Goal: Task Accomplishment & Management: Complete application form

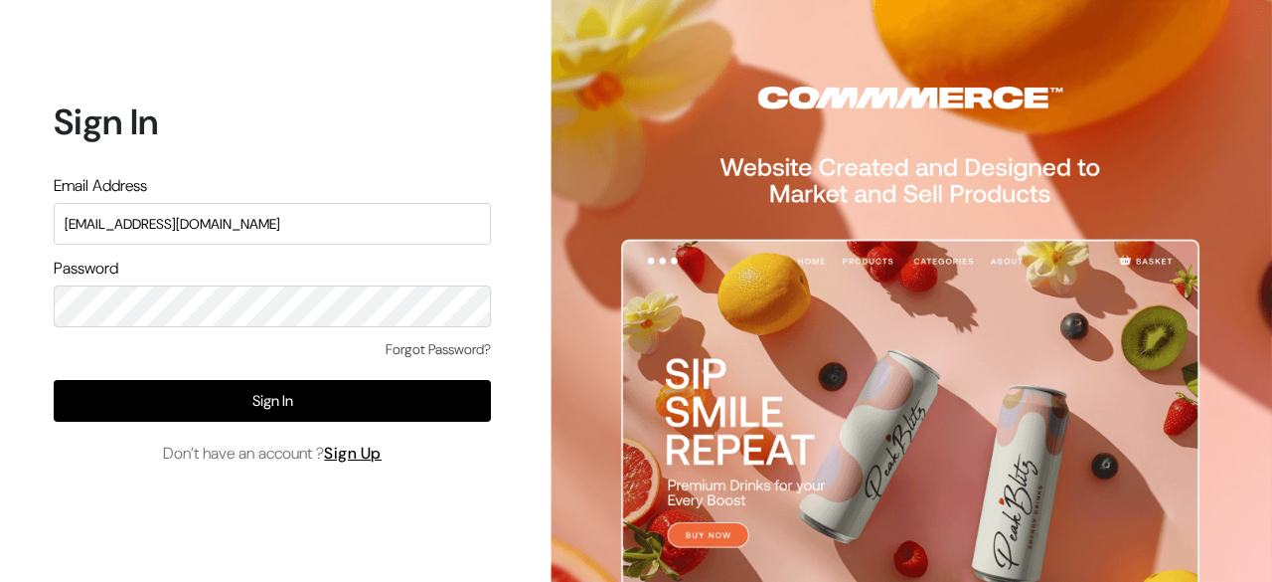
type input "[EMAIL_ADDRESS][DOMAIN_NAME]"
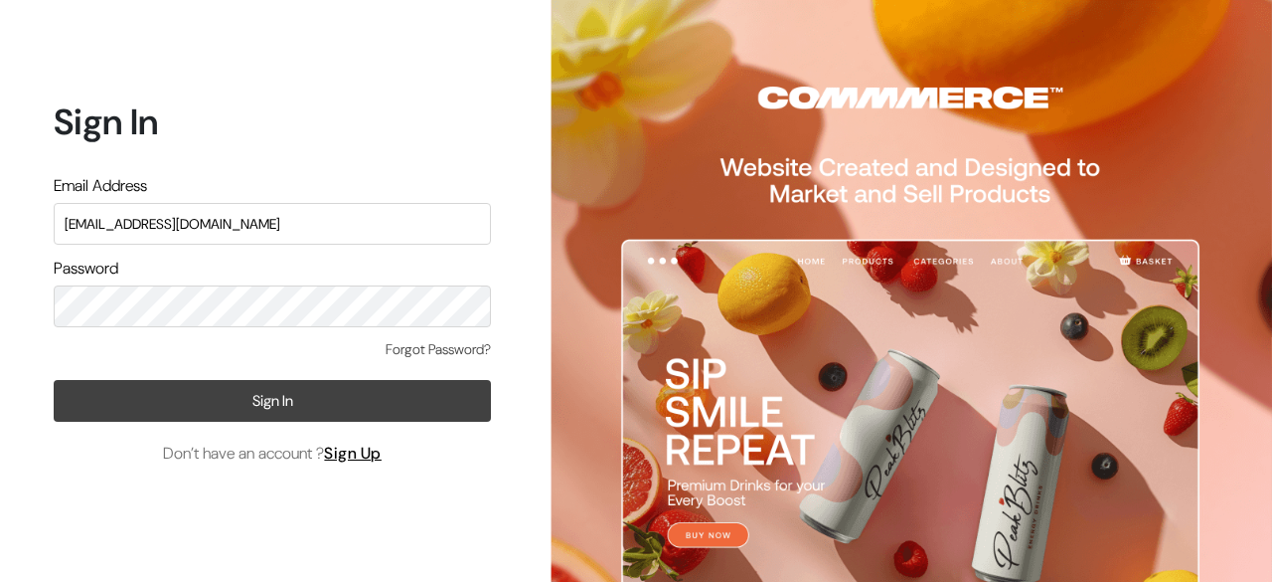
click at [271, 392] on button "Sign In" at bounding box center [272, 401] width 437 height 42
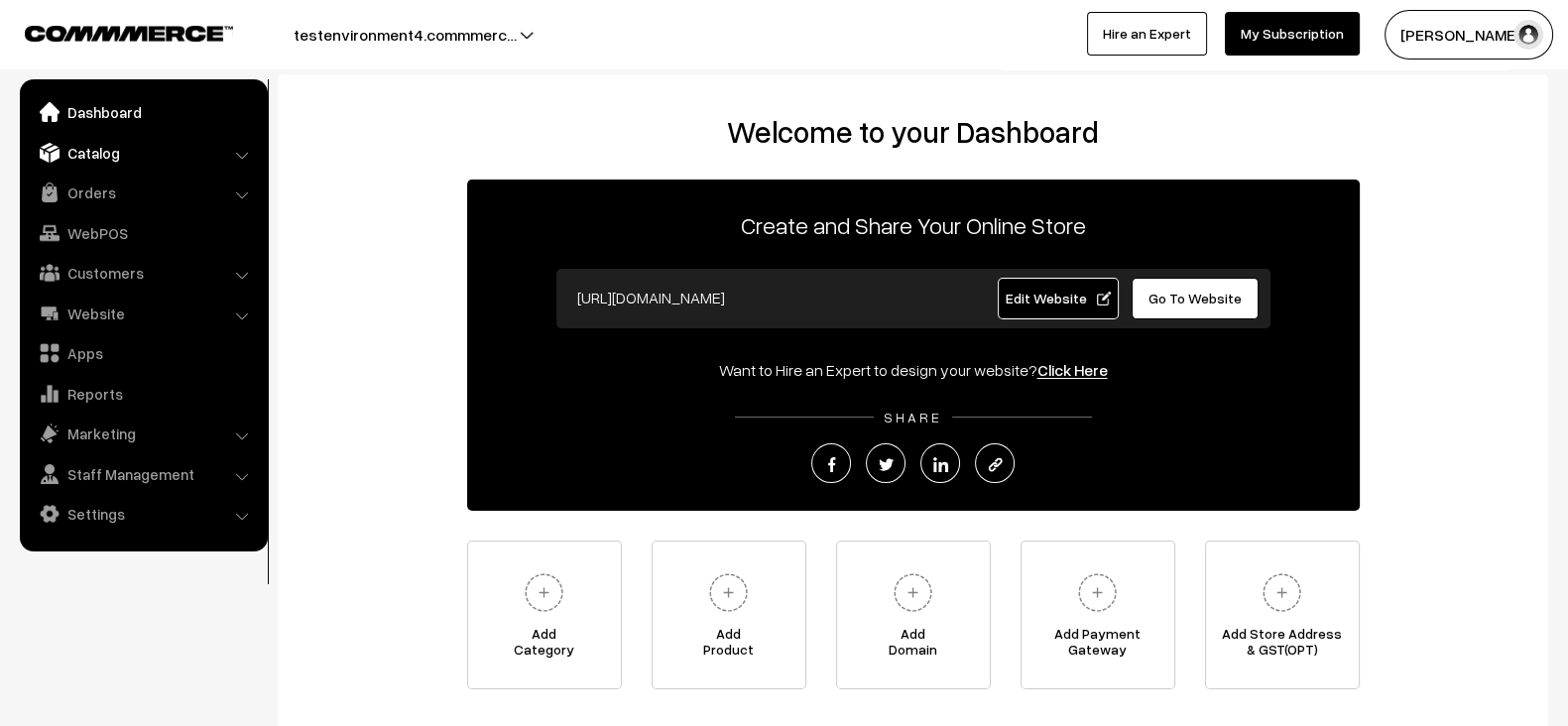
click at [163, 162] on link "Catalog" at bounding box center [143, 153] width 236 height 36
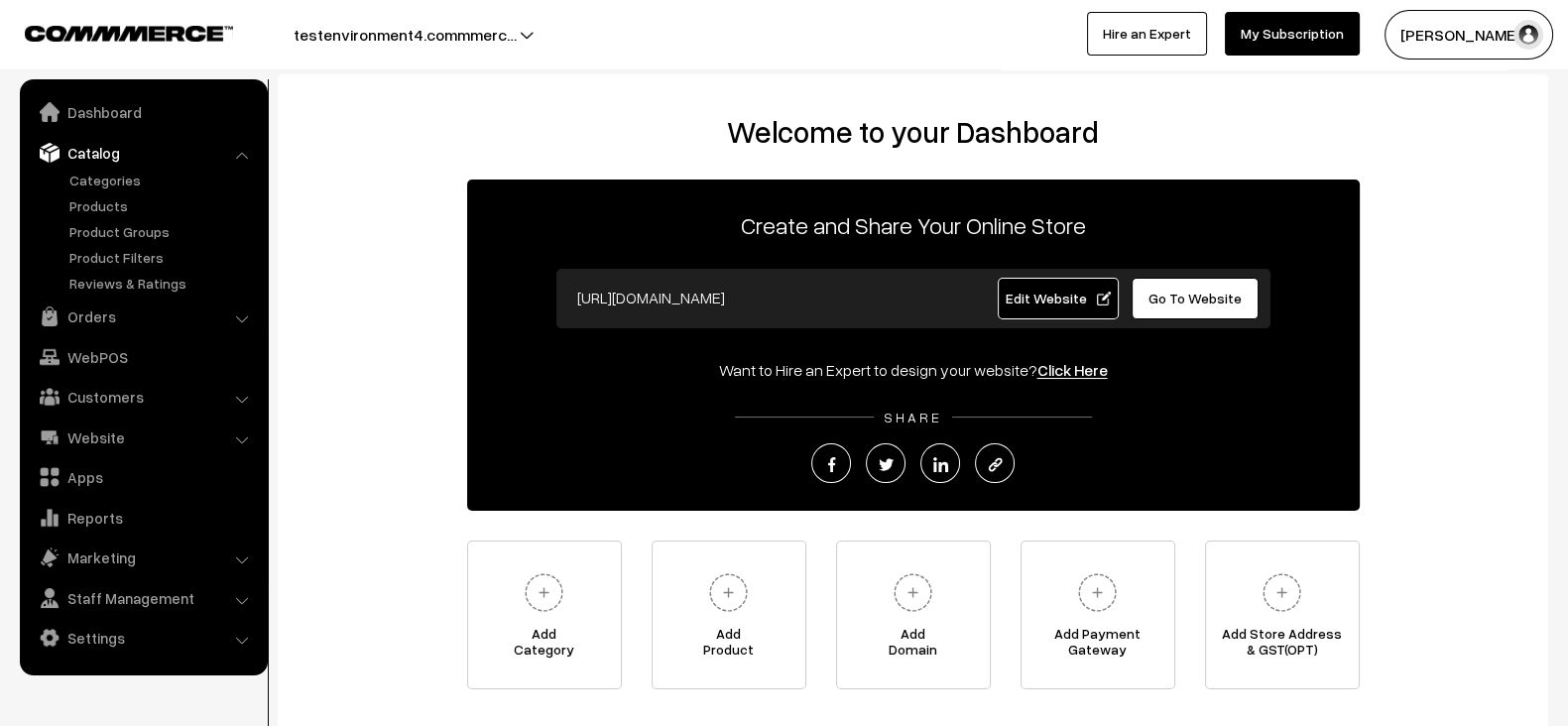
click at [478, 32] on button "testenvironment4.commmerc…" at bounding box center [405, 35] width 362 height 50
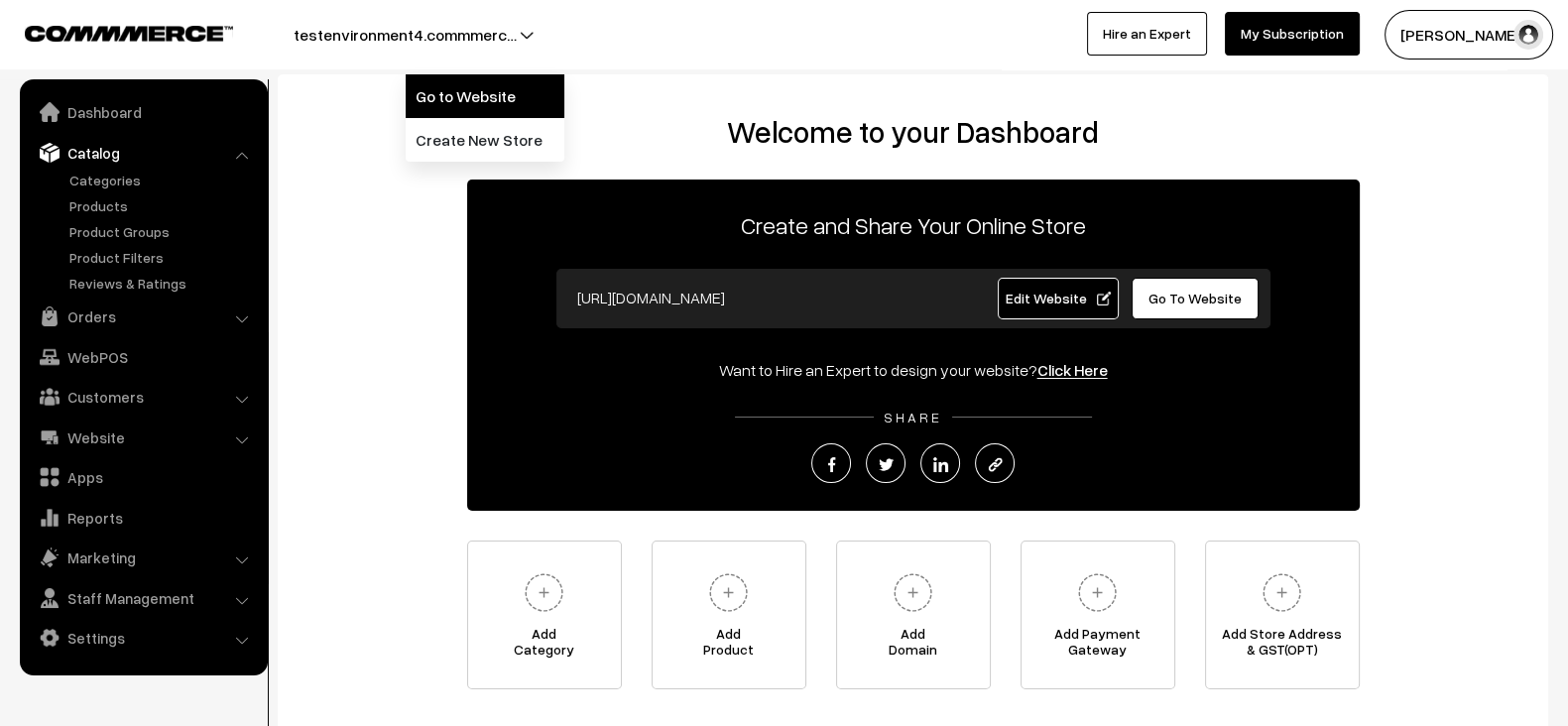
click at [459, 95] on link "Go to Website" at bounding box center [485, 97] width 159 height 44
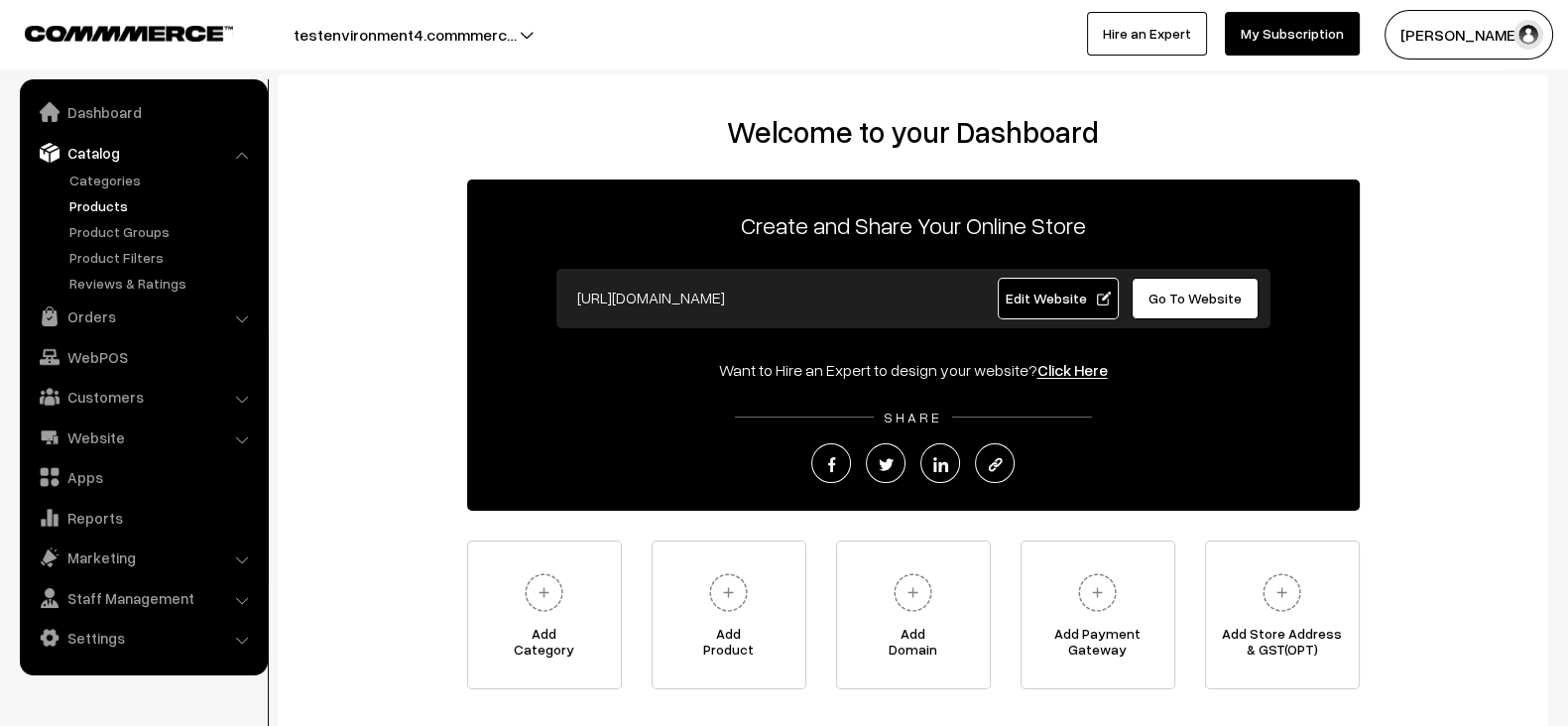
click at [106, 207] on link "Products" at bounding box center [163, 205] width 196 height 21
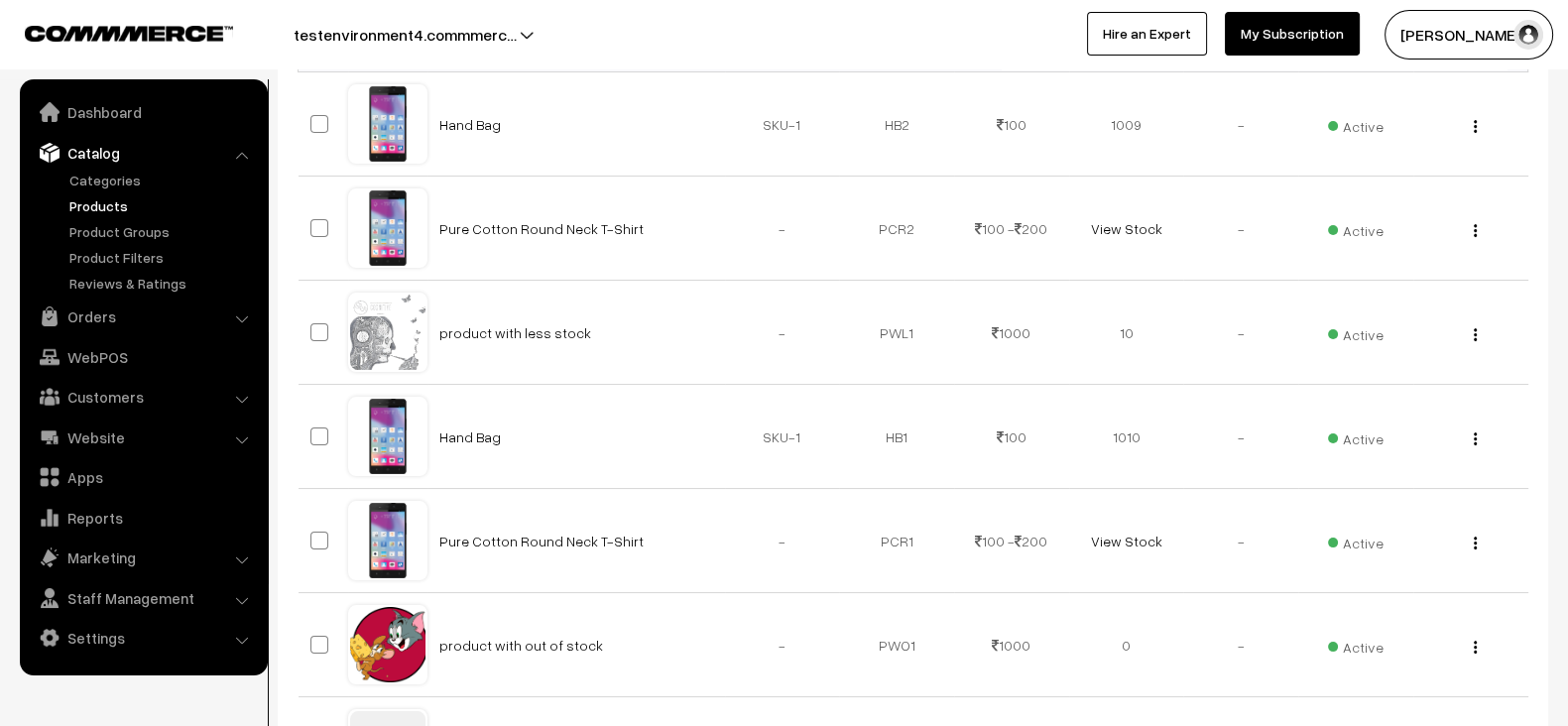
scroll to position [374, 0]
click at [713, 335] on td "product with less stock" at bounding box center [576, 331] width 297 height 104
copy tr "product with less stock"
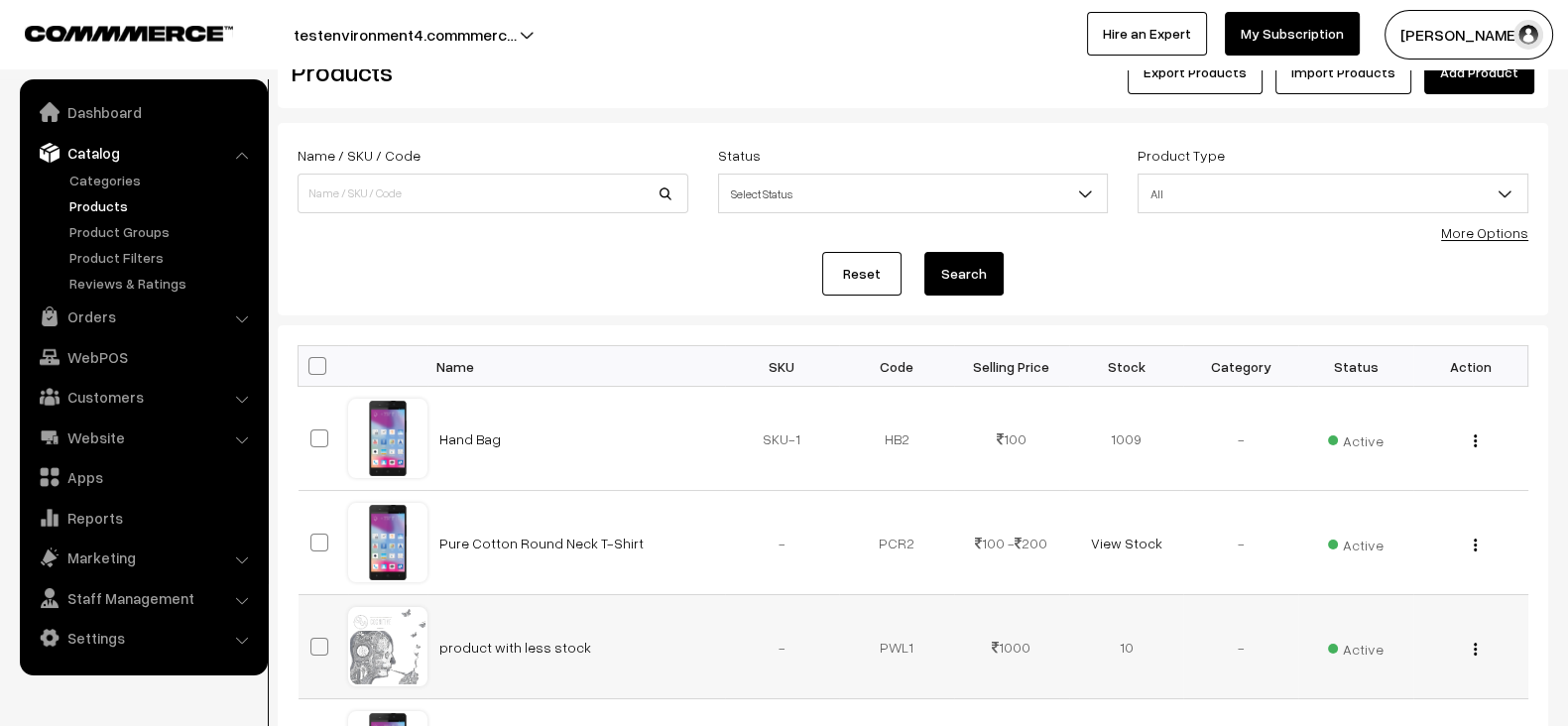
scroll to position [0, 0]
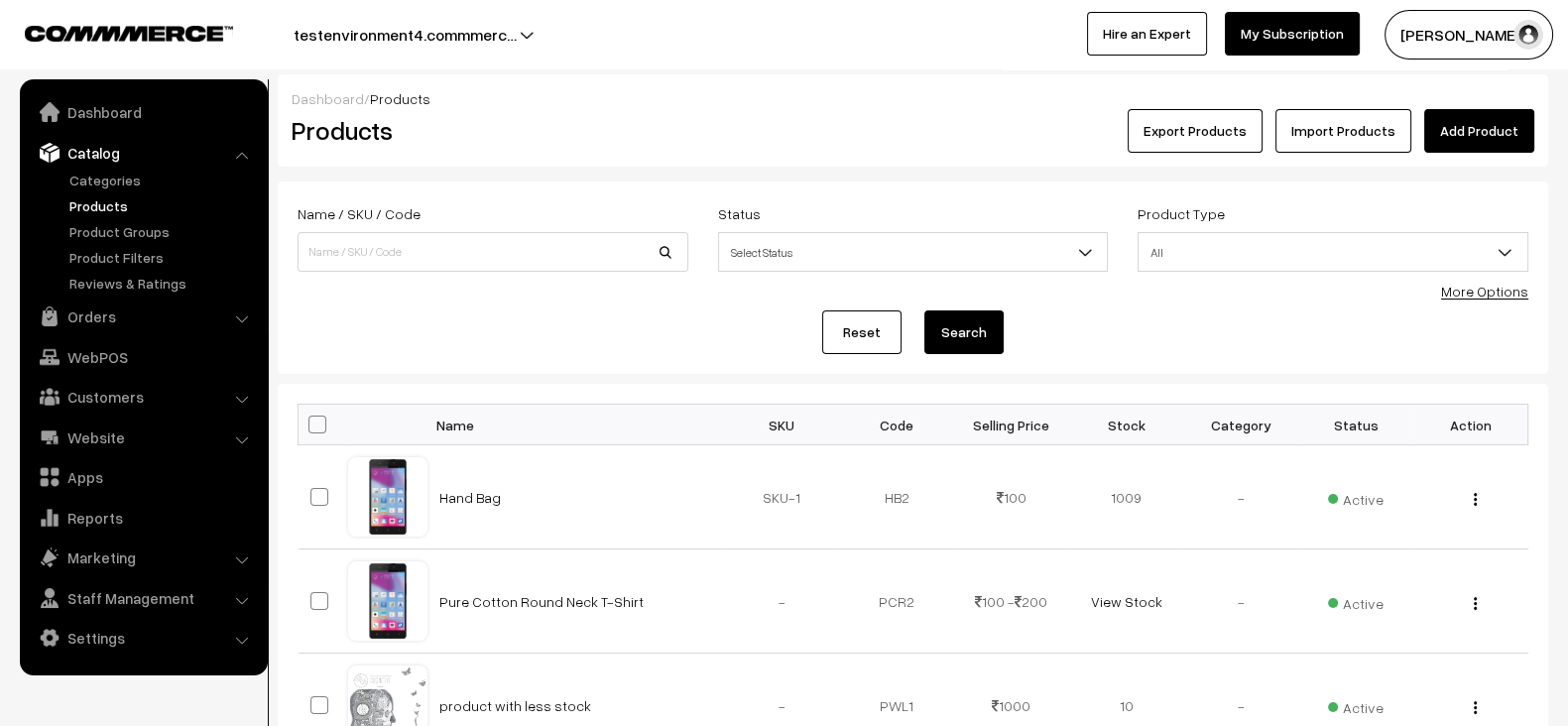
click at [1498, 137] on link "Add Product" at bounding box center [1478, 131] width 110 height 44
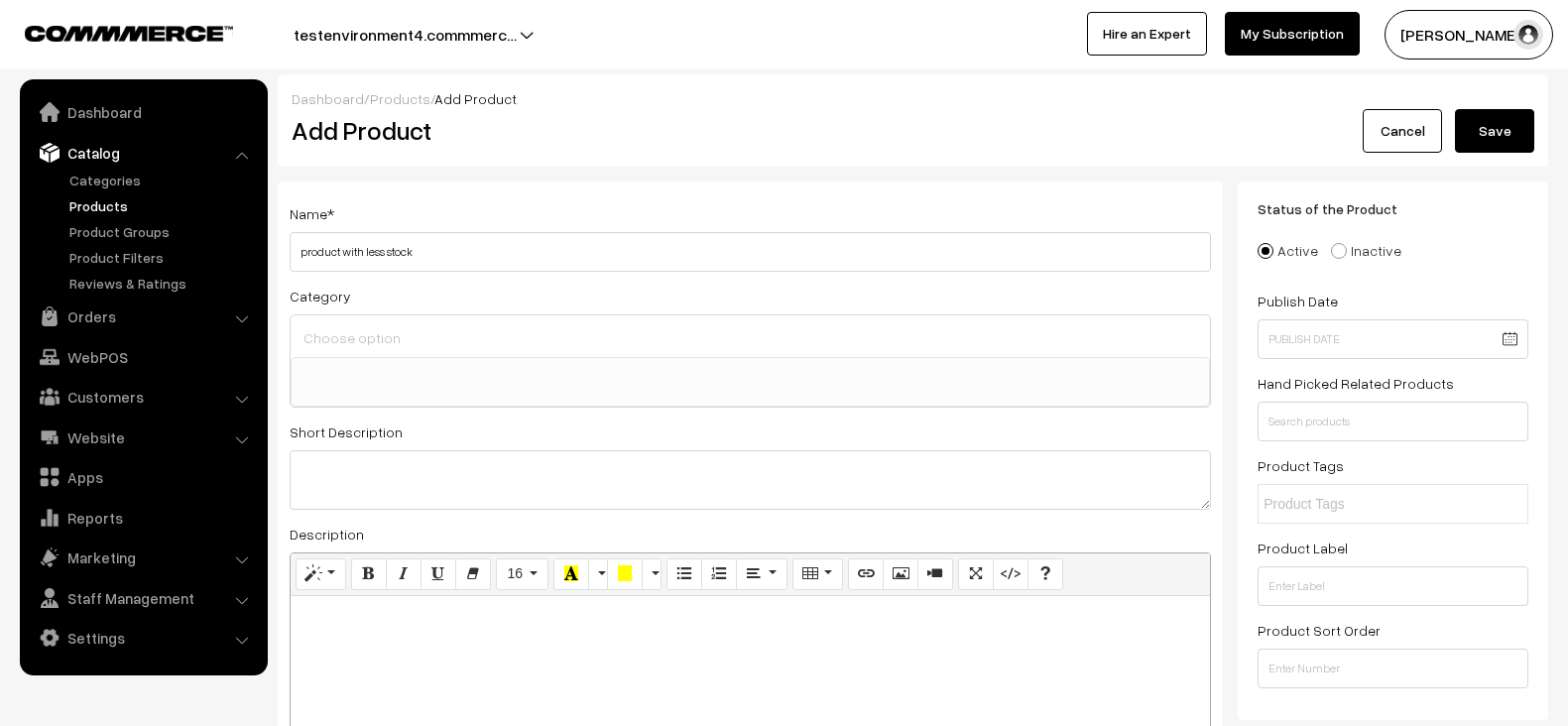
select select
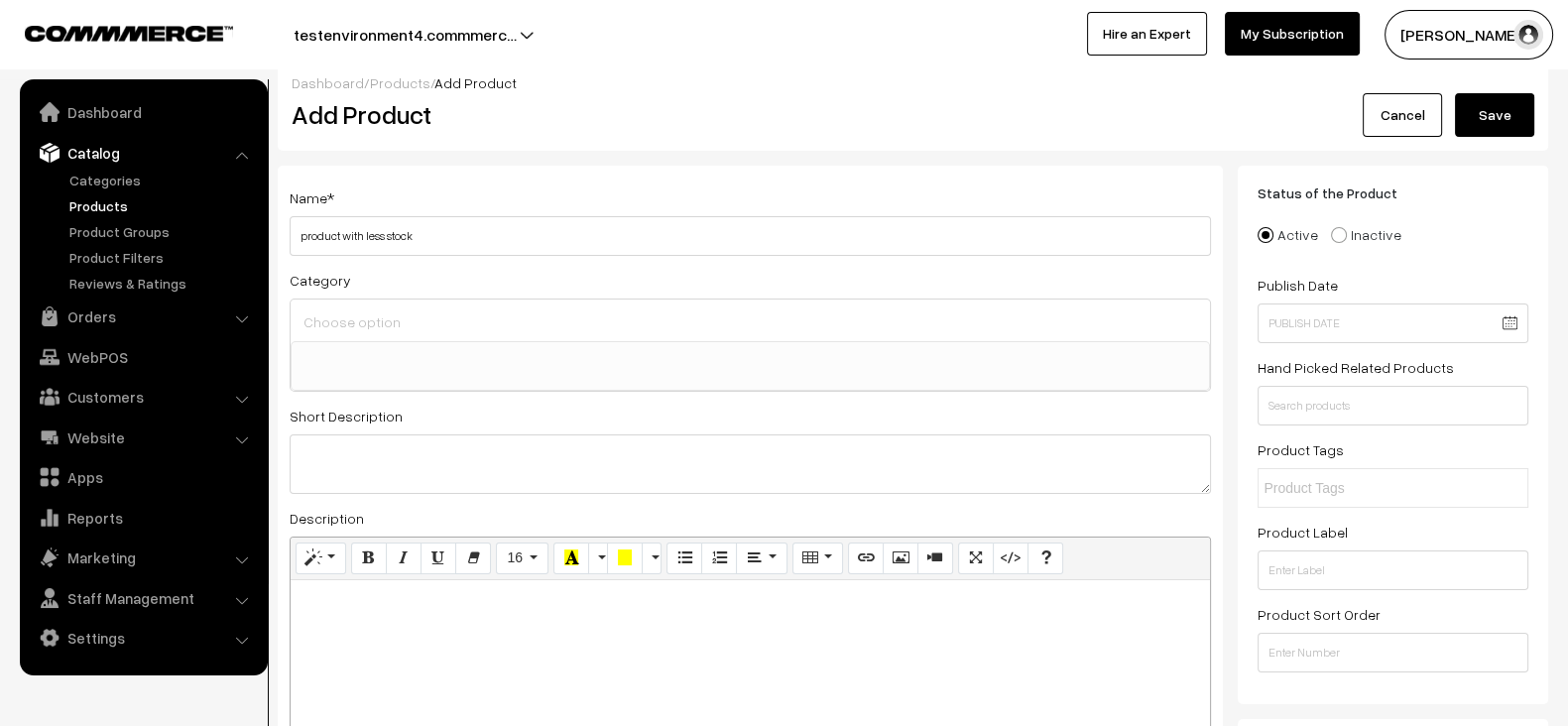
scroll to position [19, 0]
type input "product with less stock"
click at [548, 354] on ul at bounding box center [749, 351] width 917 height 25
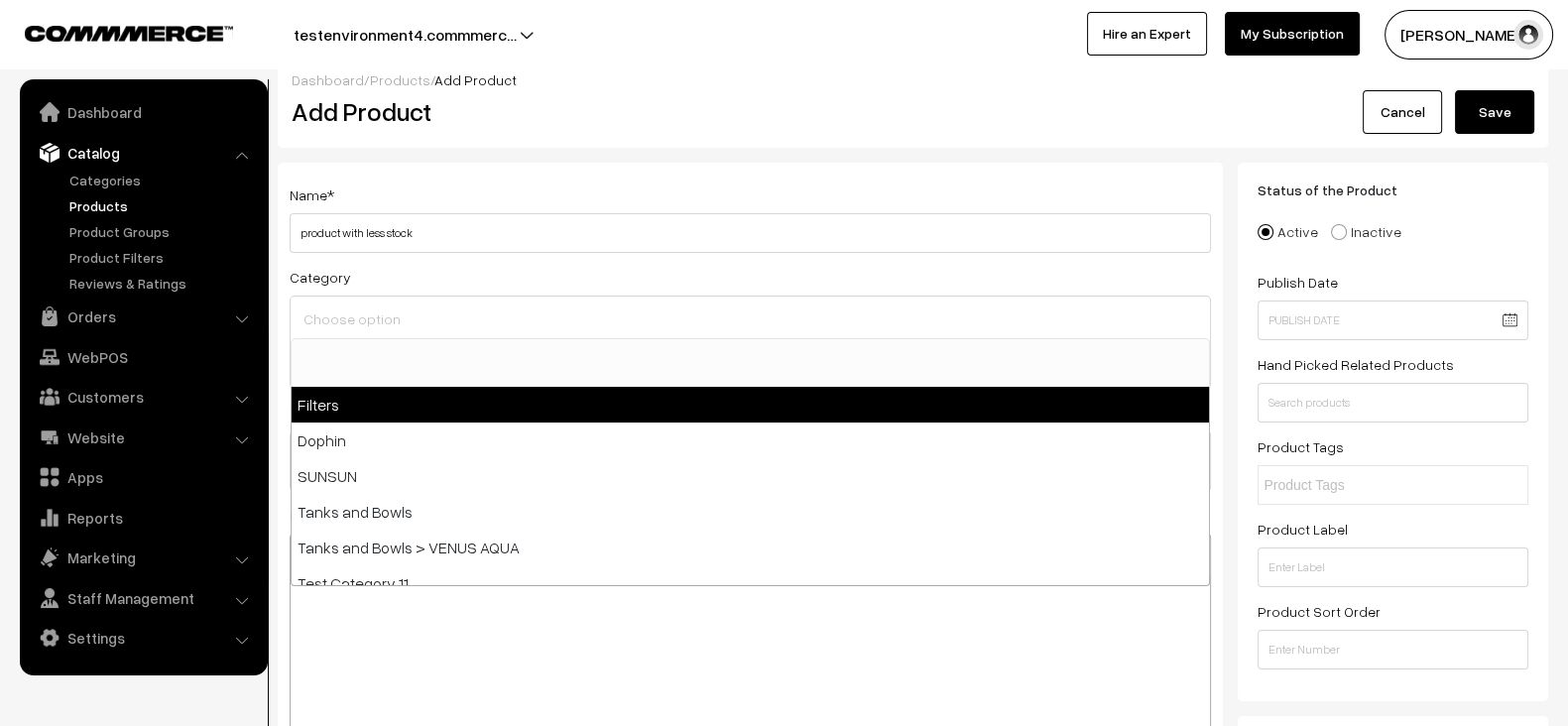
select select "18"
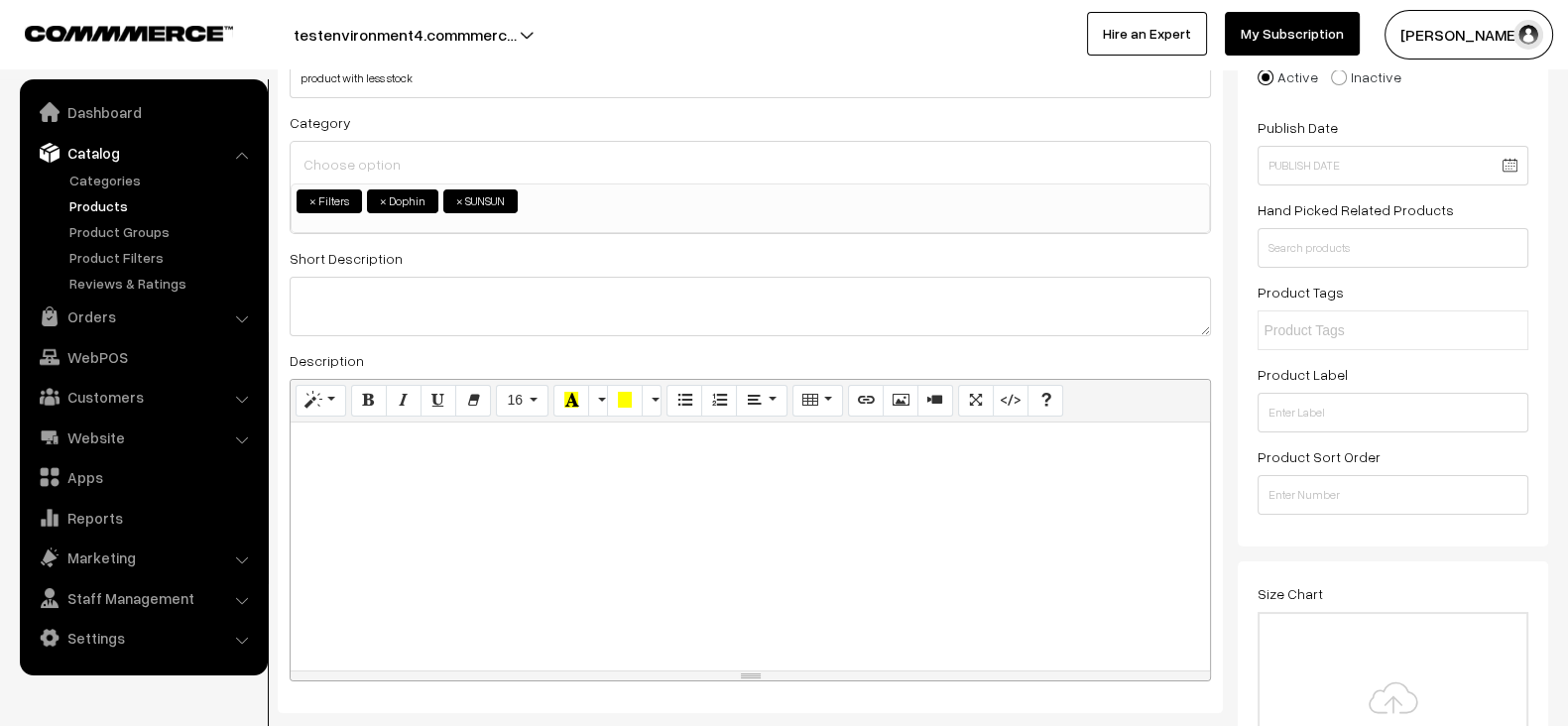
scroll to position [175, 0]
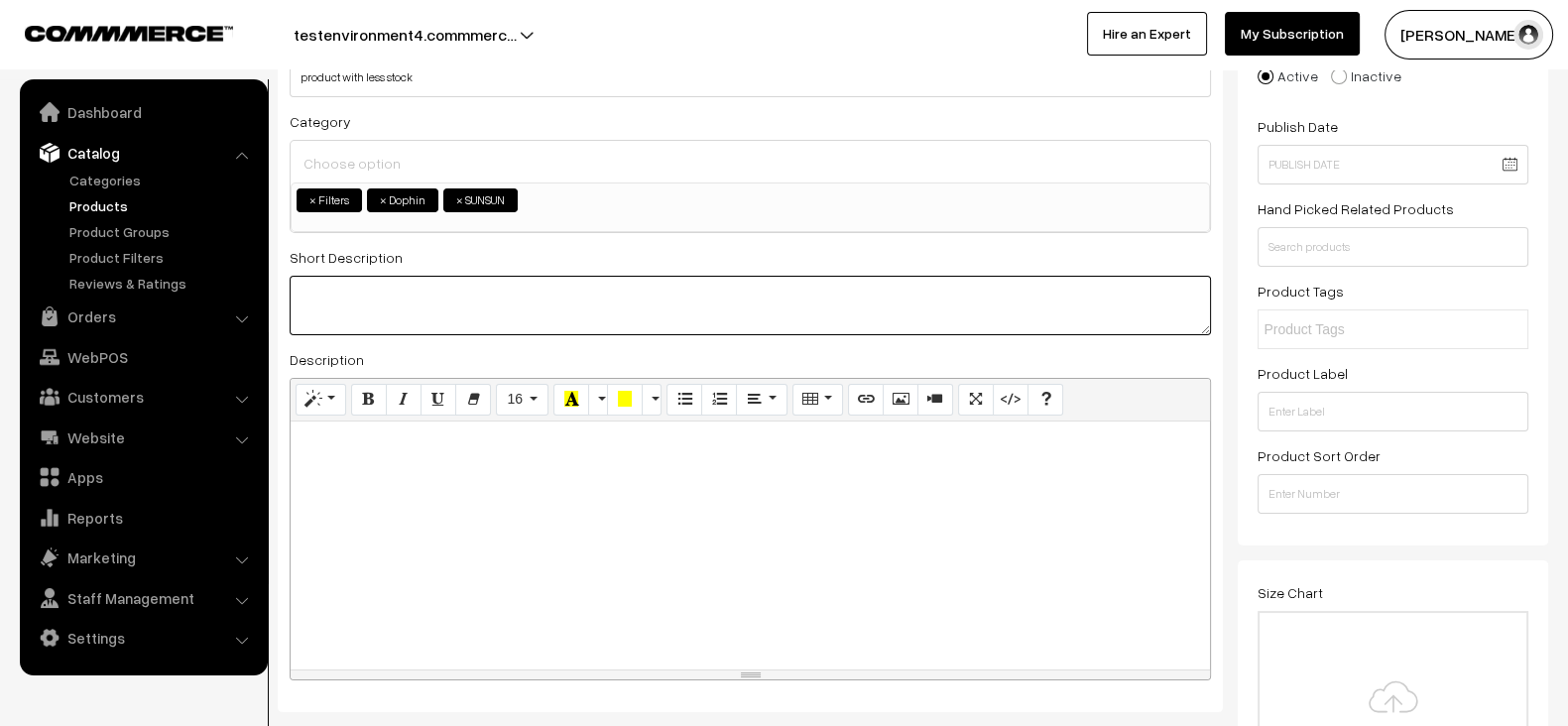
click at [519, 329] on textarea at bounding box center [749, 305] width 921 height 60
paste textarea "product with less stock"
type textarea "product with less stock"
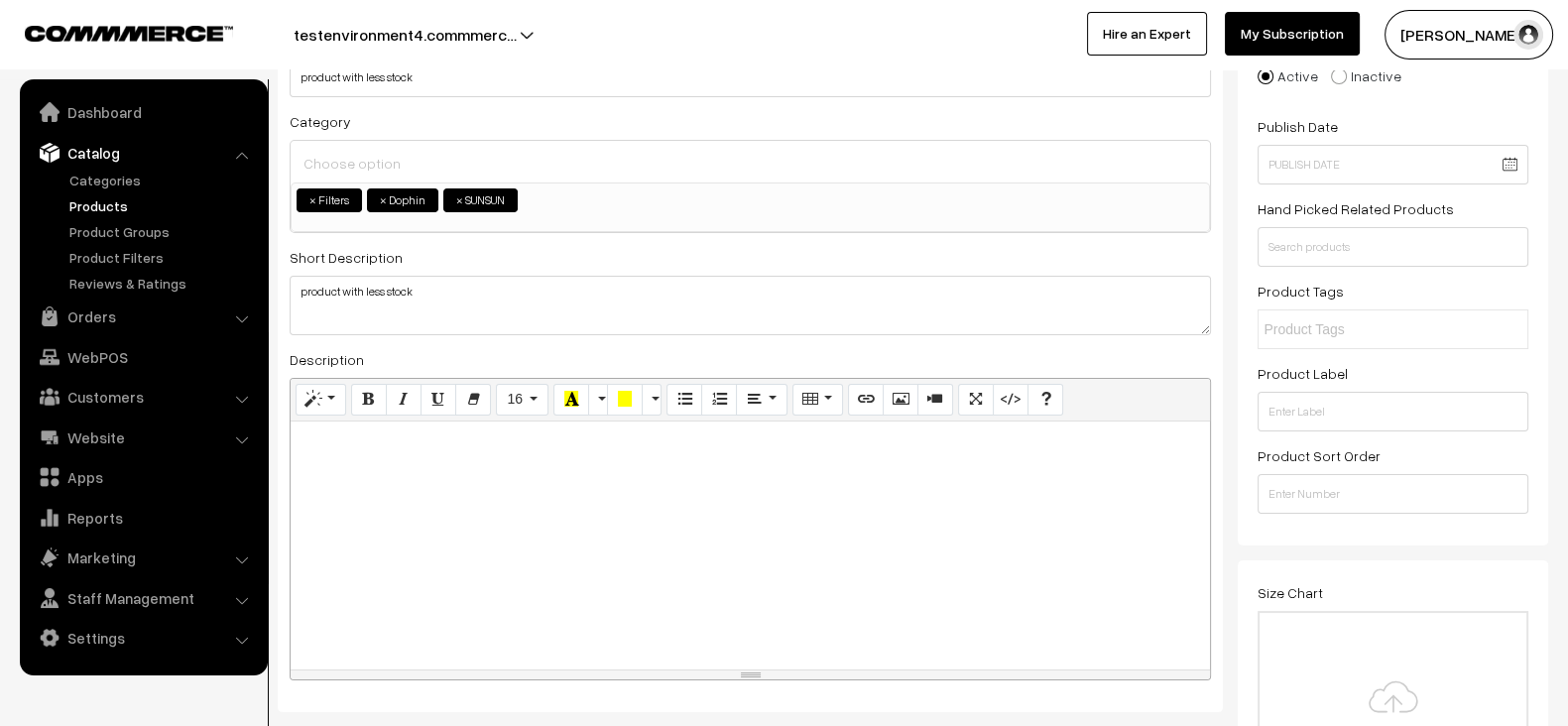
paste div
click at [497, 502] on div at bounding box center [749, 544] width 919 height 248
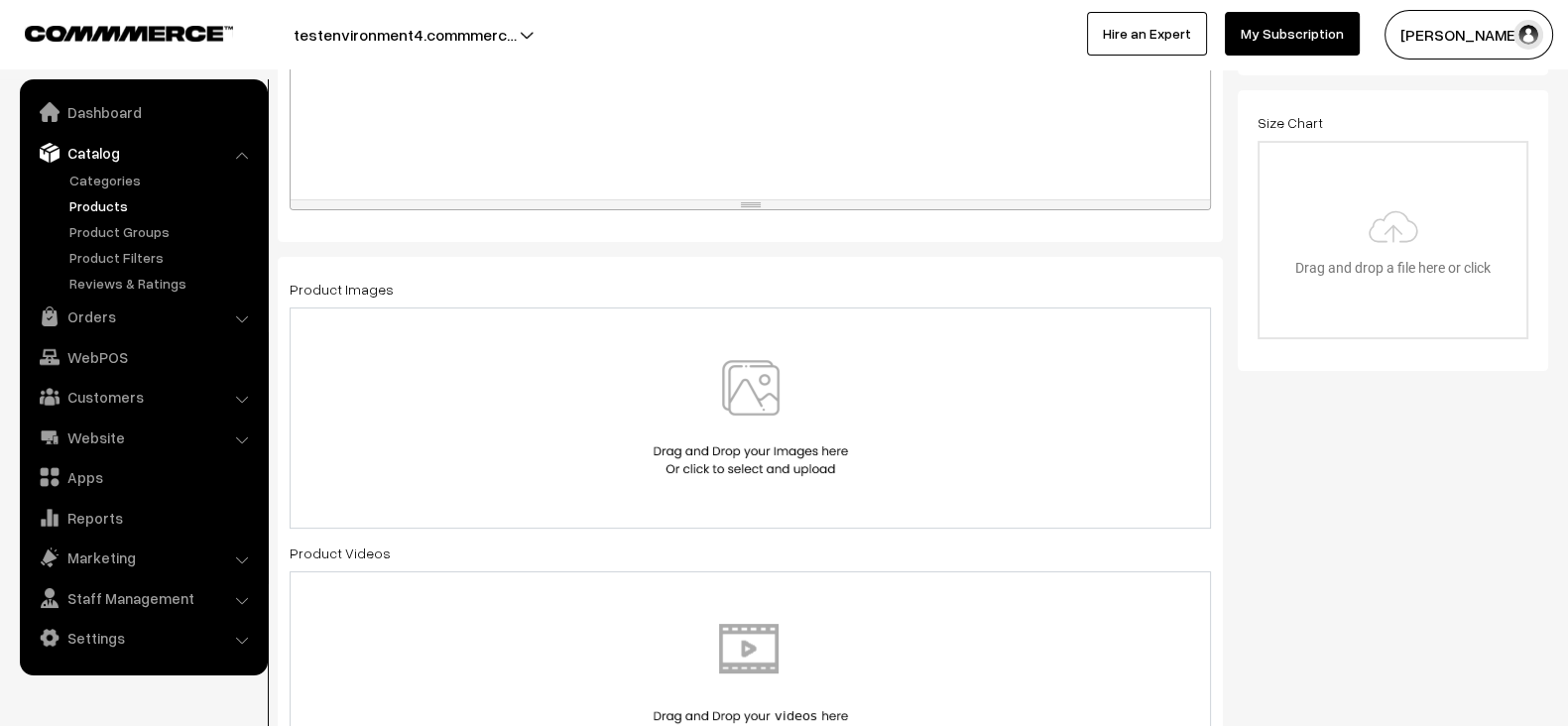
scroll to position [645, 0]
click at [497, 502] on div at bounding box center [749, 417] width 921 height 221
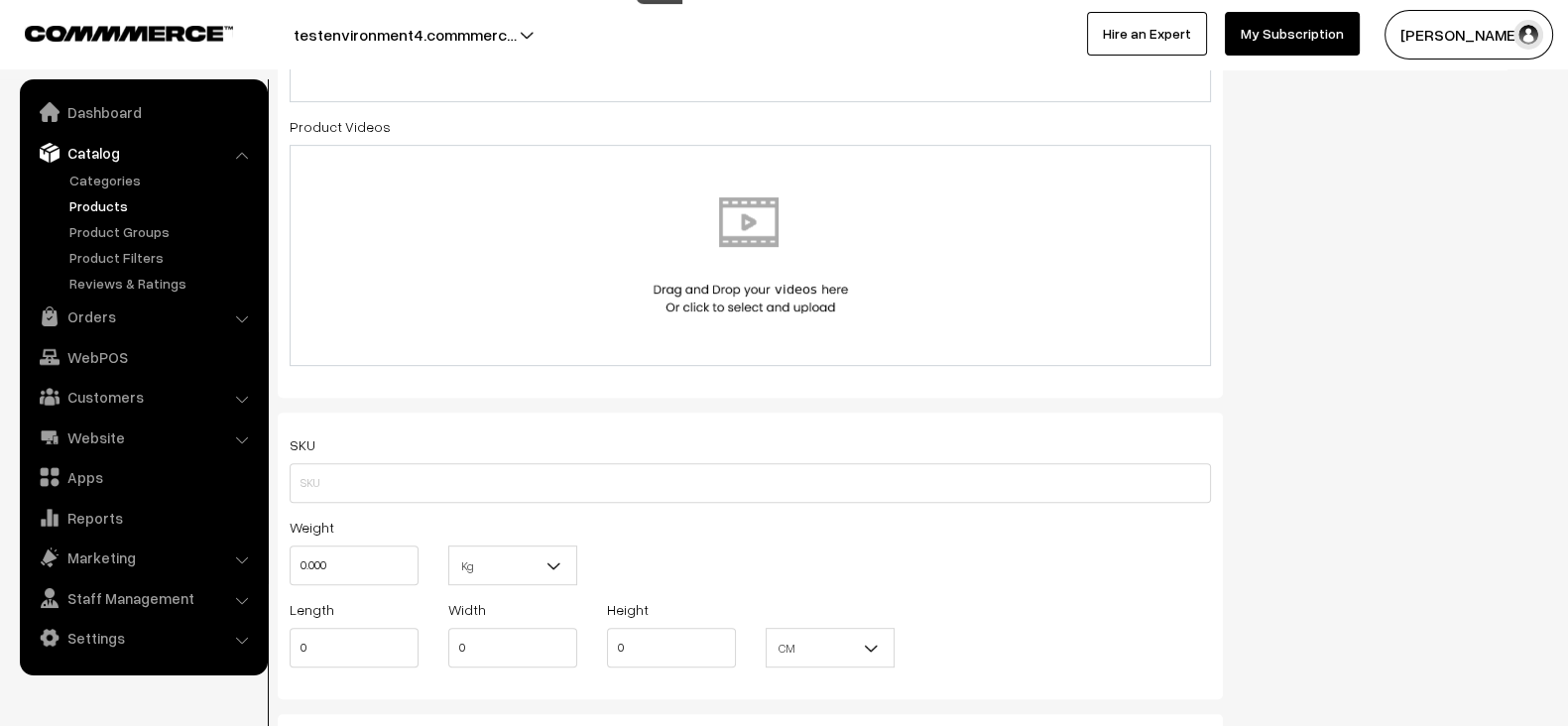
scroll to position [1065, 0]
click at [737, 248] on img at bounding box center [750, 253] width 204 height 116
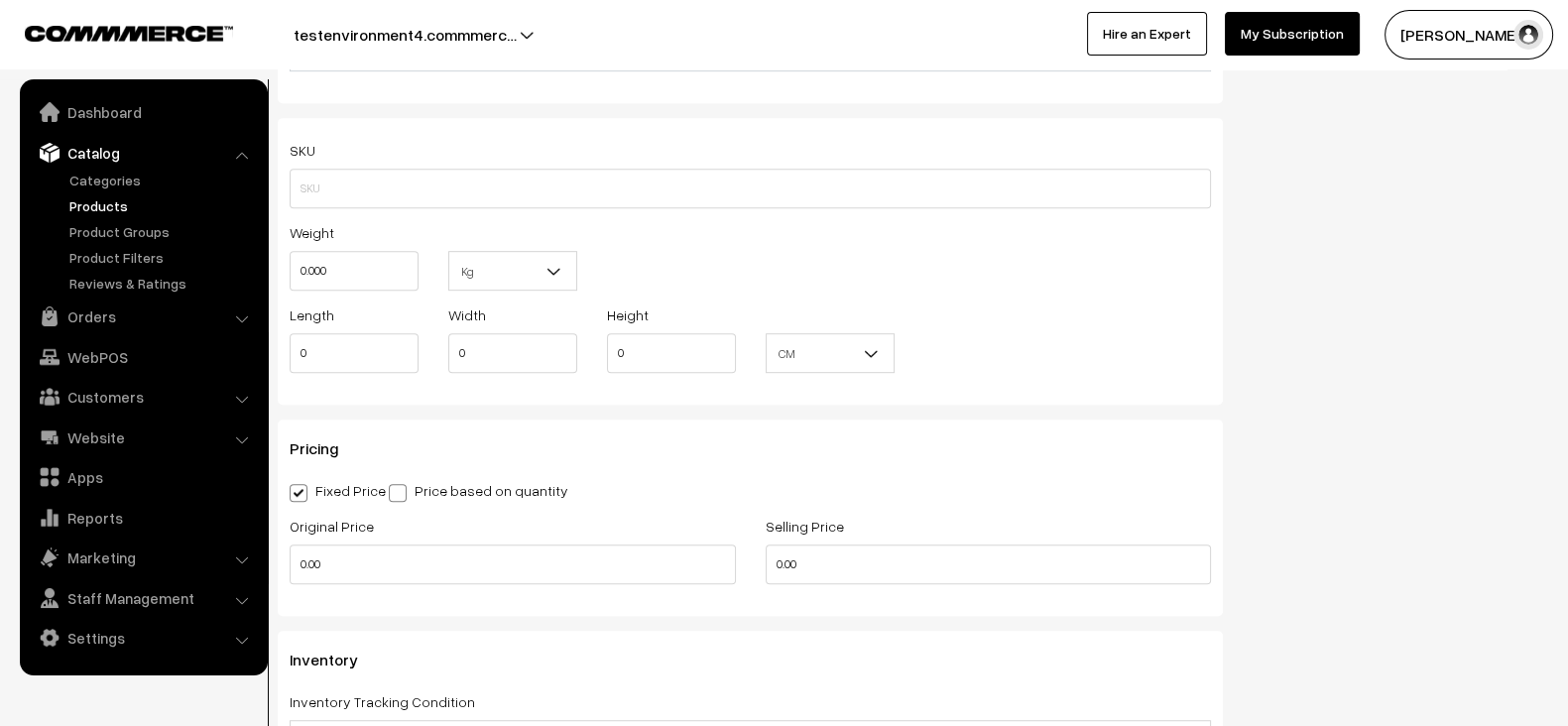
scroll to position [1347, 0]
click at [349, 259] on input "0.000" at bounding box center [353, 272] width 129 height 40
type input "10"
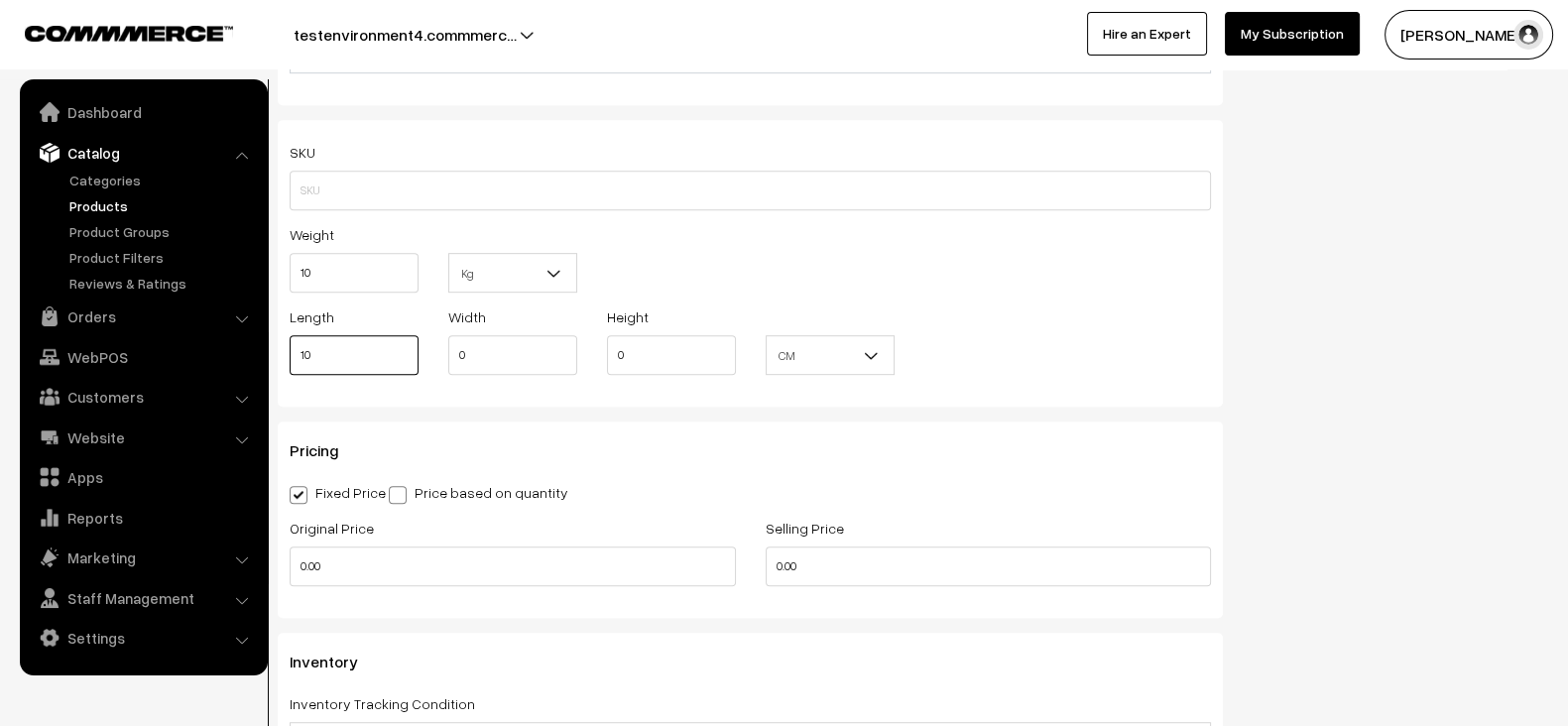
type input "10"
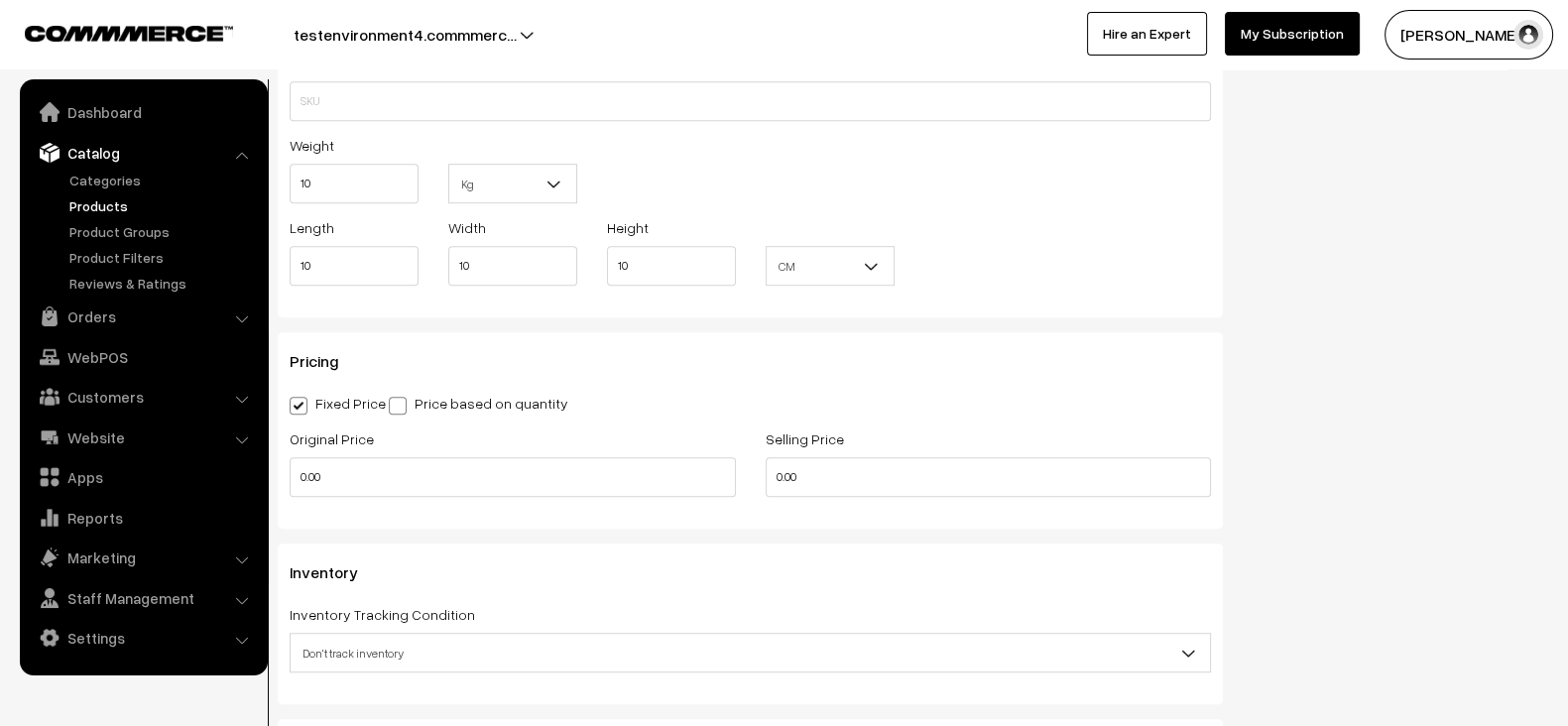
scroll to position [1441, 0]
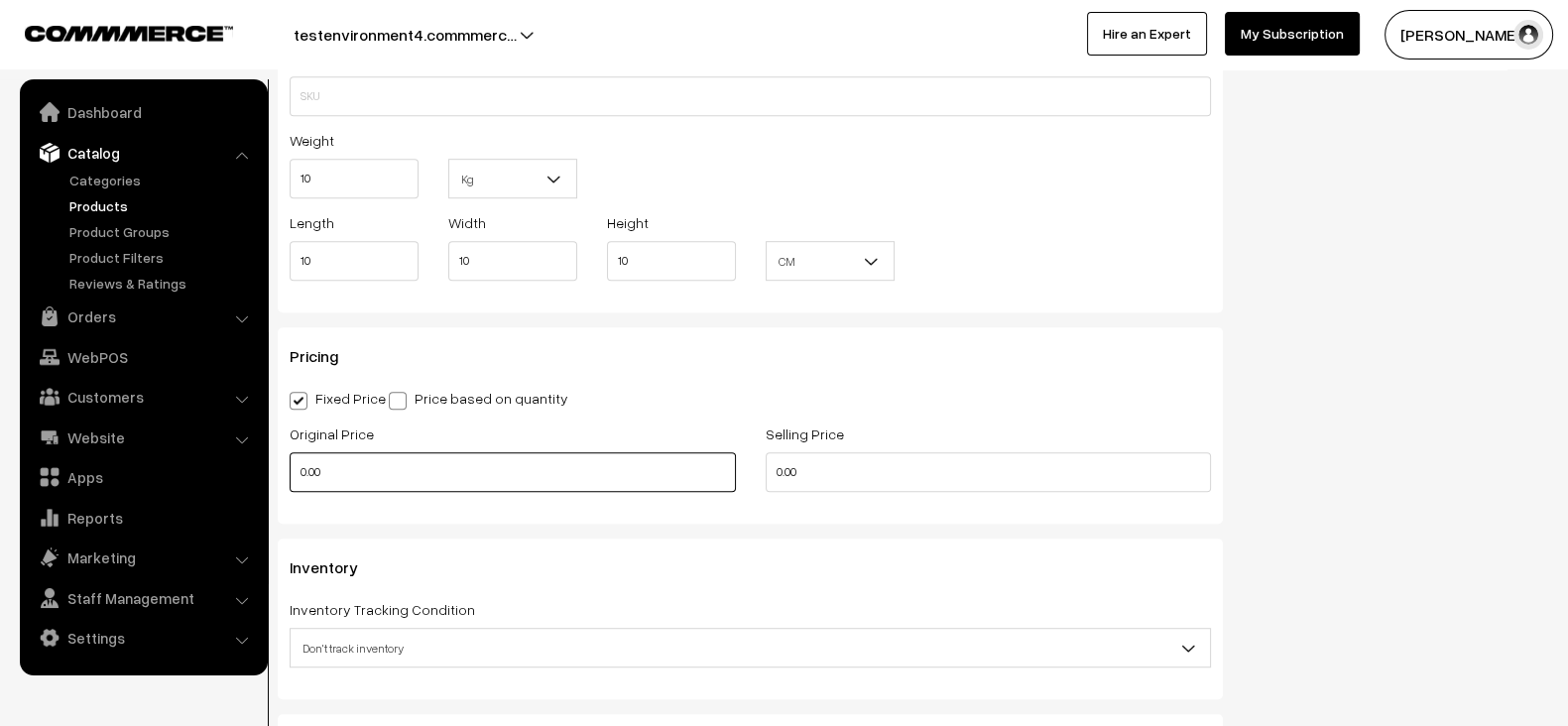
click at [443, 473] on input "0.00" at bounding box center [512, 472] width 446 height 40
type input "2000"
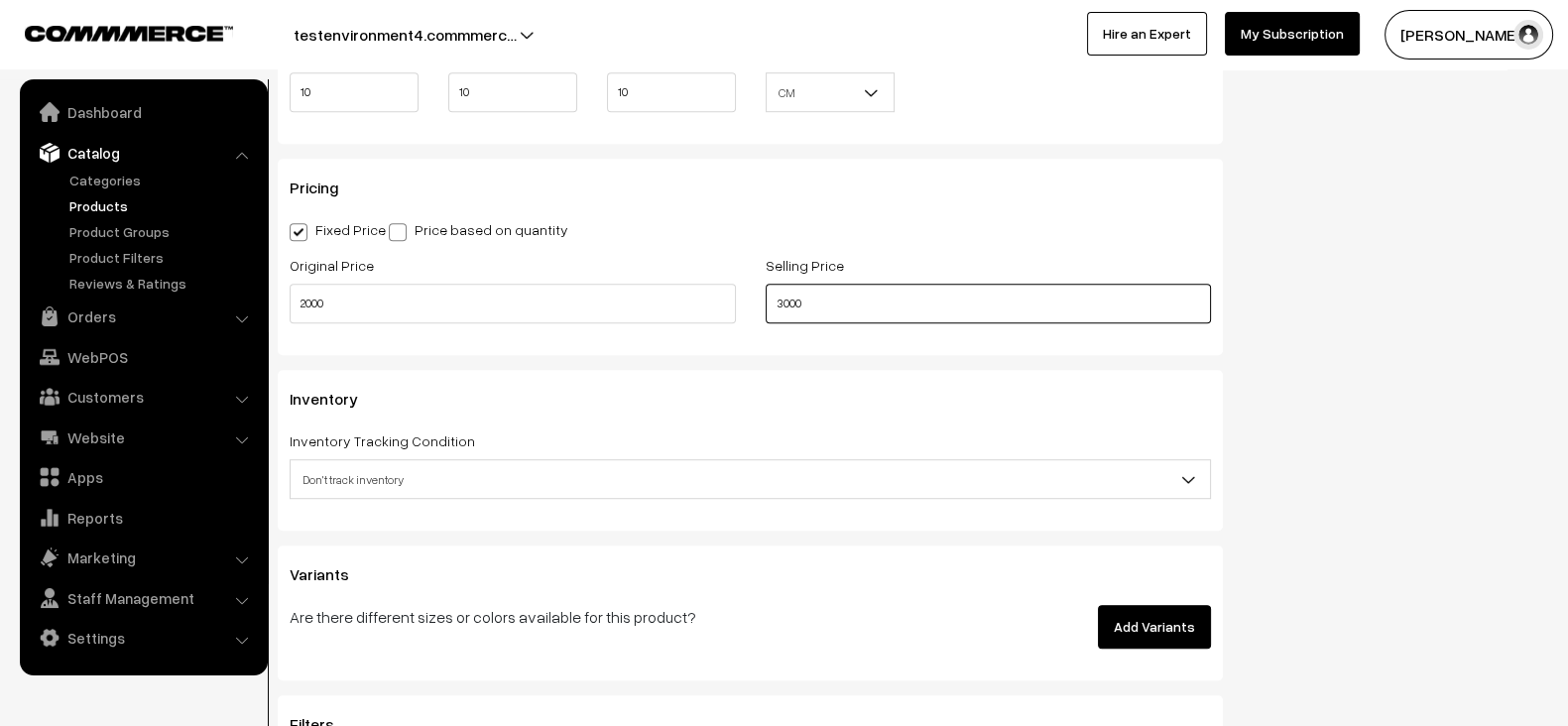
type input "3000"
click at [599, 442] on div "Inventory Tracking Condition Don't track inventory Track product's inventory Do…" at bounding box center [749, 463] width 921 height 71
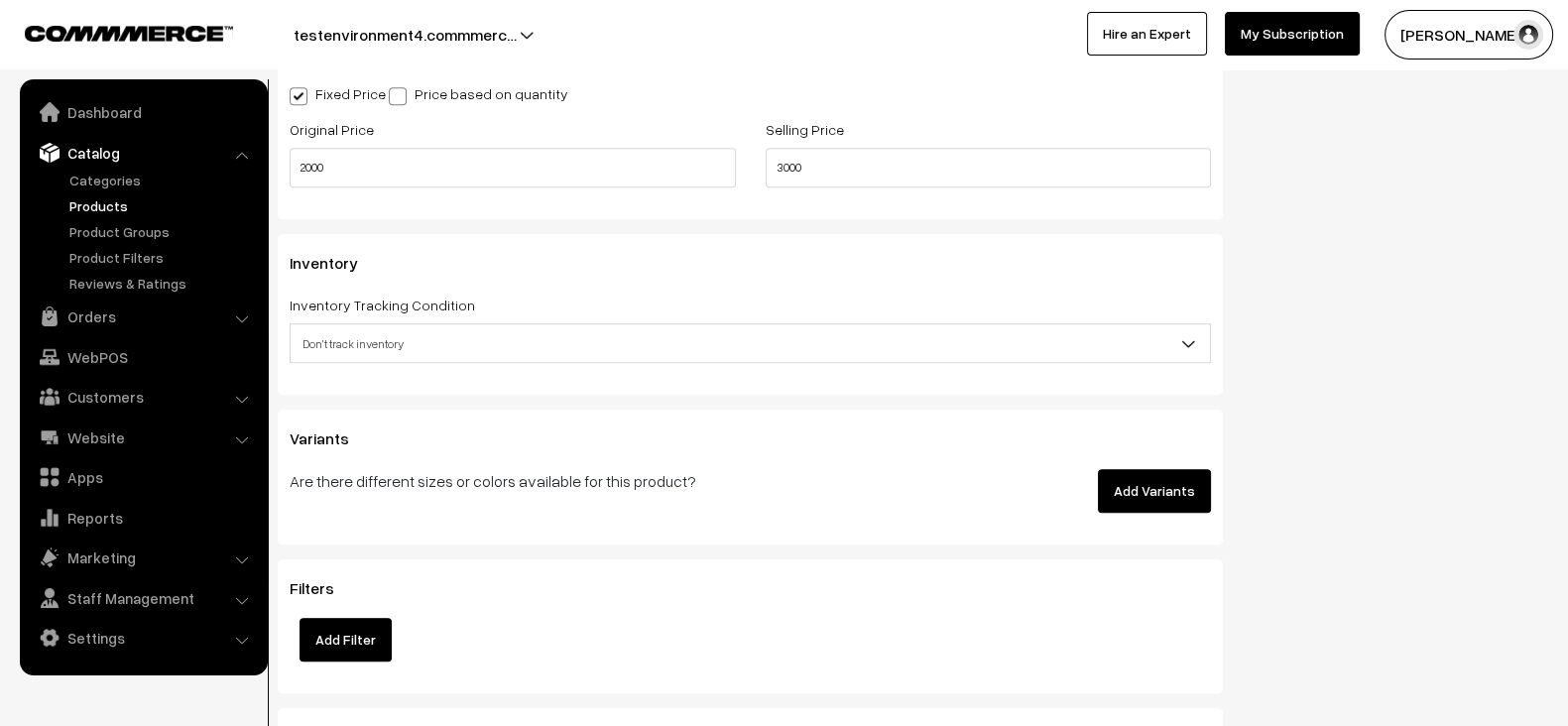
scroll to position [1746, 0]
click at [1185, 488] on button "Add Variants" at bounding box center [1153, 490] width 113 height 44
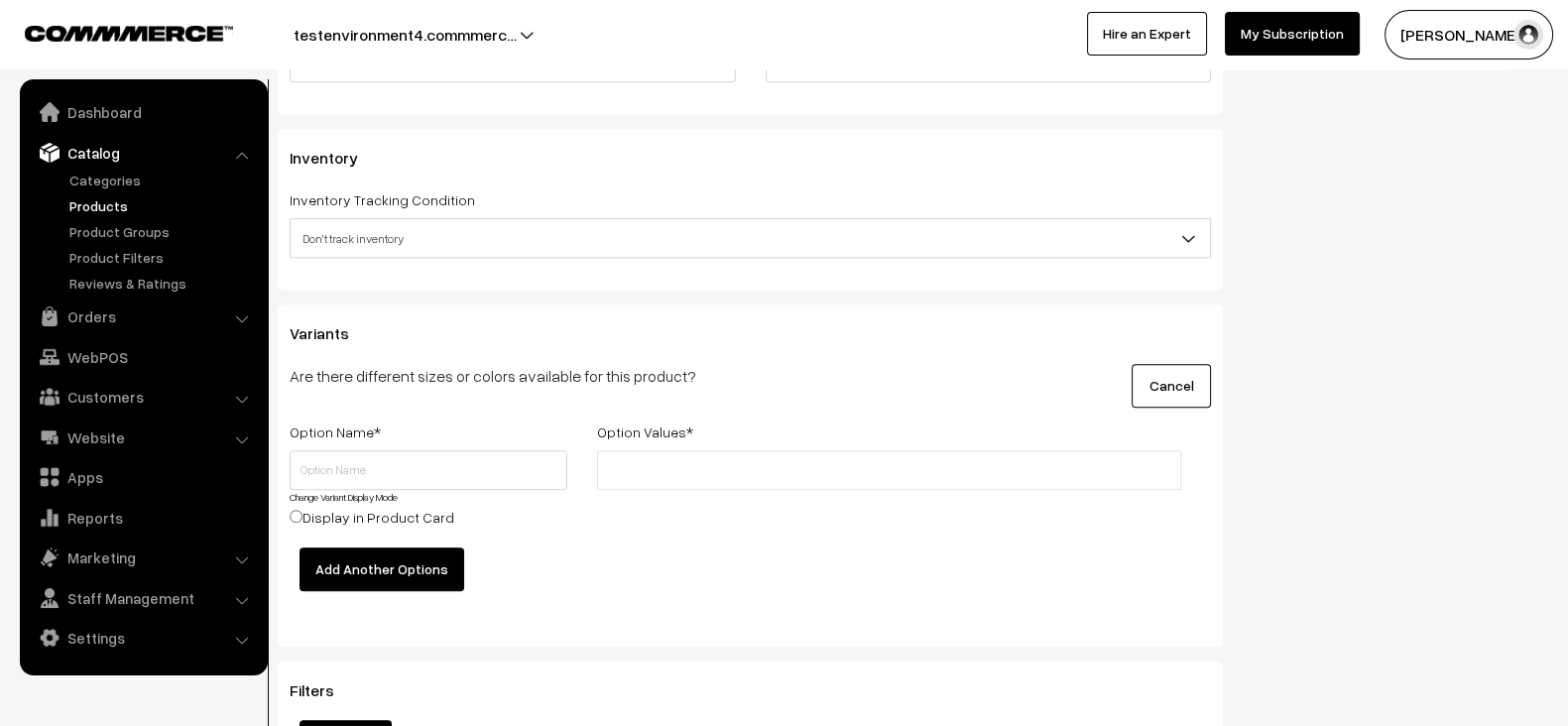
scroll to position [1861, 0]
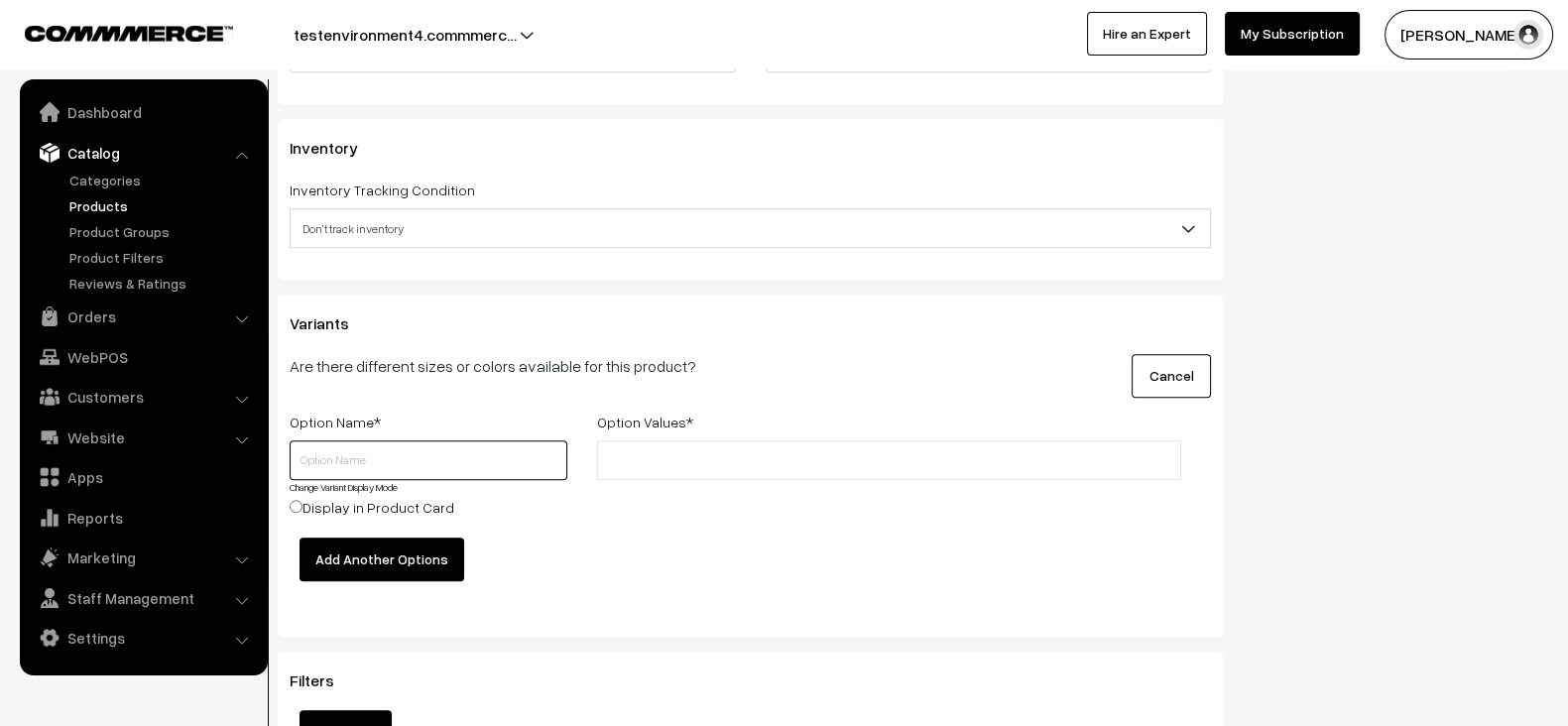
click at [438, 447] on input "text" at bounding box center [428, 460] width 277 height 40
type input "color"
click at [1127, 354] on div "Cancel" at bounding box center [1067, 376] width 317 height 44
click at [1152, 360] on button "Cancel" at bounding box center [1171, 376] width 80 height 44
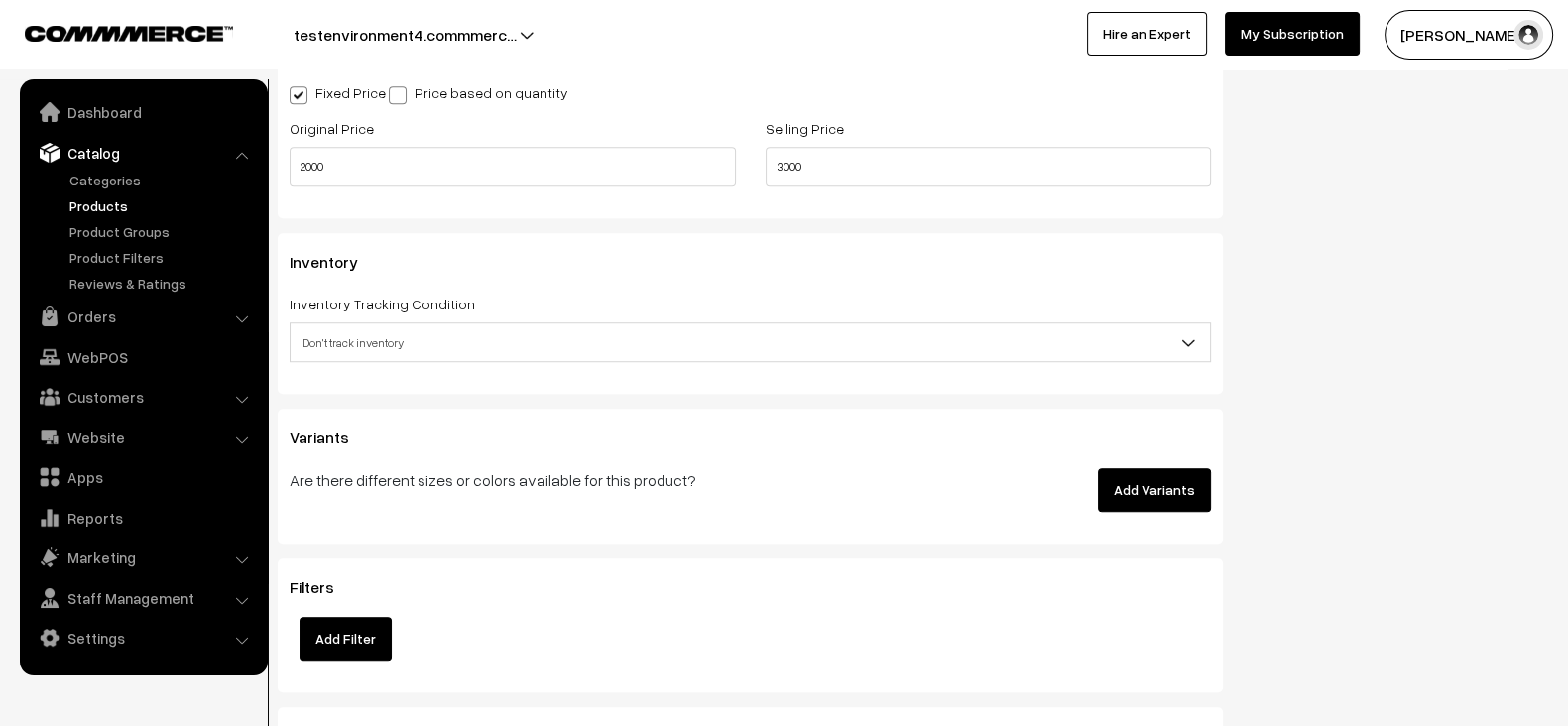
scroll to position [1739, 0]
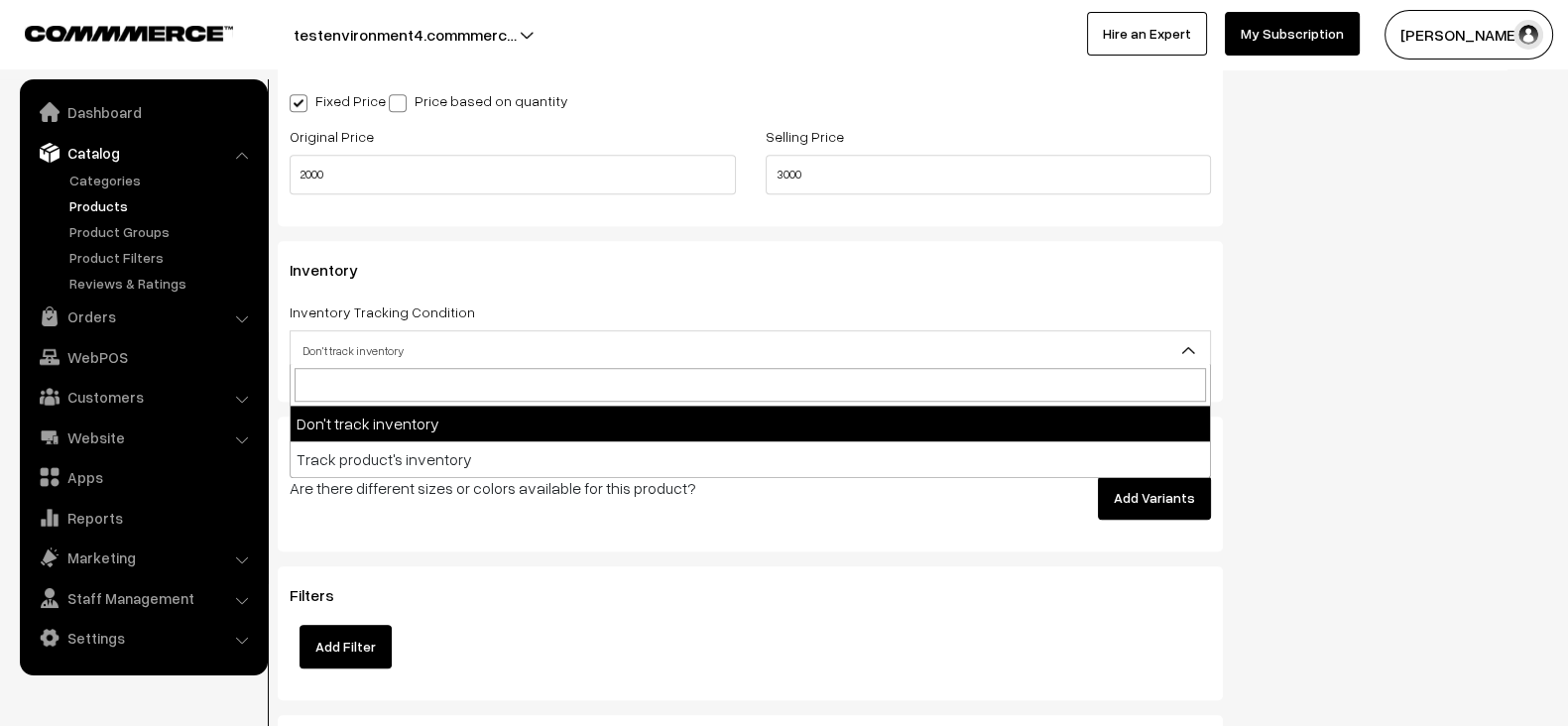
click at [609, 337] on span "Don't track inventory" at bounding box center [749, 350] width 919 height 35
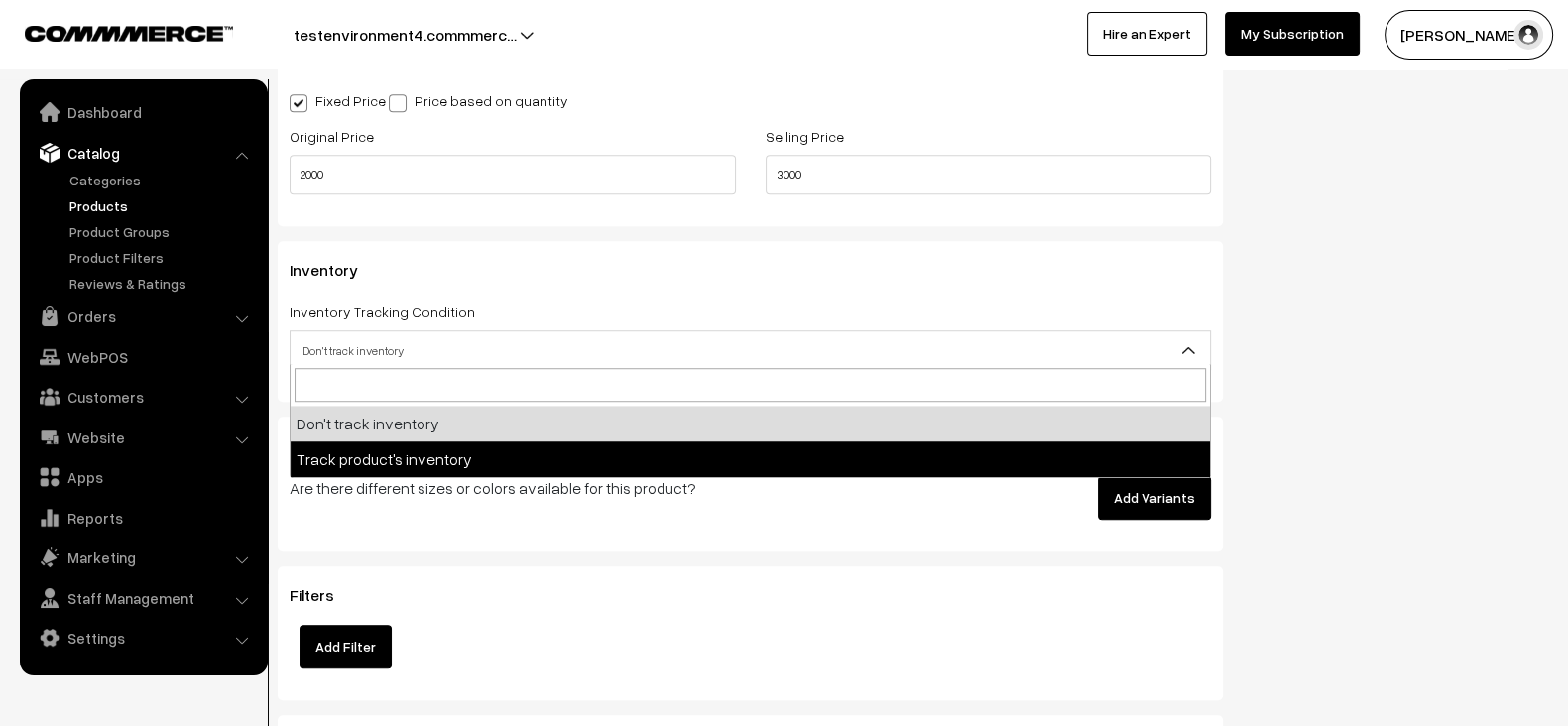
select select "2"
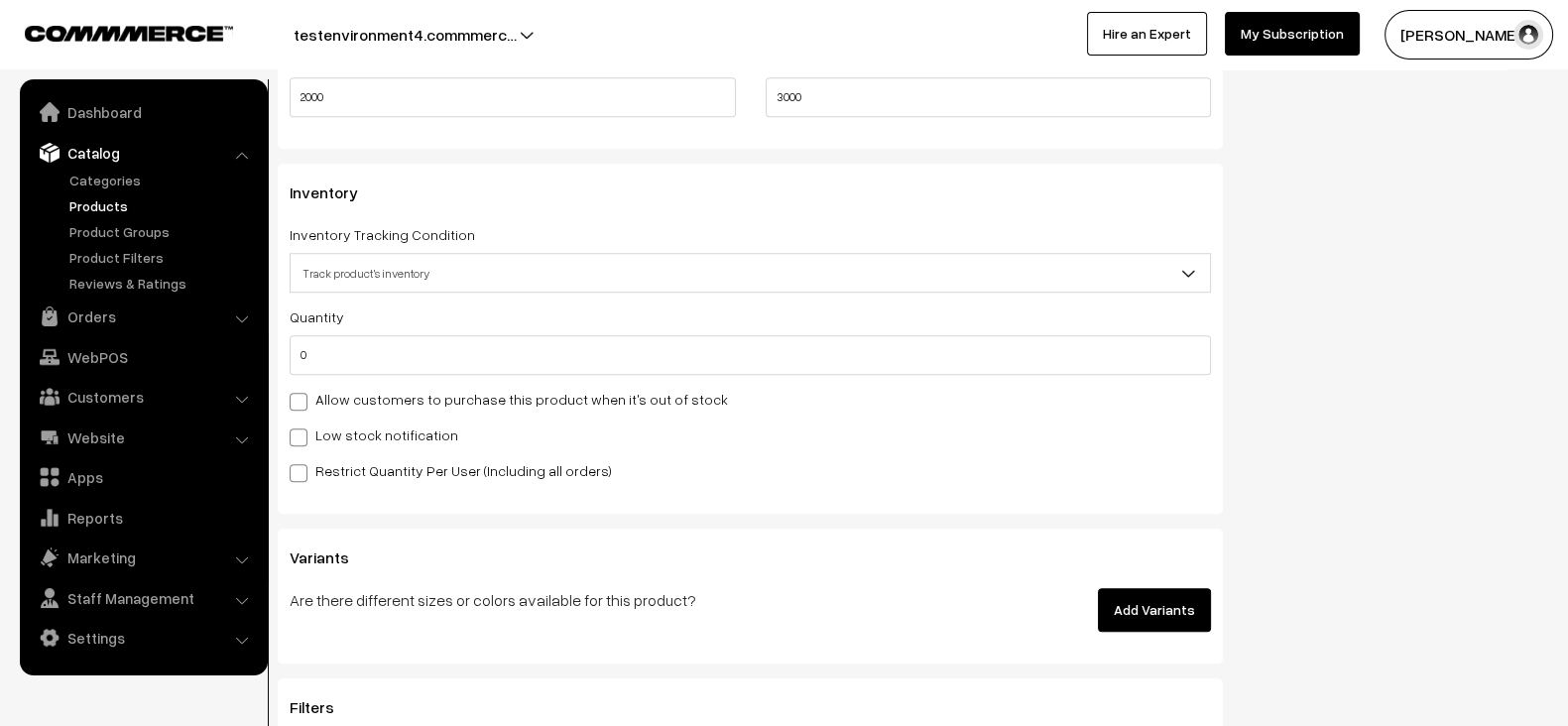
scroll to position [1820, 0]
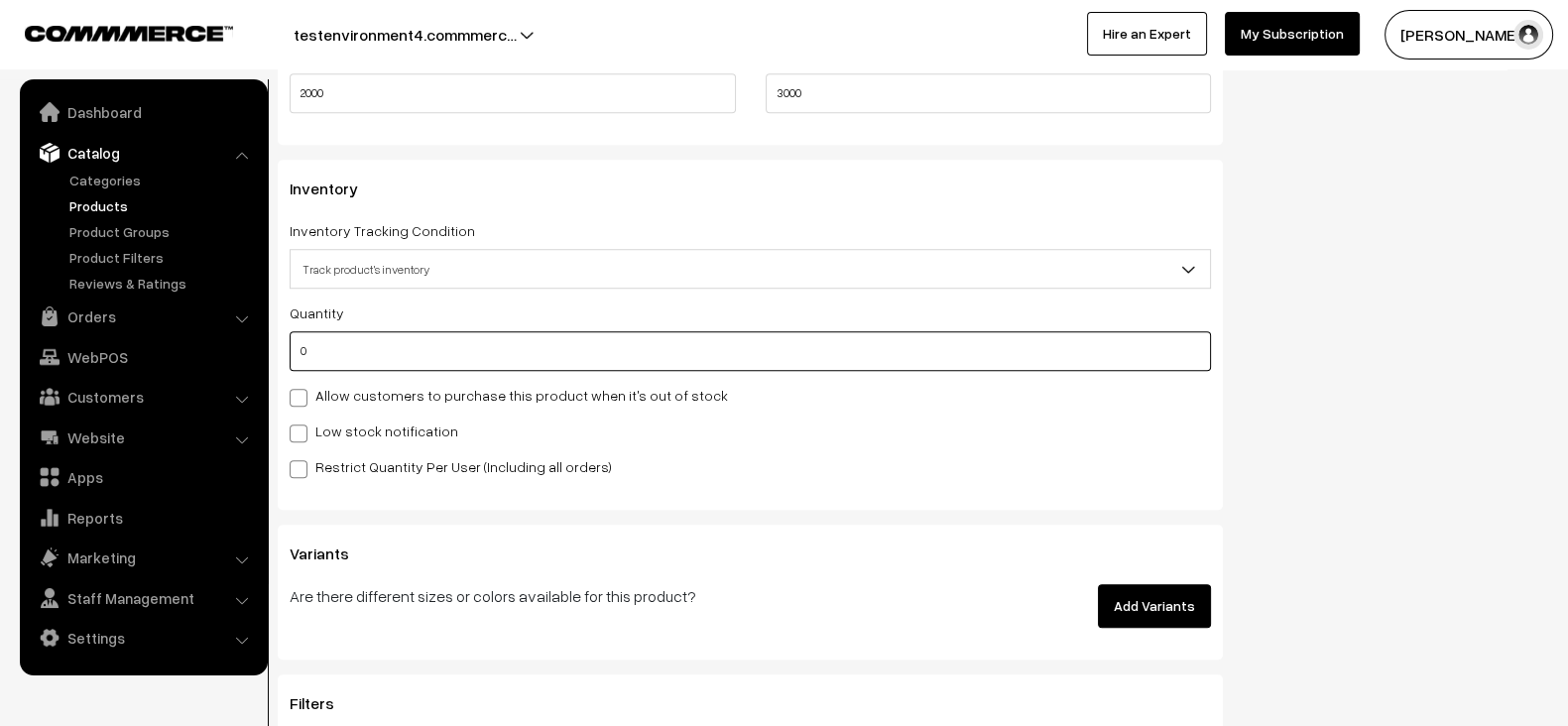
click at [529, 351] on input "0" at bounding box center [749, 351] width 921 height 40
type input "5"
click at [775, 454] on div "Restrict Quantity Per User (Including all orders)" at bounding box center [749, 466] width 921 height 24
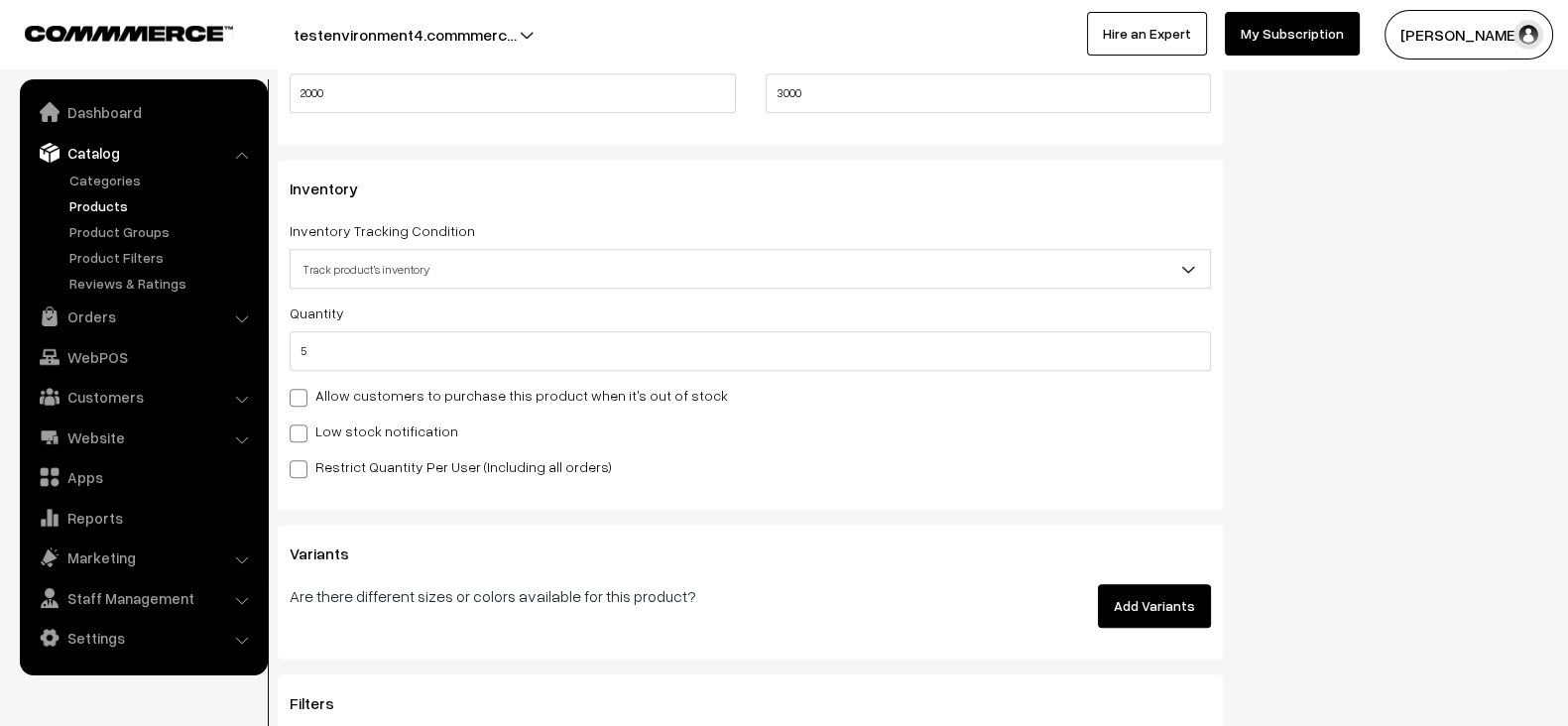
click at [407, 418] on div "Low stock notification" at bounding box center [749, 430] width 921 height 24
click at [397, 426] on label "Low stock notification" at bounding box center [373, 430] width 169 height 21
click at [302, 426] on input "Low stock notification" at bounding box center [295, 429] width 13 height 13
checkbox input "true"
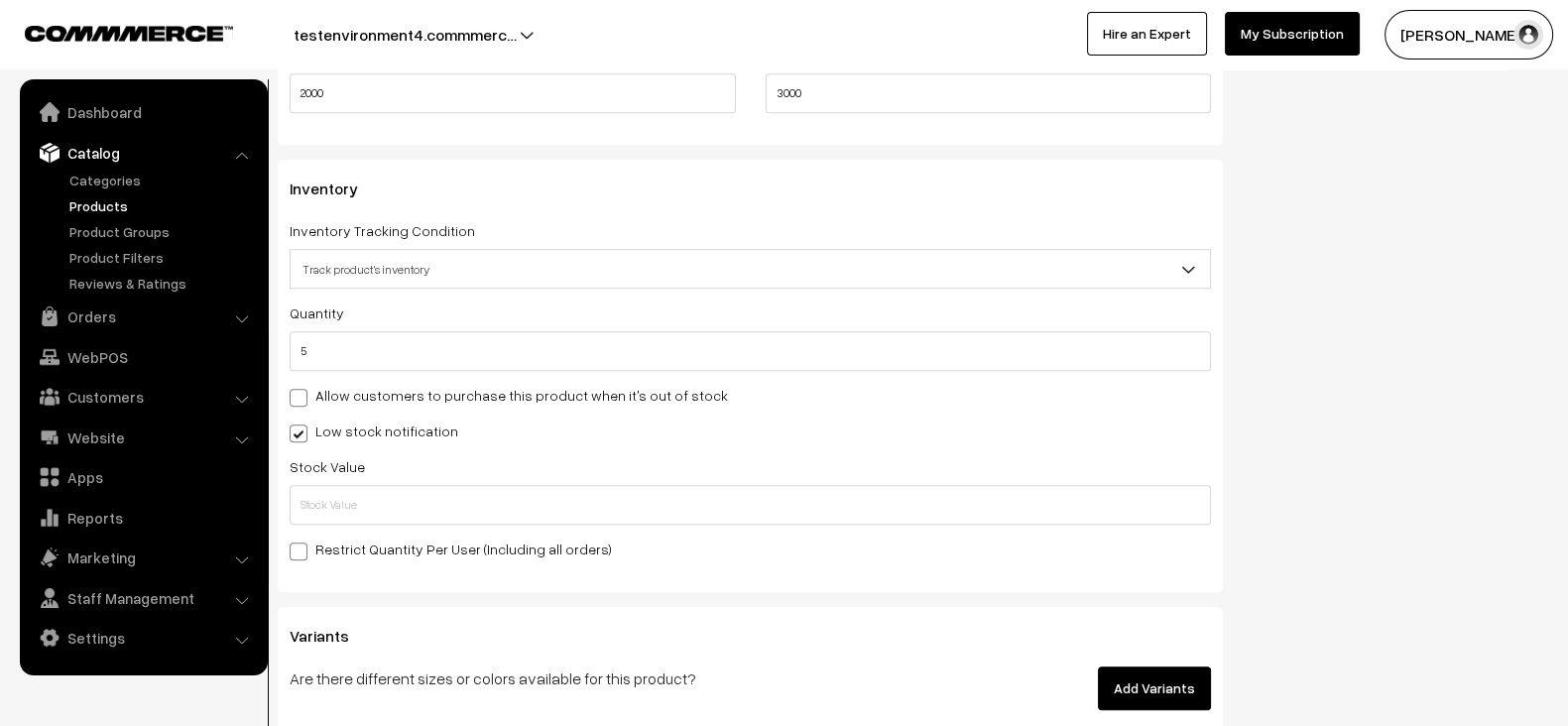
click at [1119, 437] on div "Quantity 5 Allow customers to purchase this product when it's out of stock Low …" at bounding box center [749, 430] width 921 height 259
click at [801, 497] on input "text" at bounding box center [749, 505] width 921 height 40
type input "10"
click at [916, 427] on div "Low stock notification" at bounding box center [749, 430] width 921 height 24
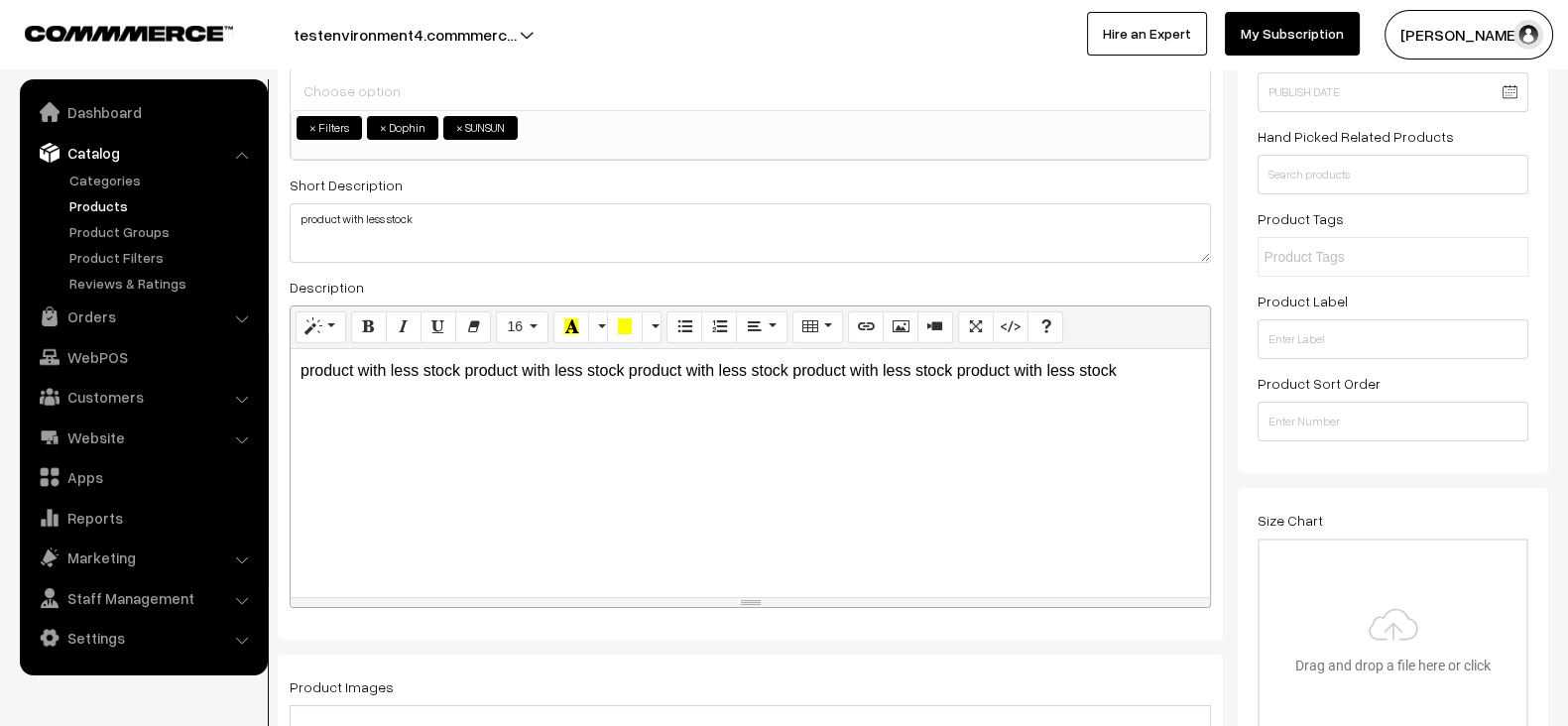
scroll to position [0, 0]
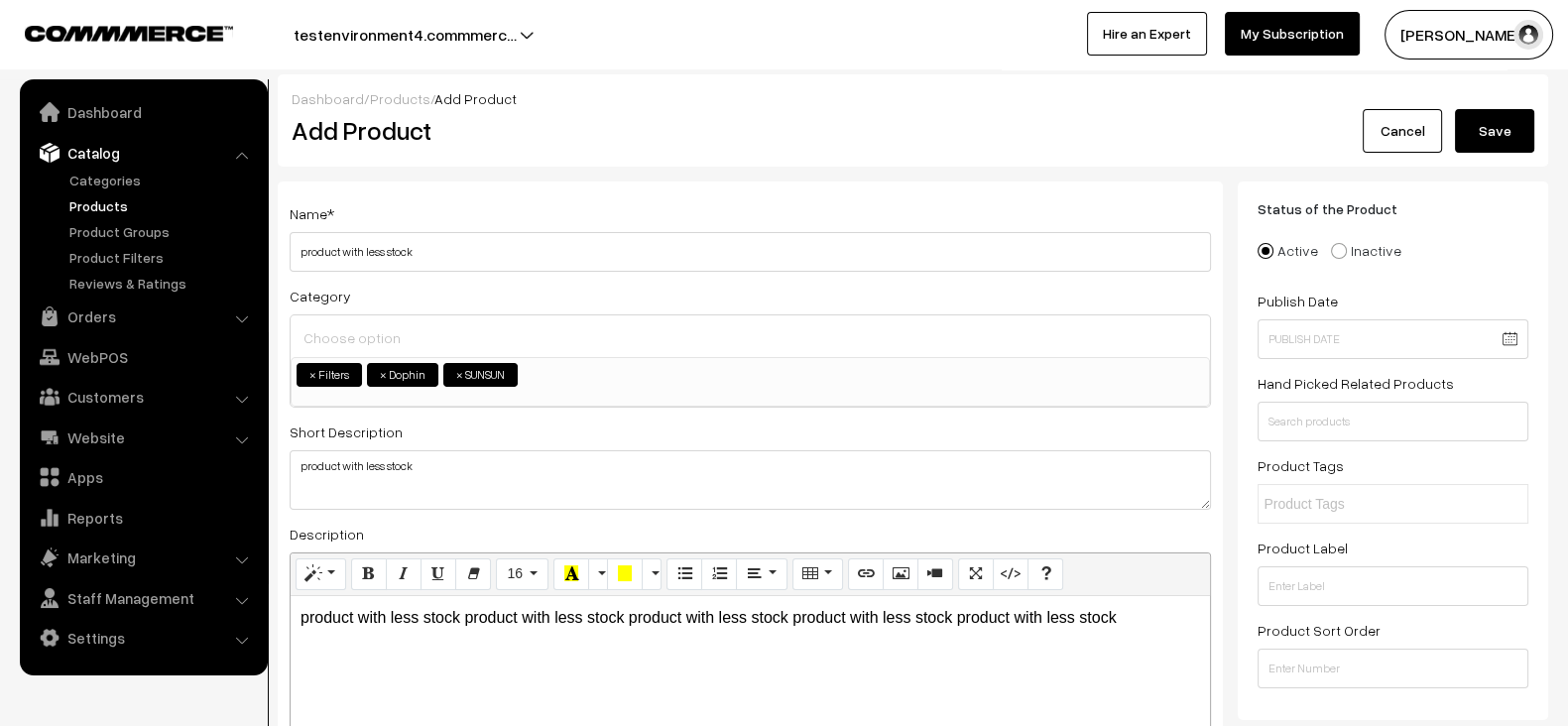
click at [1514, 144] on button "Save" at bounding box center [1494, 131] width 80 height 44
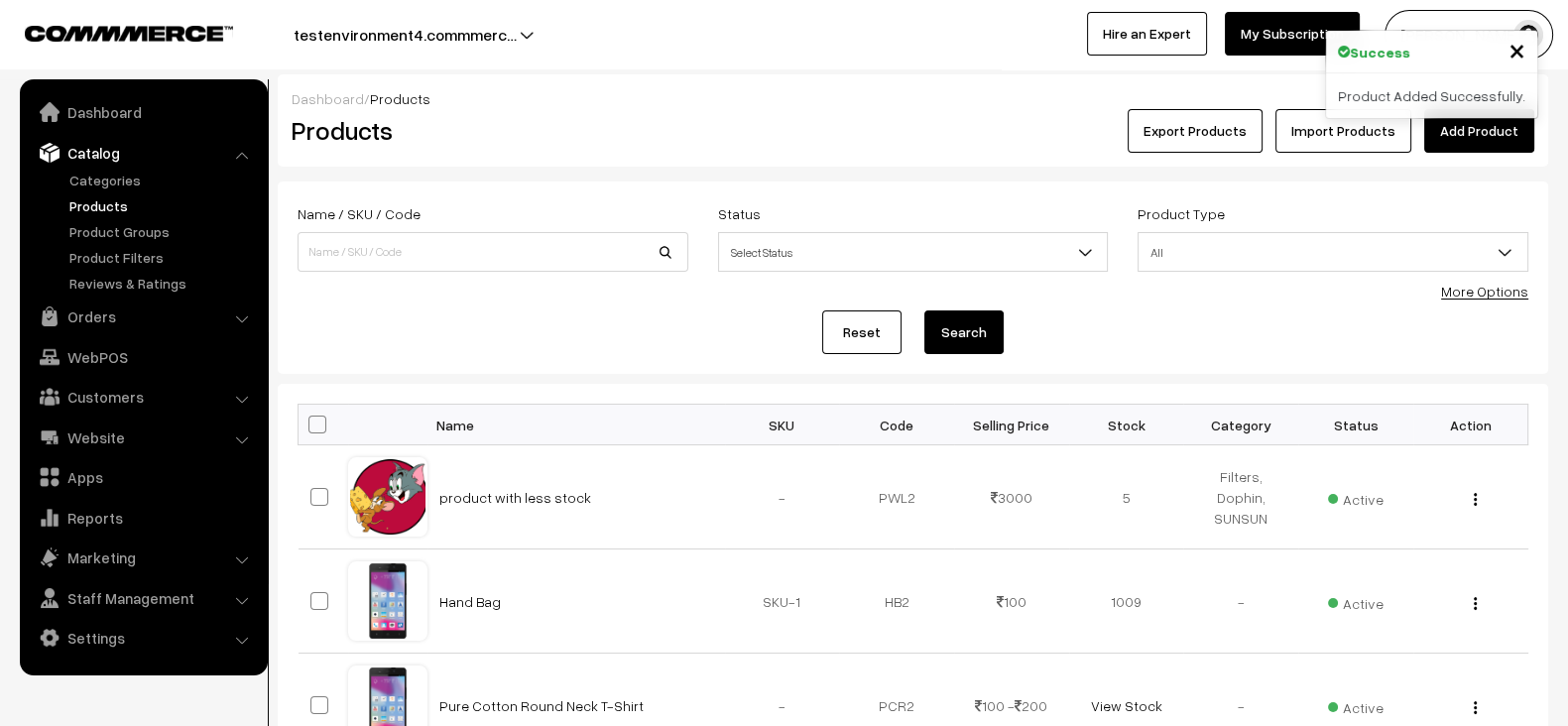
click at [1485, 130] on link "Add Product" at bounding box center [1478, 131] width 110 height 44
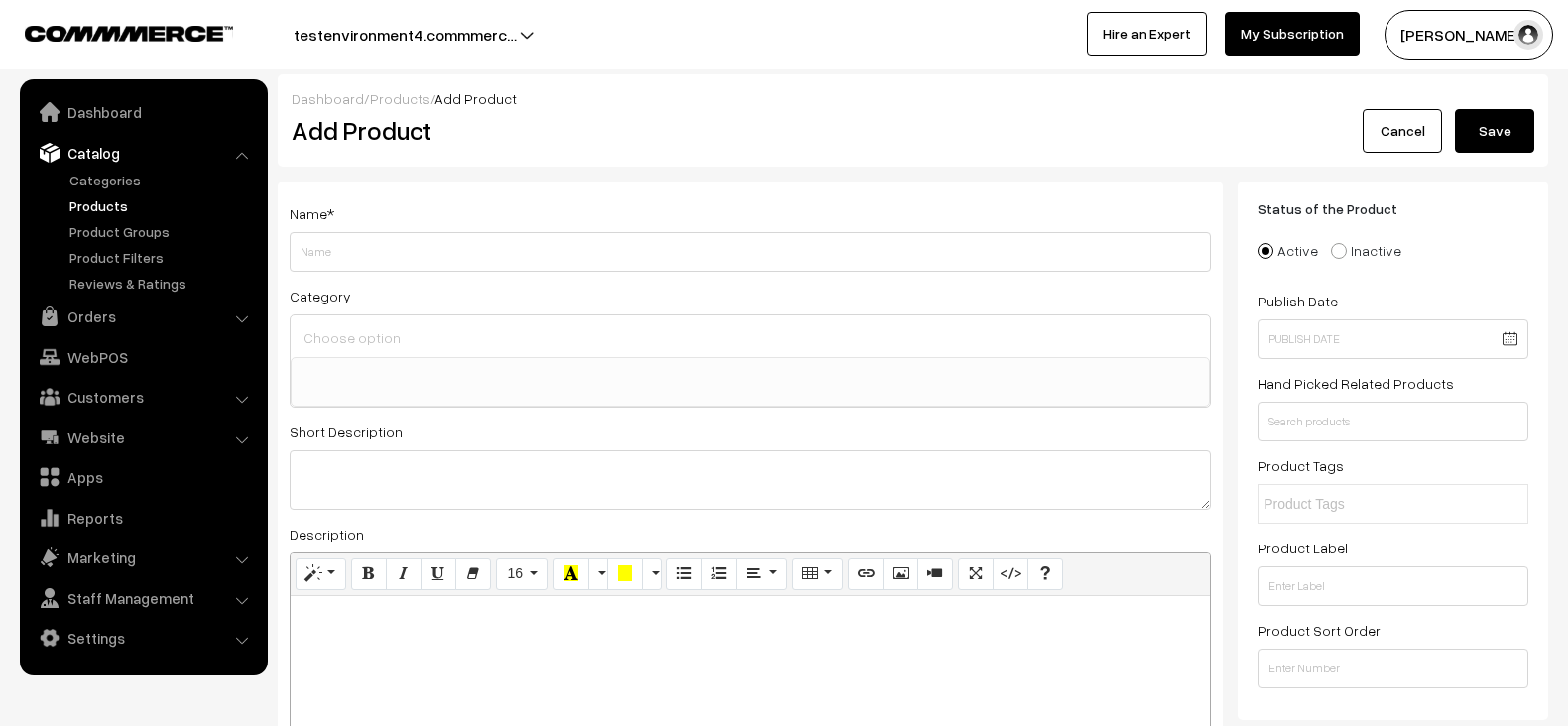
select select
drag, startPoint x: 362, startPoint y: 249, endPoint x: 532, endPoint y: 249, distance: 170.0
click at [532, 249] on input "product with less stock" at bounding box center [749, 252] width 921 height 40
type input "product with out of stock"
paste textarea "product with out of stock"
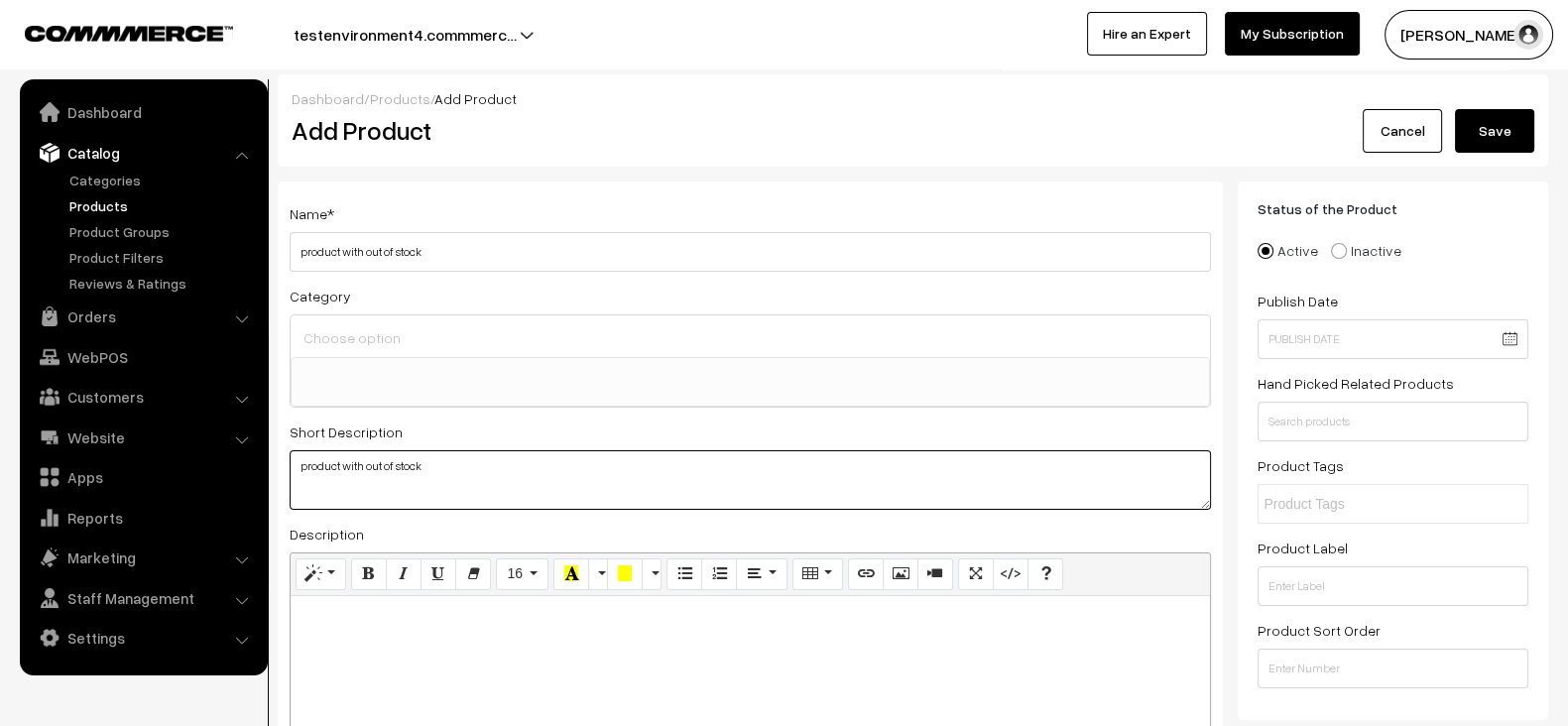
click at [424, 460] on textarea "product with out of stock" at bounding box center [749, 480] width 921 height 60
type textarea "product with out of stock"
click at [425, 359] on ul at bounding box center [749, 370] width 917 height 25
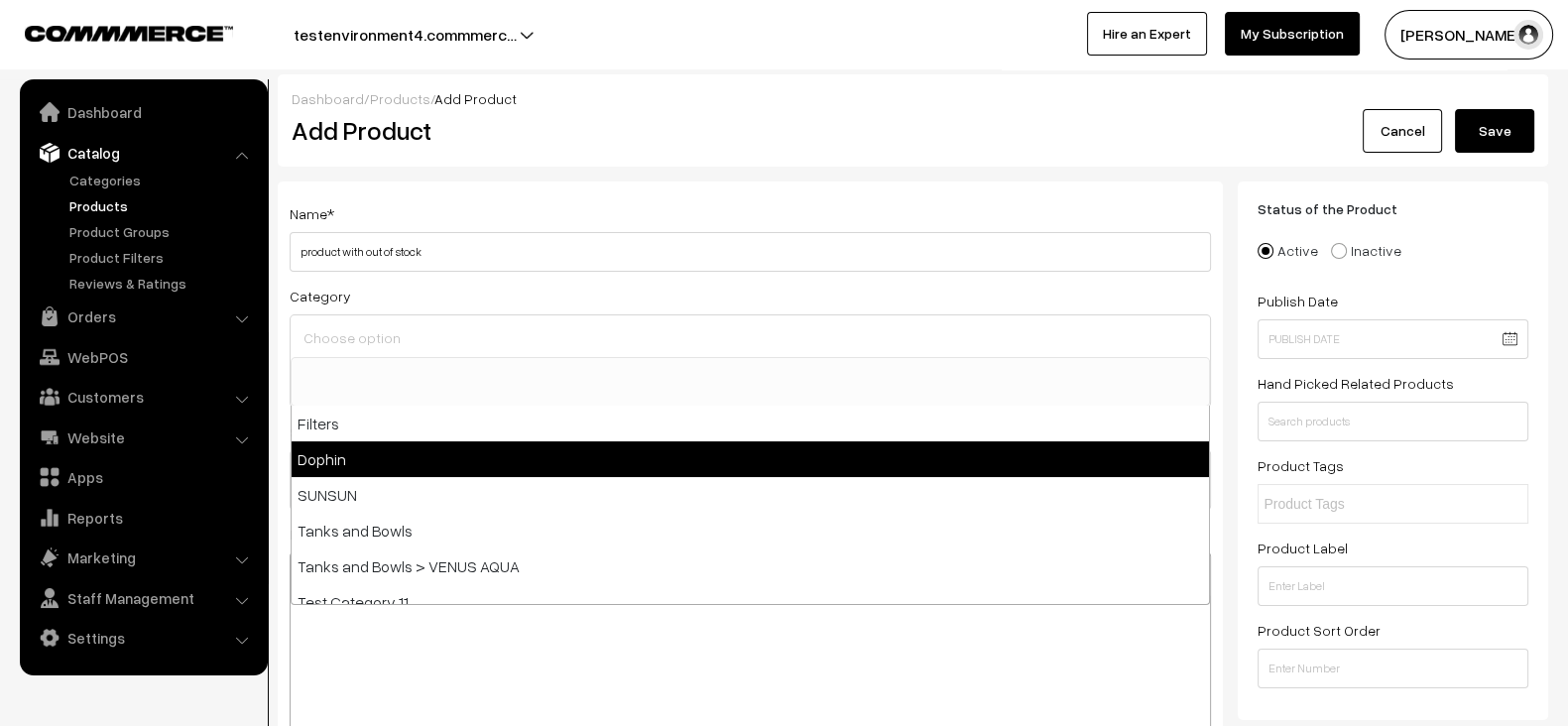
select select "19"
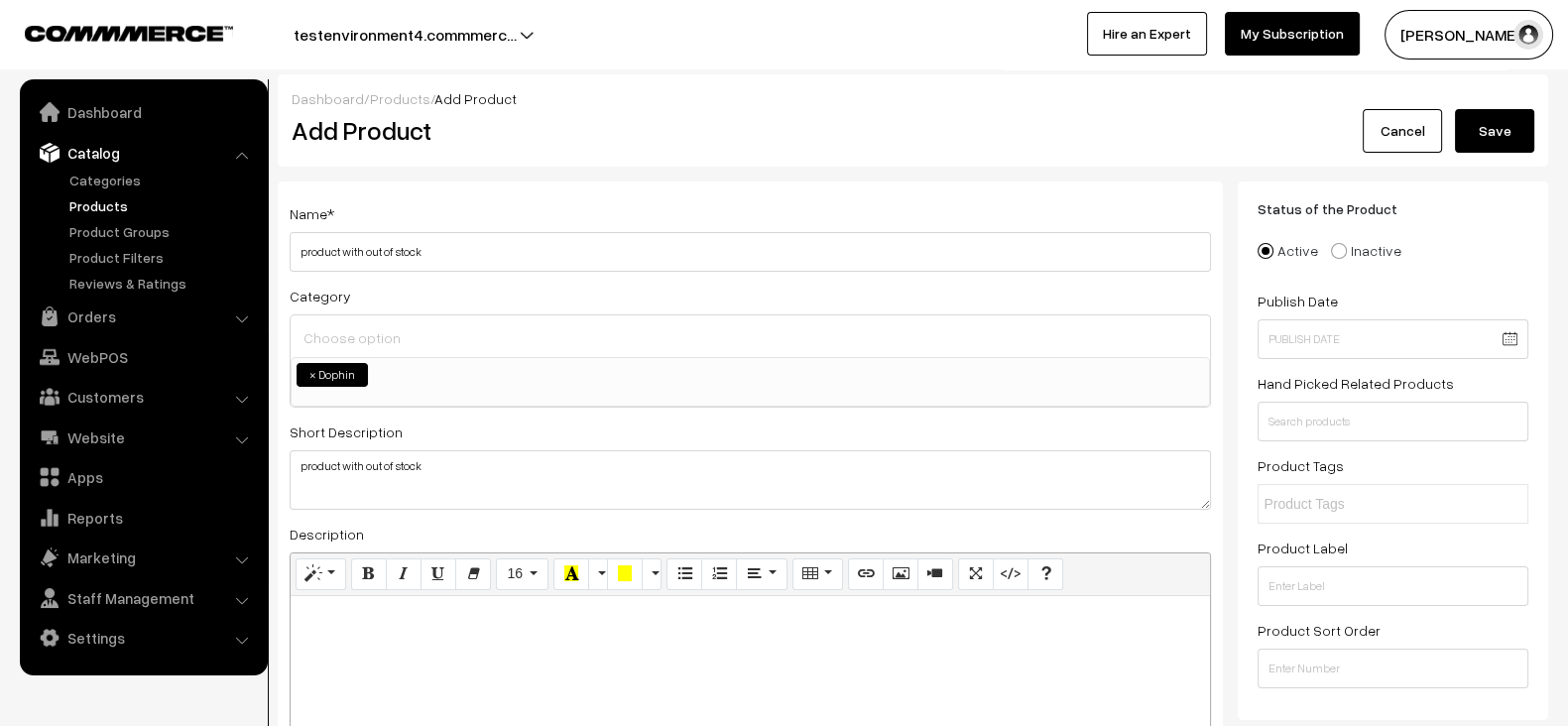
click at [443, 404] on span "× Dophin" at bounding box center [749, 382] width 919 height 50
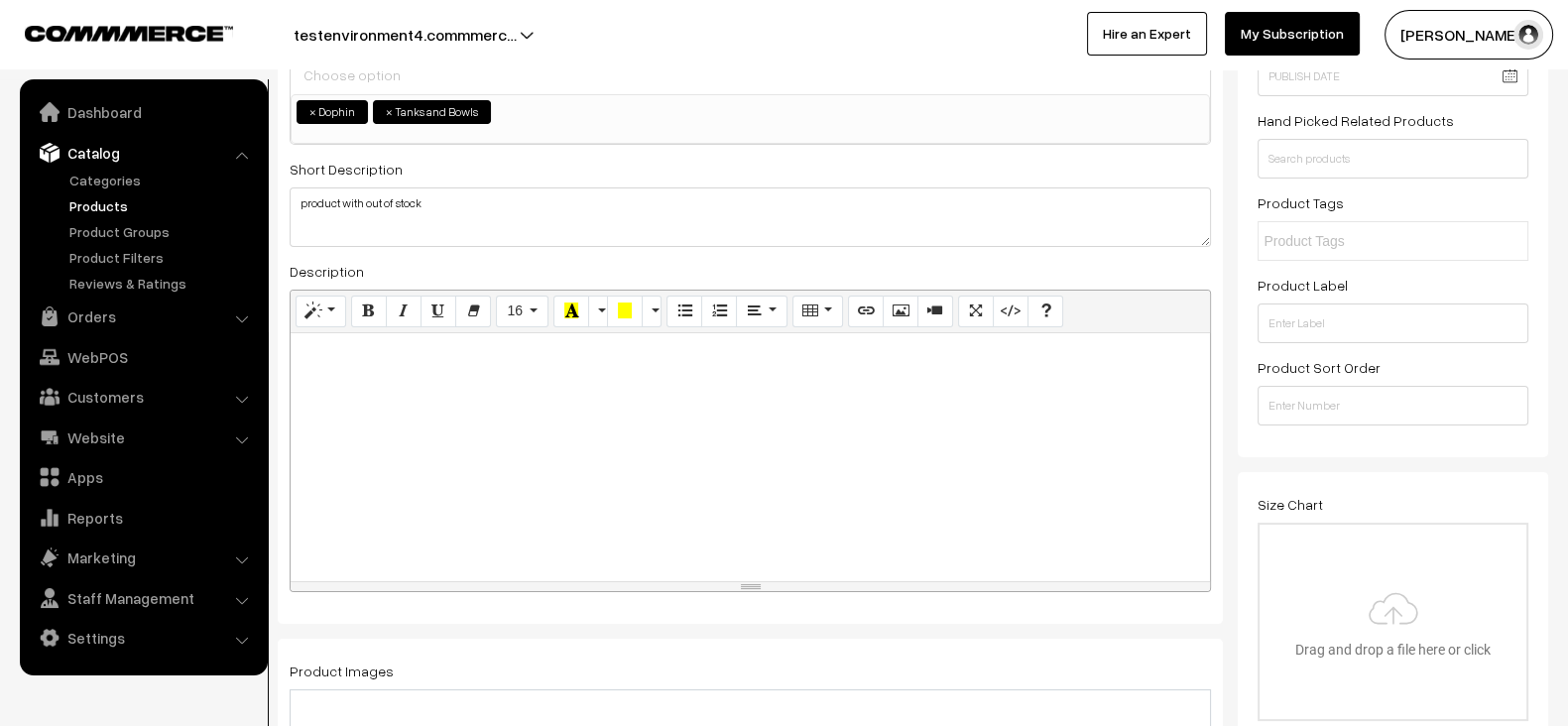
scroll to position [267, 0]
click at [456, 418] on div at bounding box center [749, 452] width 919 height 248
paste div
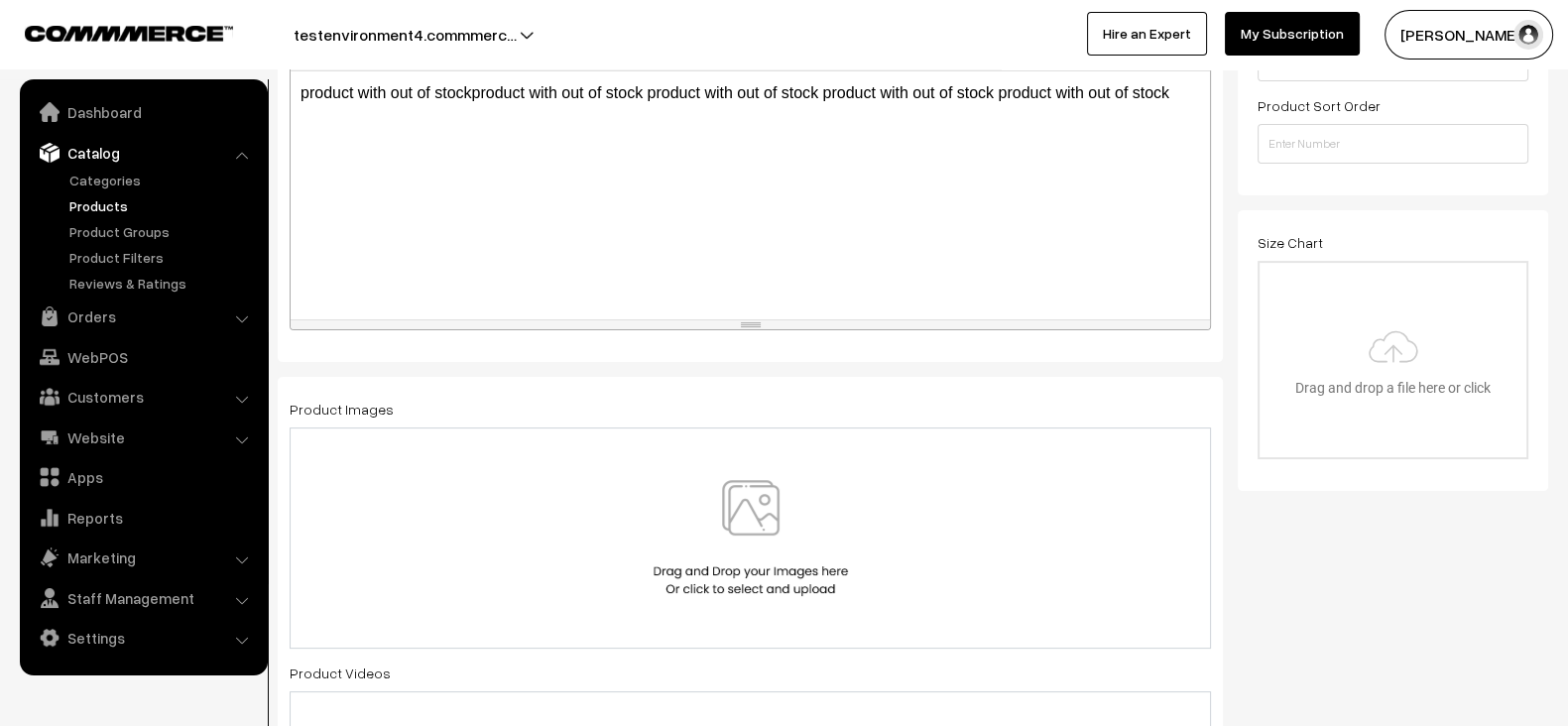
scroll to position [526, 0]
click at [510, 431] on div at bounding box center [749, 537] width 921 height 221
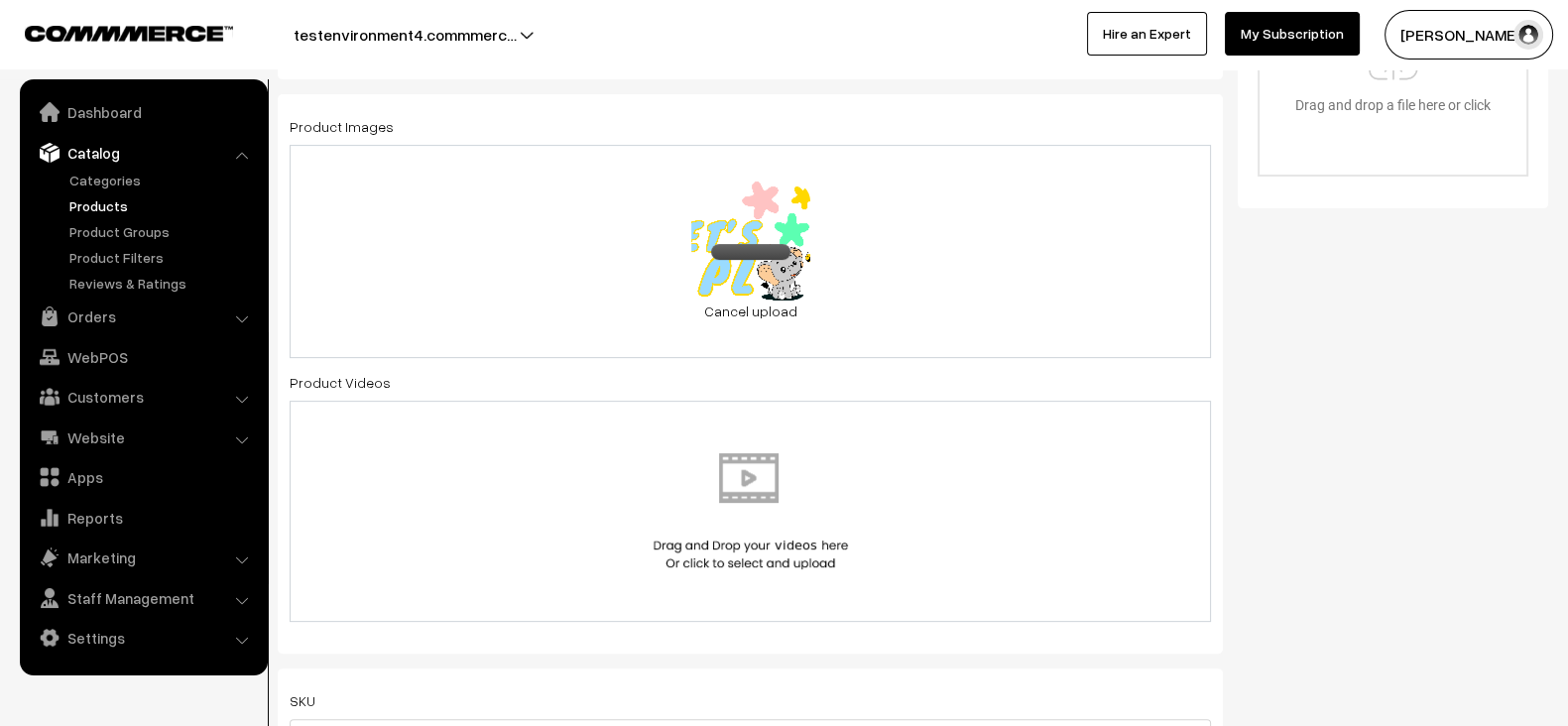
scroll to position [815, 0]
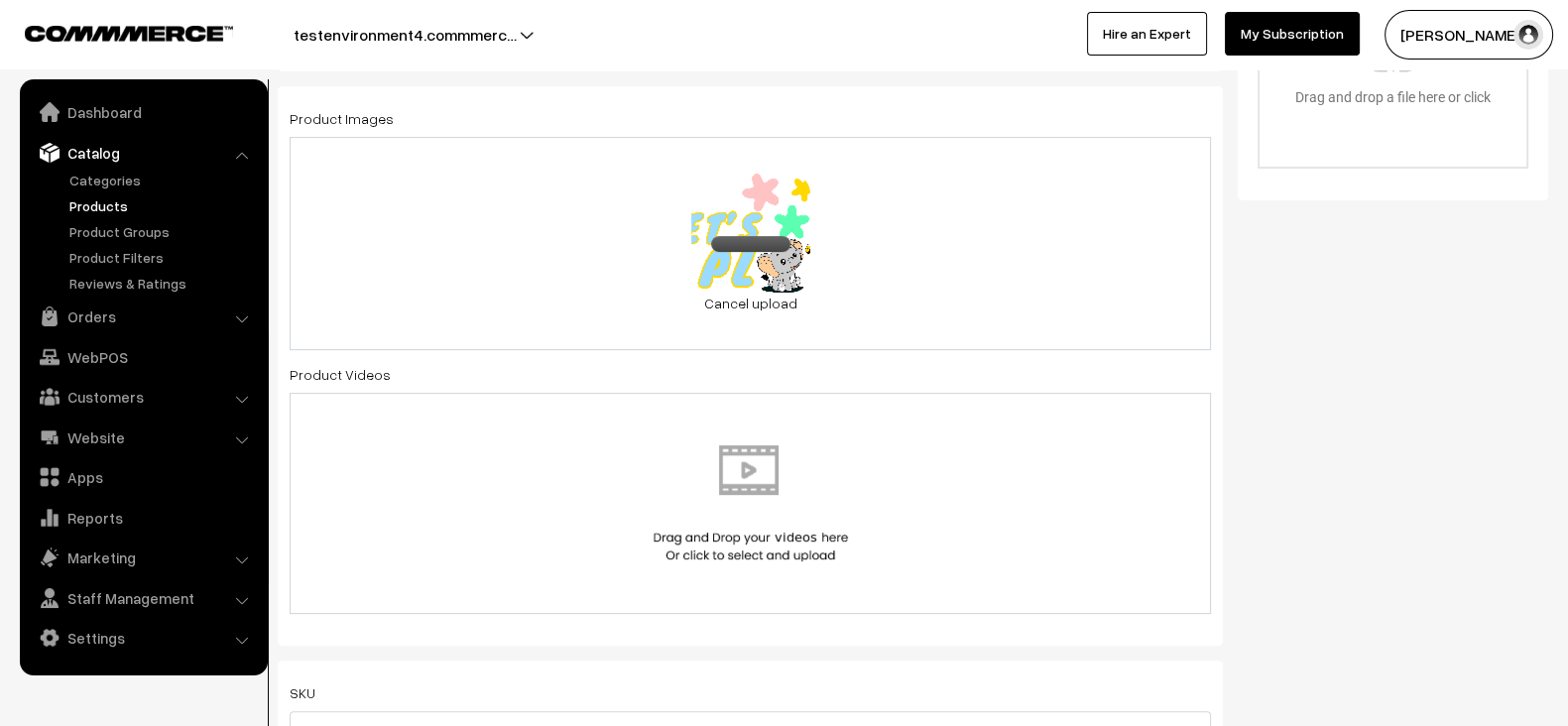
click at [619, 518] on div at bounding box center [750, 503] width 880 height 116
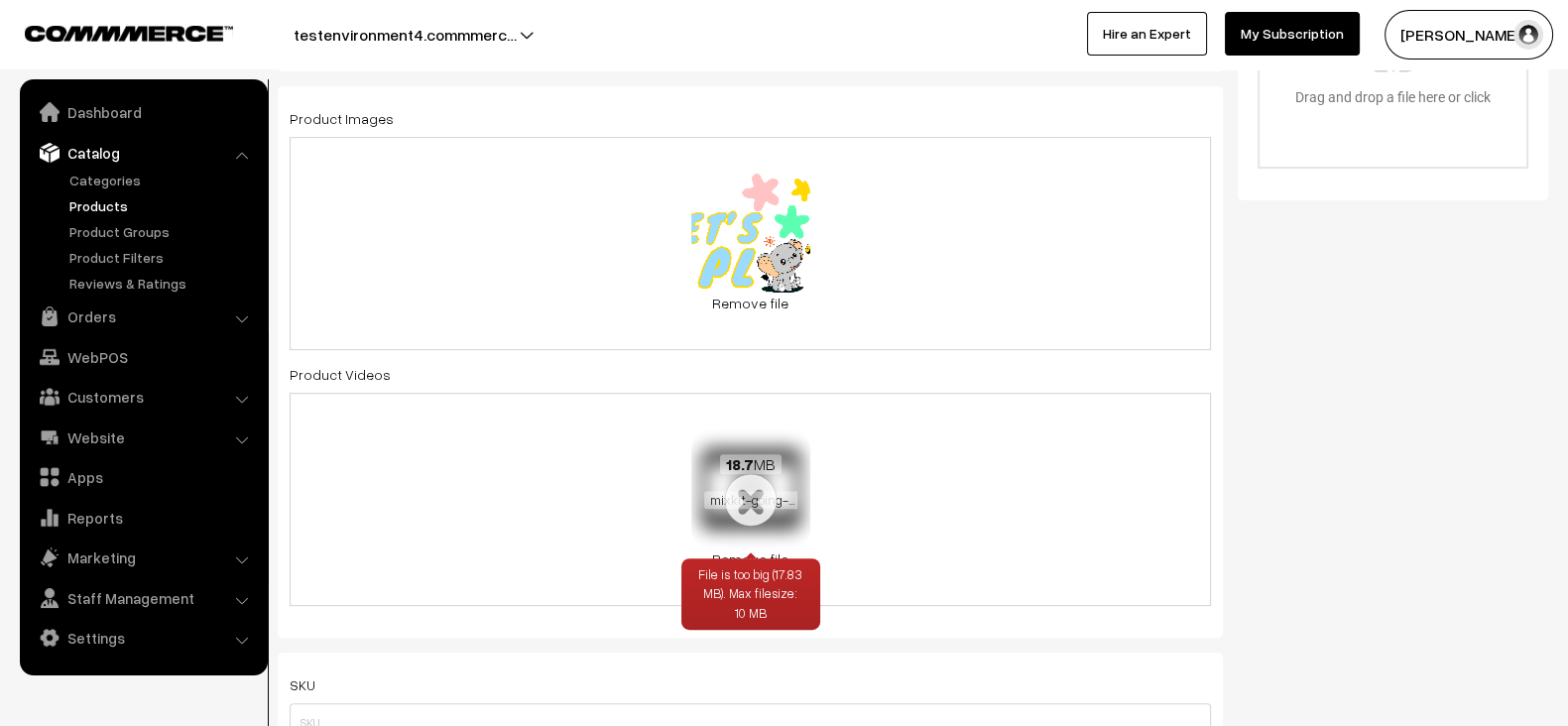
click at [755, 548] on link "Remove file" at bounding box center [750, 558] width 119 height 21
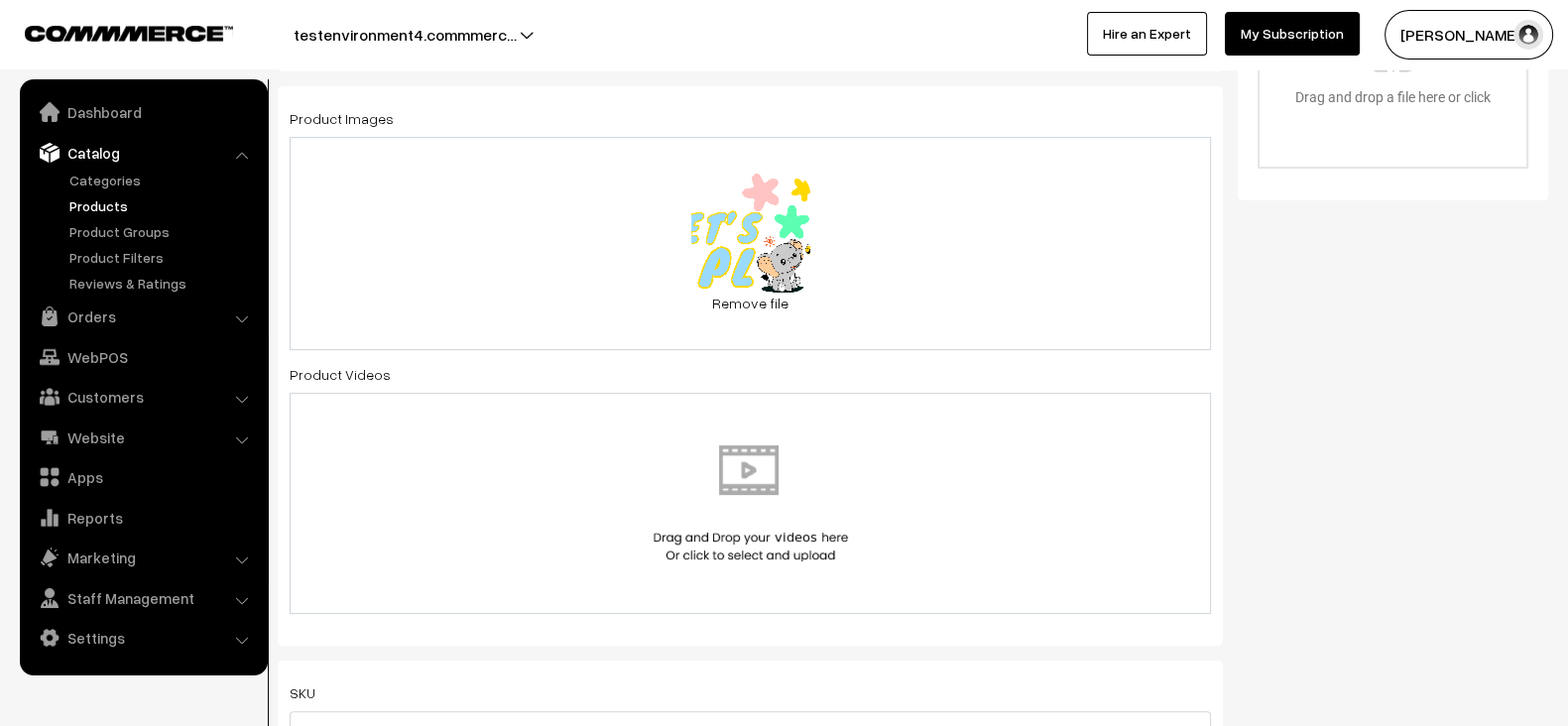
click at [771, 498] on img at bounding box center [750, 503] width 204 height 116
click at [1238, 505] on div "Status of the Product Active Inactive Product Type -- Select -- -- Select -- Pu…" at bounding box center [1400, 503] width 325 height 2272
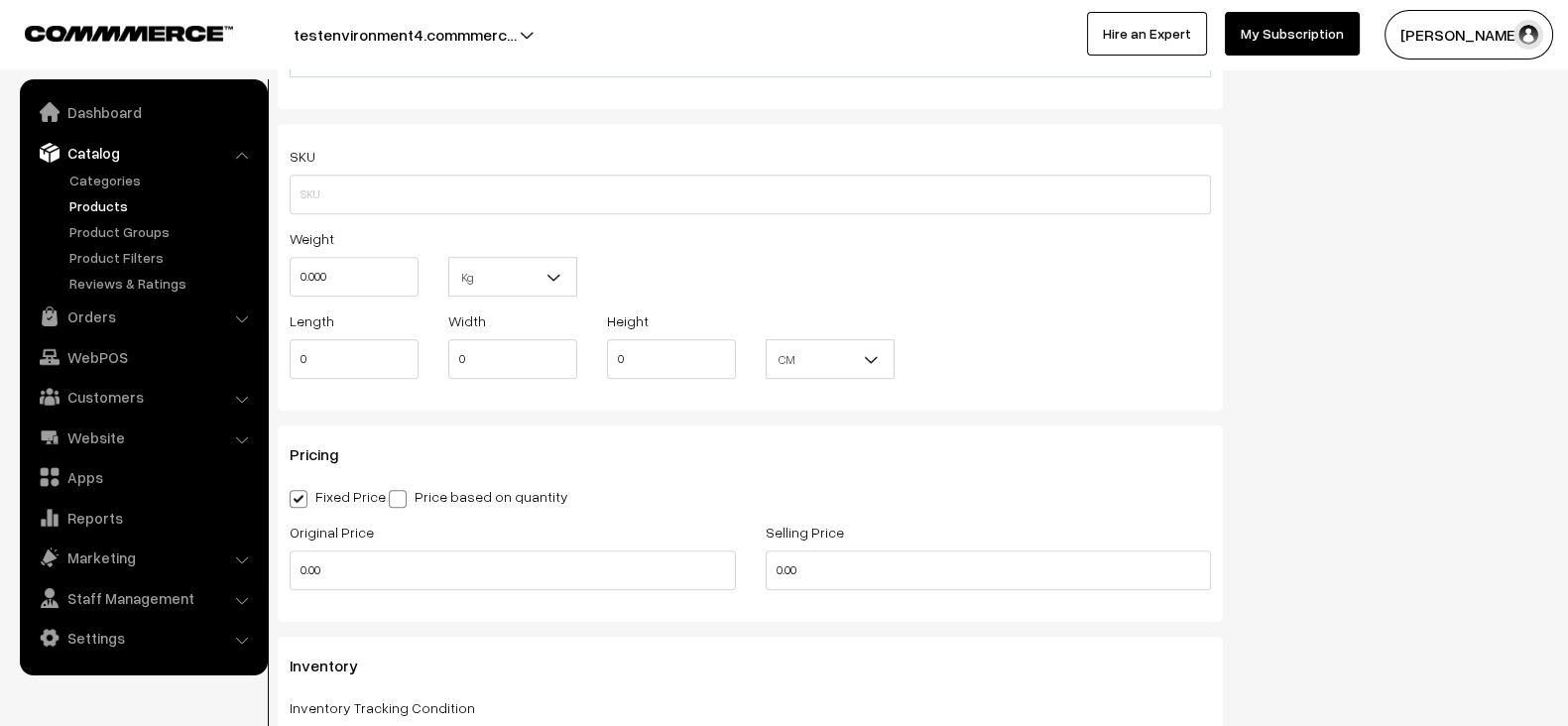
scroll to position [1350, 0]
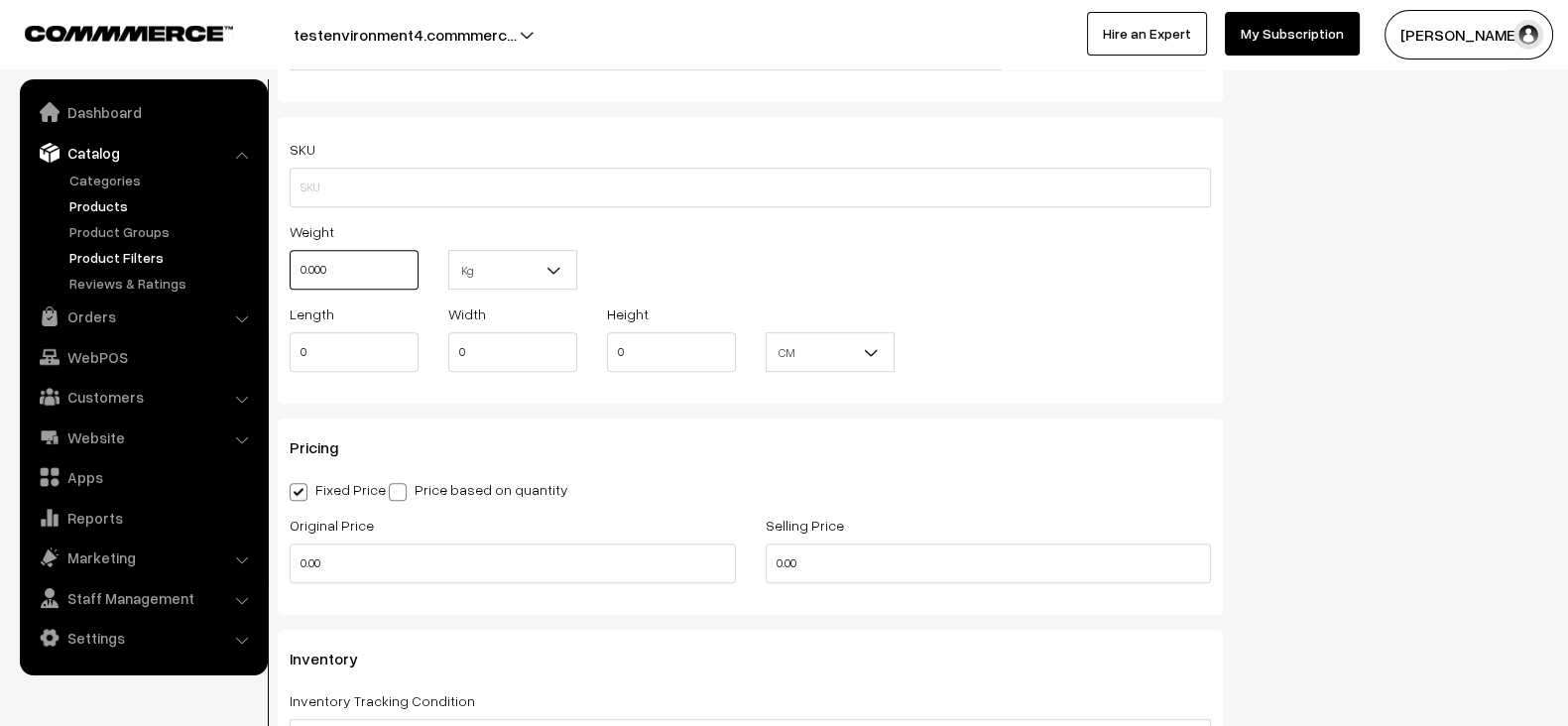
drag, startPoint x: 386, startPoint y: 250, endPoint x: 239, endPoint y: 254, distance: 147.1
click at [239, 254] on body "Thank you for showing interest. Our team will call you shortly. Close testenvir…" at bounding box center [784, 317] width 1568 height 3335
type input "10"
drag, startPoint x: 395, startPoint y: 342, endPoint x: 226, endPoint y: 345, distance: 169.0
click at [226, 345] on body "Thank you for showing interest. Our team will call you shortly. Close testenvir…" at bounding box center [784, 317] width 1568 height 3335
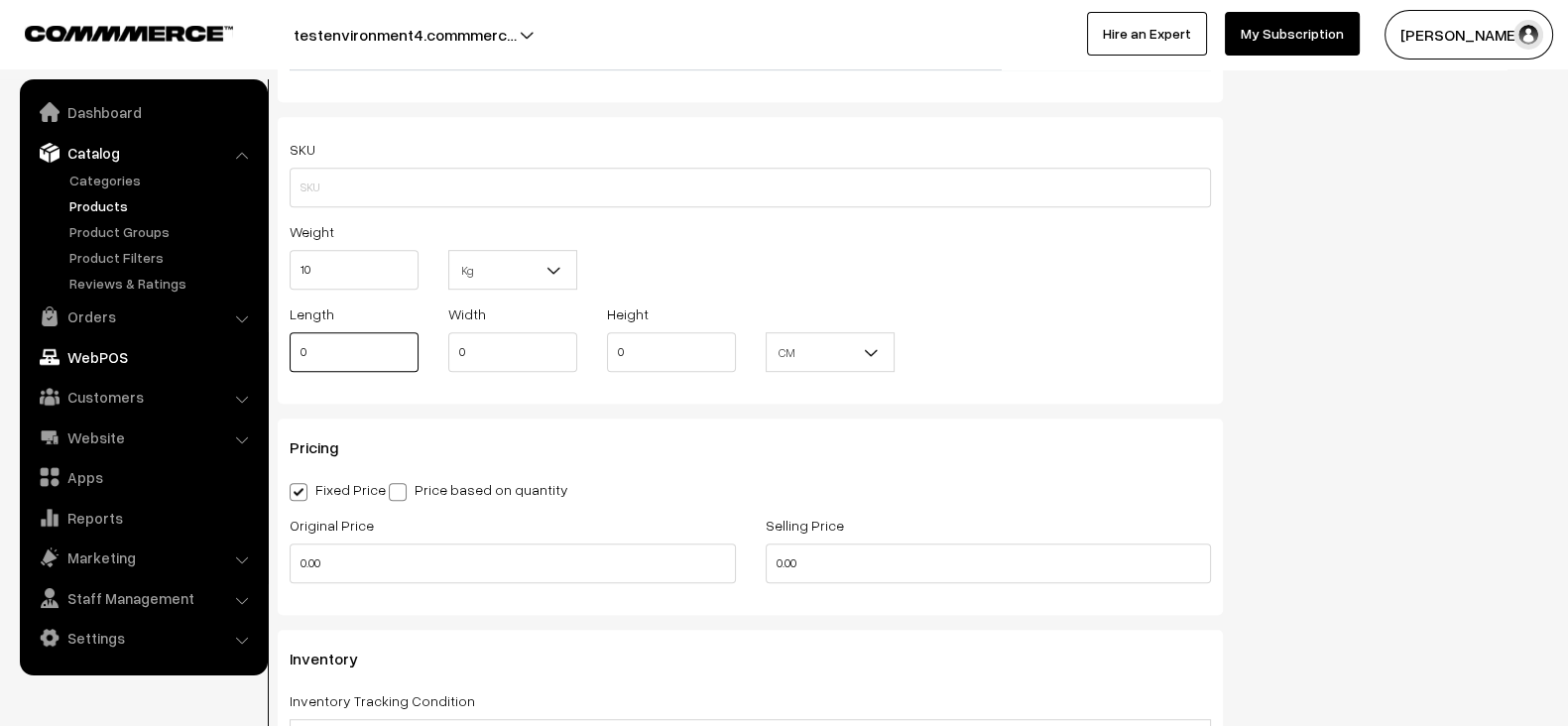
paste input "1"
type input "10"
drag, startPoint x: 506, startPoint y: 342, endPoint x: 384, endPoint y: 338, distance: 122.1
click at [384, 338] on div "Length 10 Width 0 Height 0 CM In CM" at bounding box center [749, 342] width 951 height 83
paste input "1"
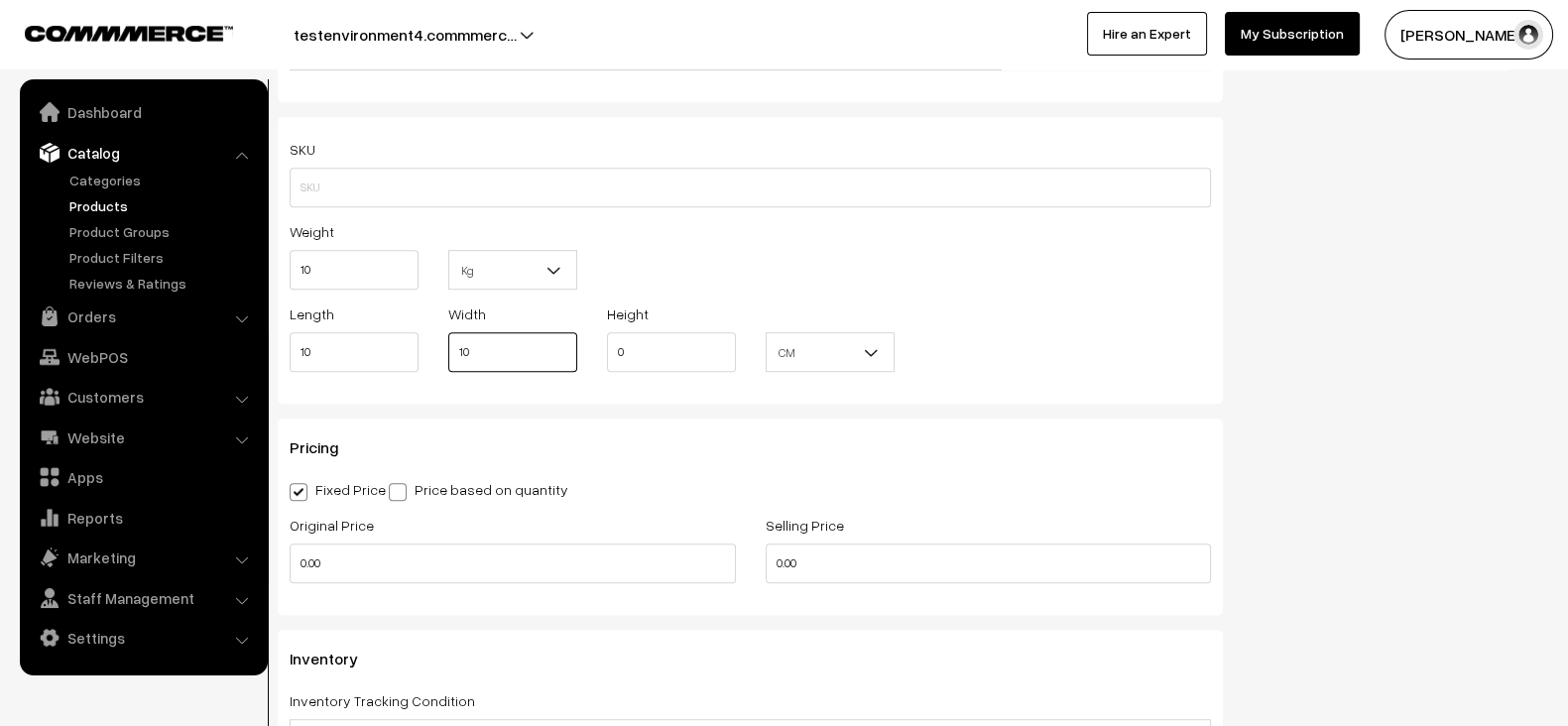
type input "10"
drag, startPoint x: 675, startPoint y: 349, endPoint x: 531, endPoint y: 349, distance: 144.0
click at [531, 349] on div "Length 10 Width 10 Height 0 CM In CM" at bounding box center [749, 342] width 951 height 83
paste input "1"
type input "10"
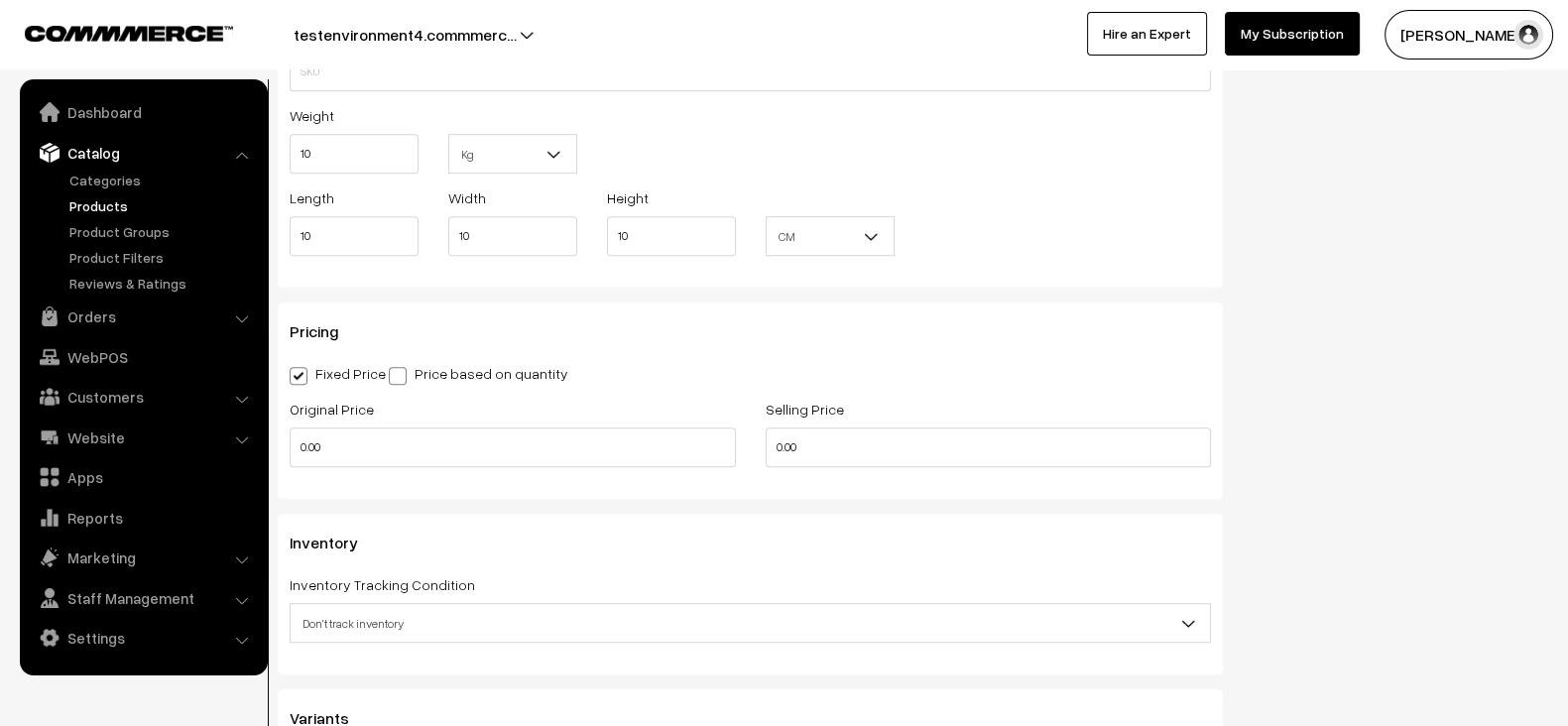
scroll to position [1468, 0]
click at [541, 443] on input "0.00" at bounding box center [512, 445] width 446 height 40
type input "2000"
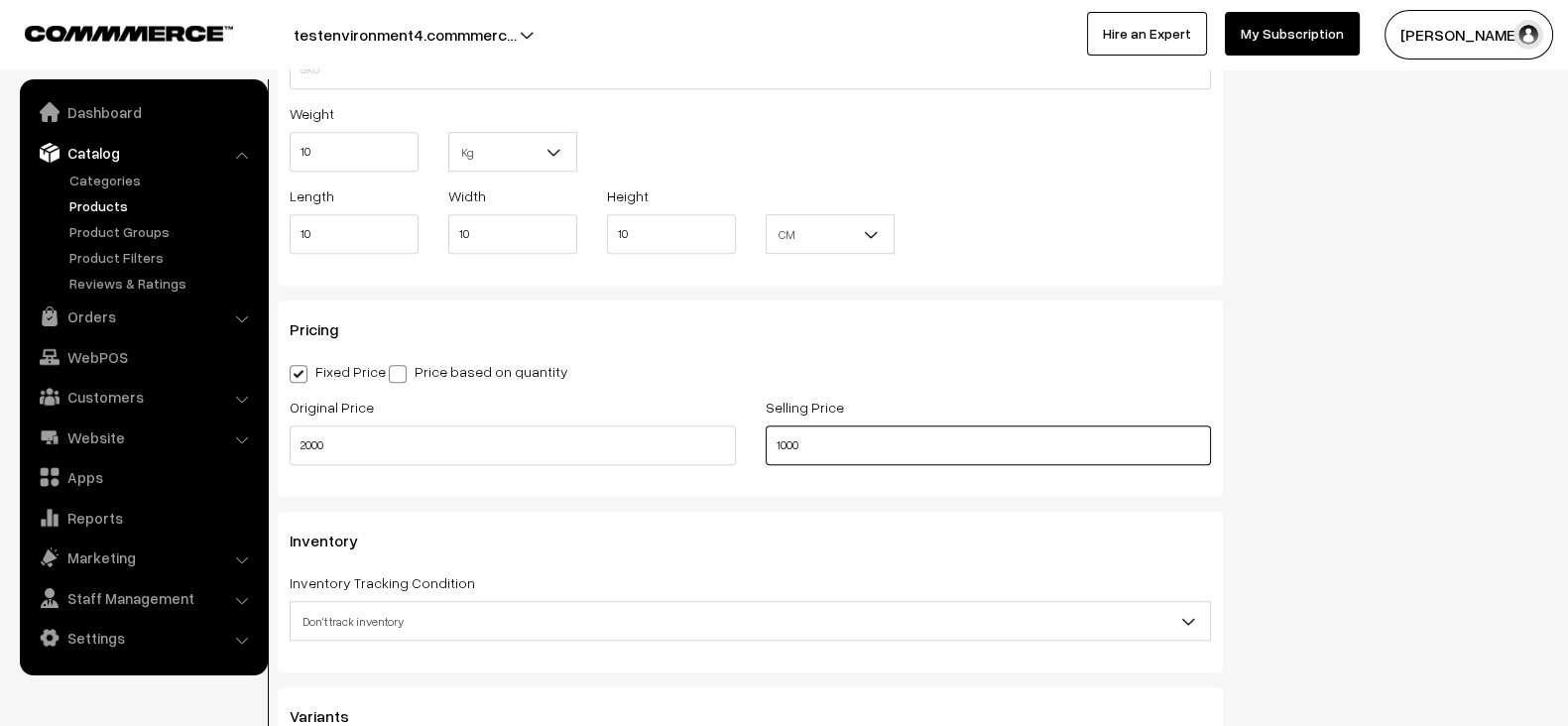
type input "1000"
click at [899, 395] on div "Selling Price 1000" at bounding box center [987, 430] width 446 height 71
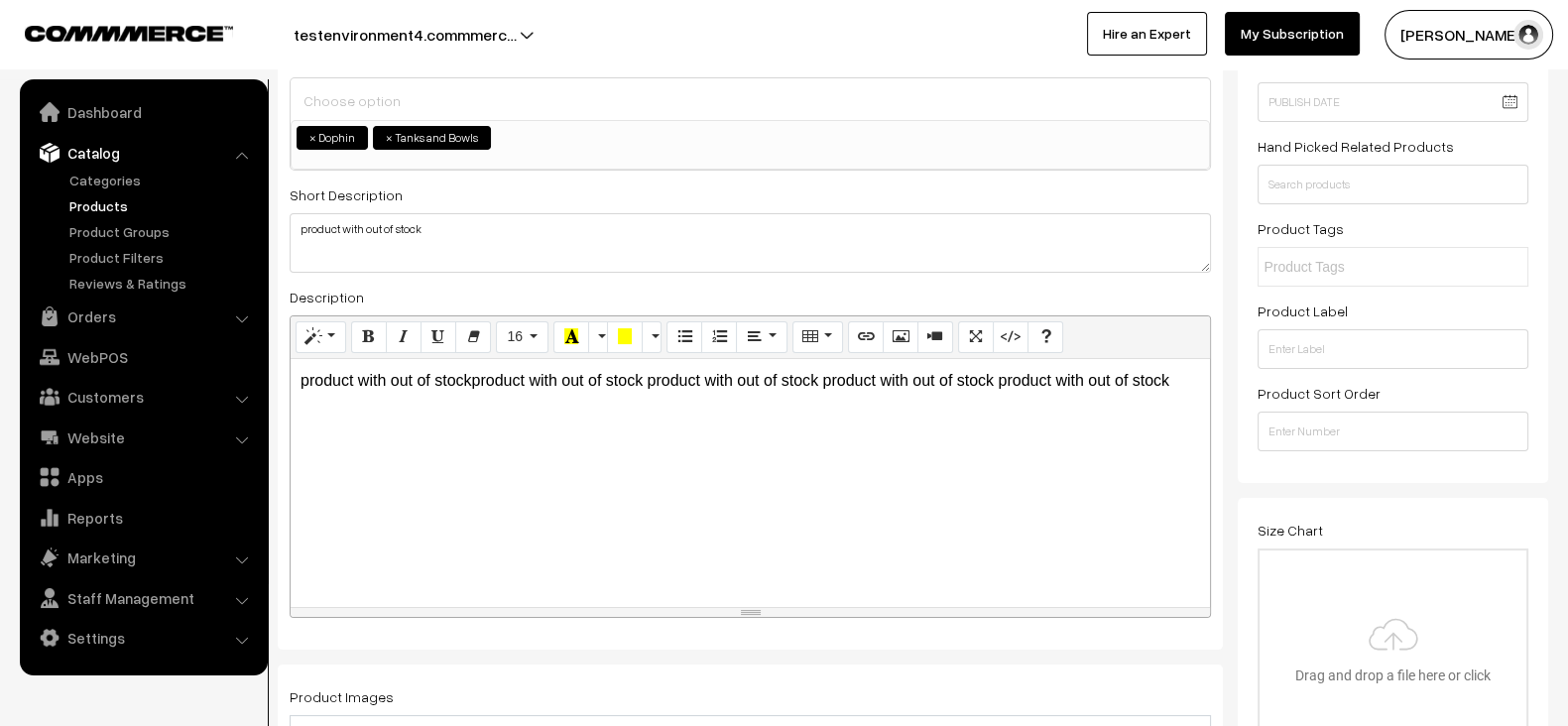
scroll to position [0, 0]
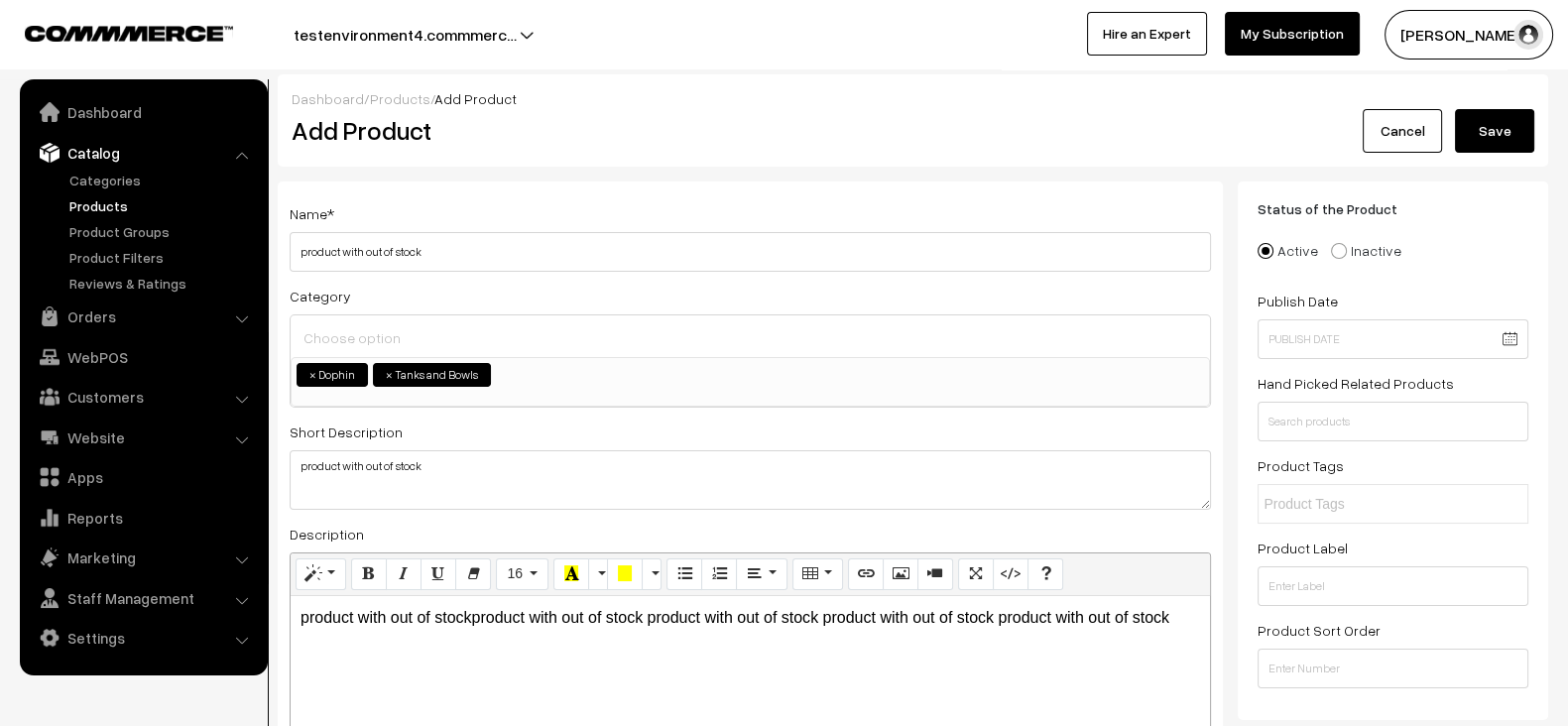
click at [471, 615] on p "product with out of stockproduct with out of stock product with out of stock pr…" at bounding box center [750, 617] width 900 height 24
click at [615, 517] on div "Name * product with out of stock Category Filters Dophin SUNSUN Tanks and Bowls…" at bounding box center [749, 534] width 945 height 705
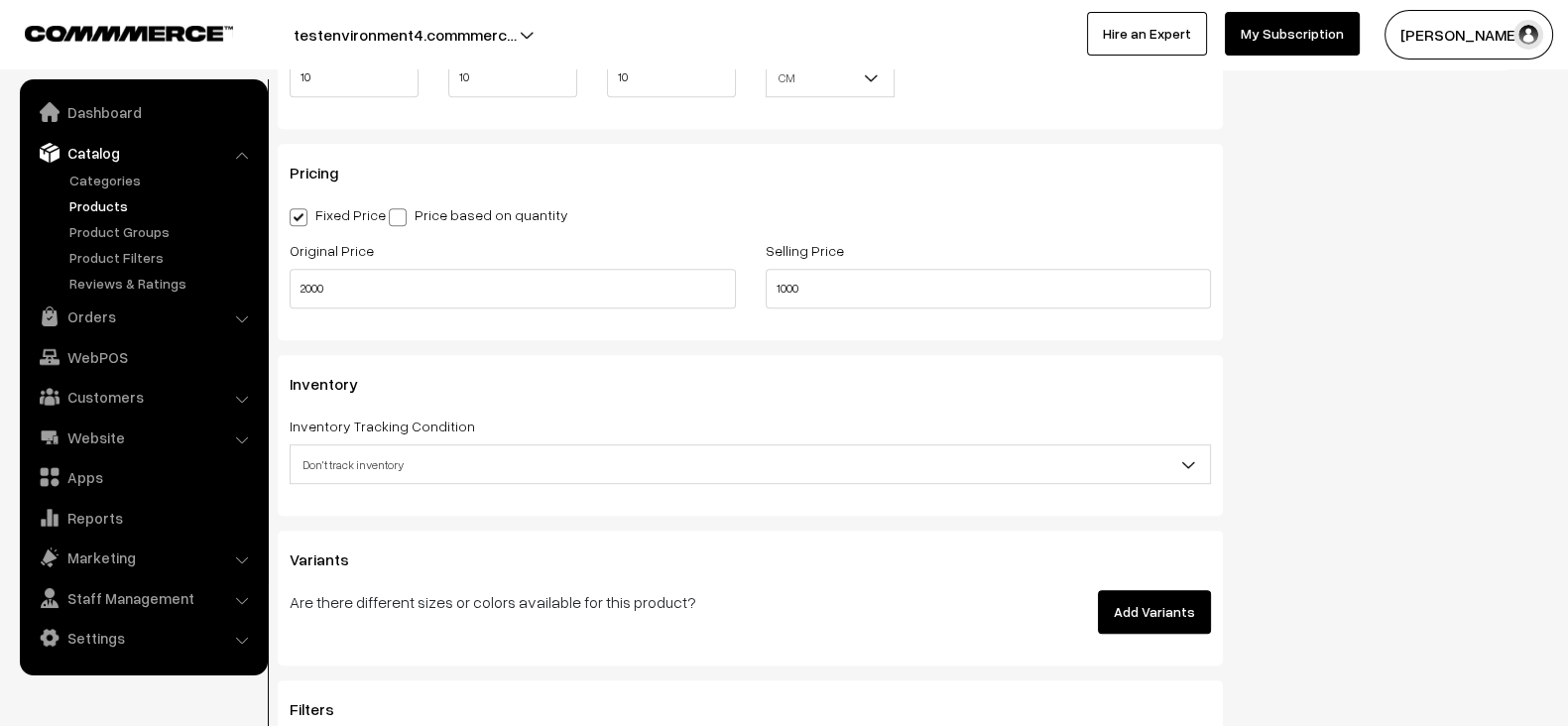
scroll to position [1637, 0]
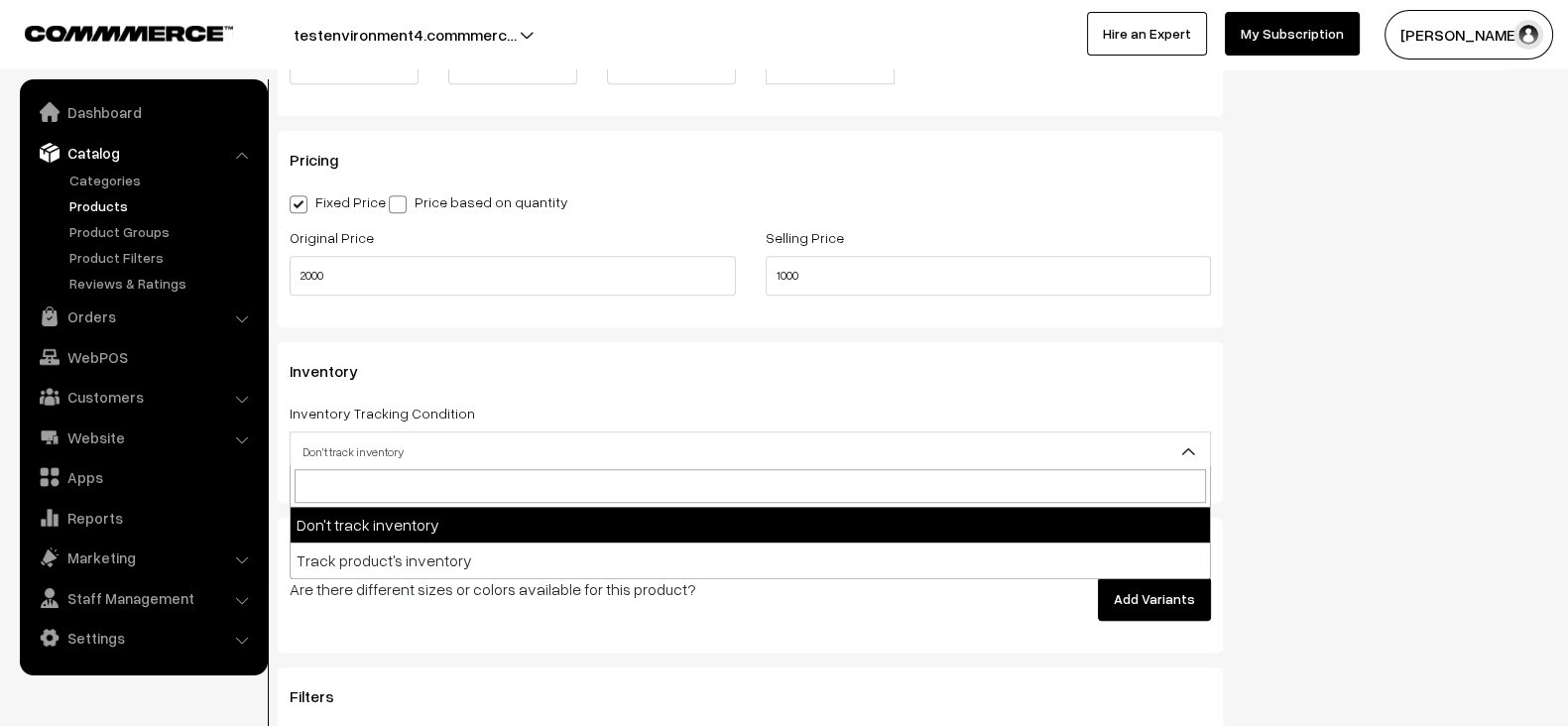
click at [604, 453] on span "Don't track inventory" at bounding box center [749, 451] width 919 height 35
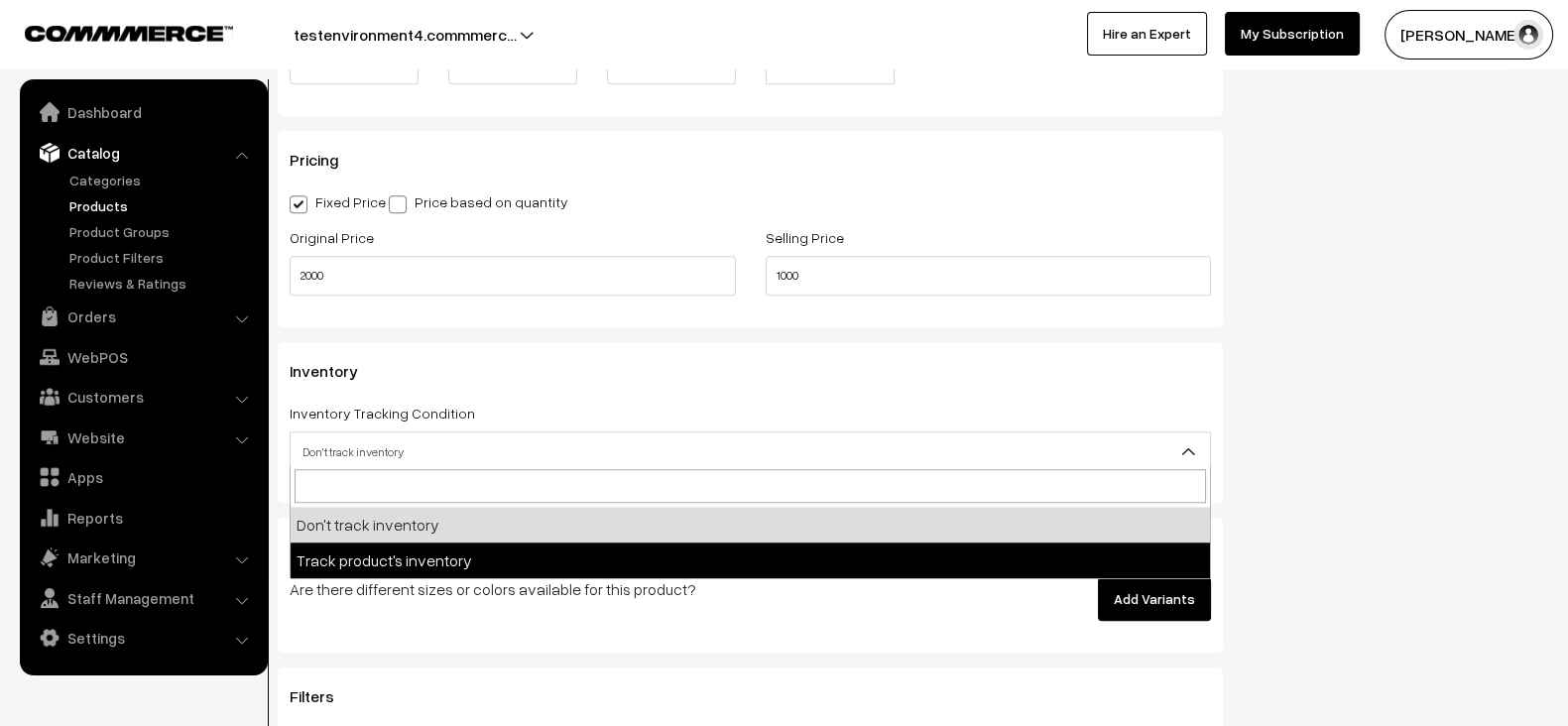
select select "2"
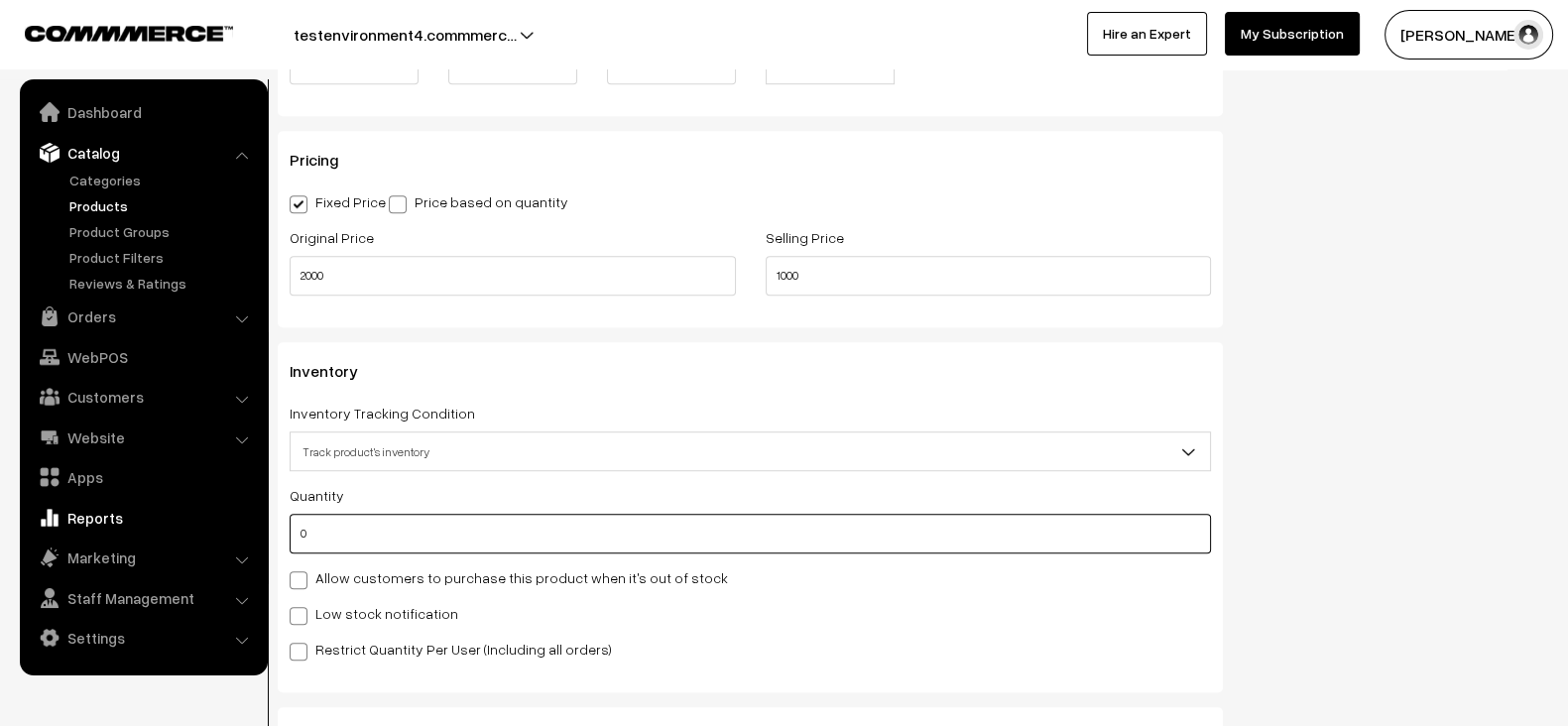
drag, startPoint x: 526, startPoint y: 523, endPoint x: 248, endPoint y: 531, distance: 278.1
click at [248, 531] on body "Thank you for showing interest. Our team will call you shortly. Close testenvir…" at bounding box center [784, 125] width 1568 height 3524
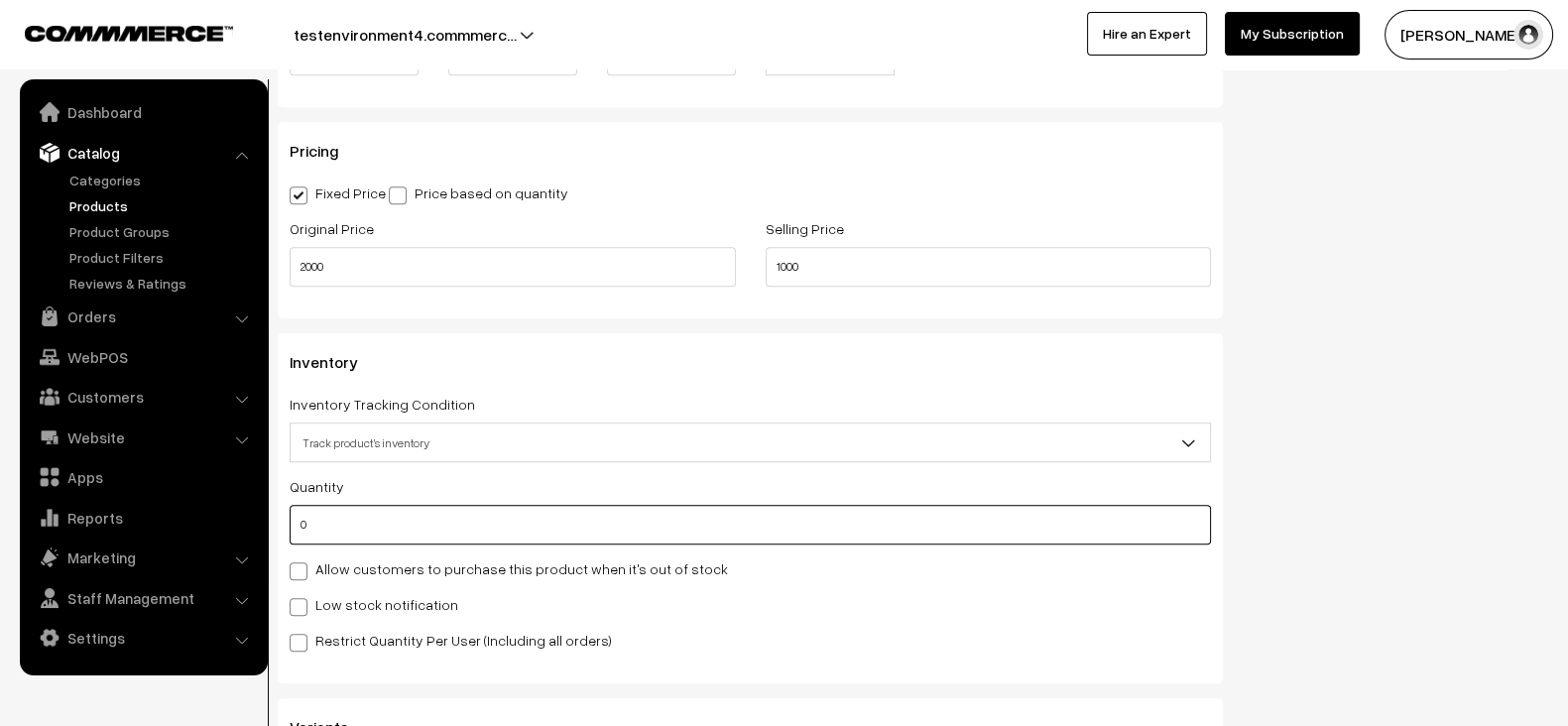
click at [340, 519] on input "0" at bounding box center [749, 525] width 921 height 40
click at [351, 518] on input "0" at bounding box center [749, 525] width 921 height 40
drag, startPoint x: 364, startPoint y: 518, endPoint x: 287, endPoint y: 528, distance: 77.6
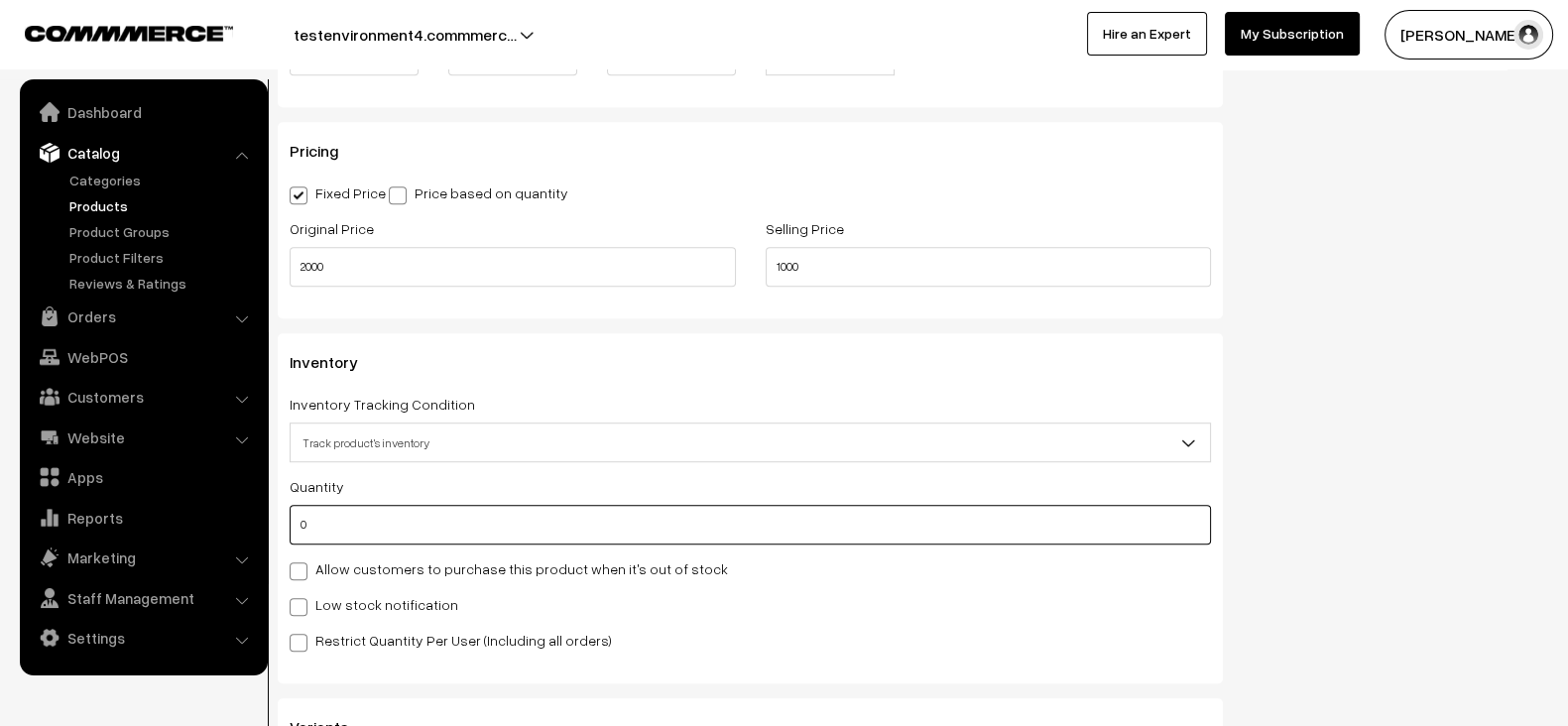
click at [287, 528] on div "Inventory Inventory Tracking Condition Don't track inventory Track product's in…" at bounding box center [749, 508] width 945 height 350
type input "1"
type input "0"
click at [361, 604] on label "Low stock notification" at bounding box center [373, 603] width 169 height 21
click at [302, 604] on input "Low stock notification" at bounding box center [295, 602] width 13 height 13
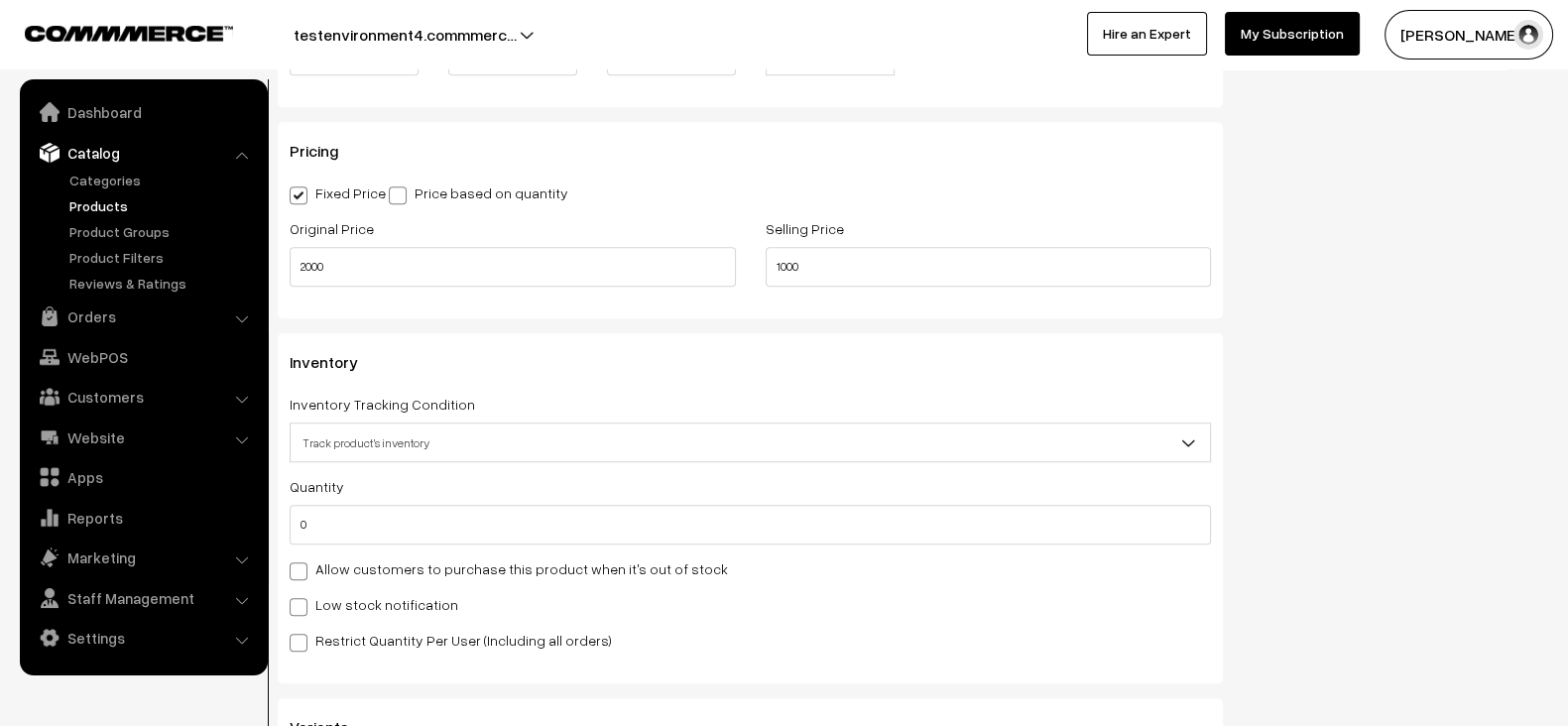
checkbox input "true"
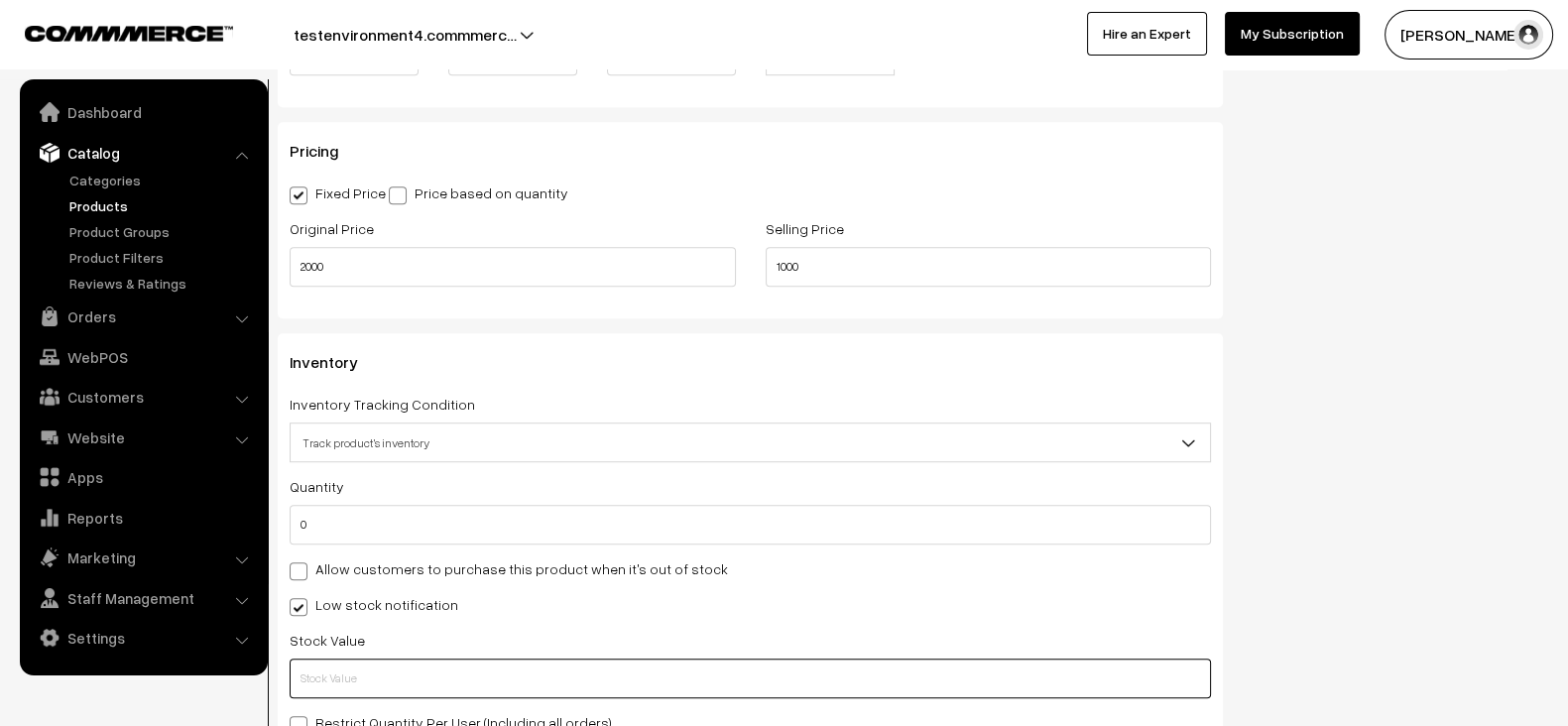
click at [773, 658] on input "text" at bounding box center [749, 678] width 921 height 40
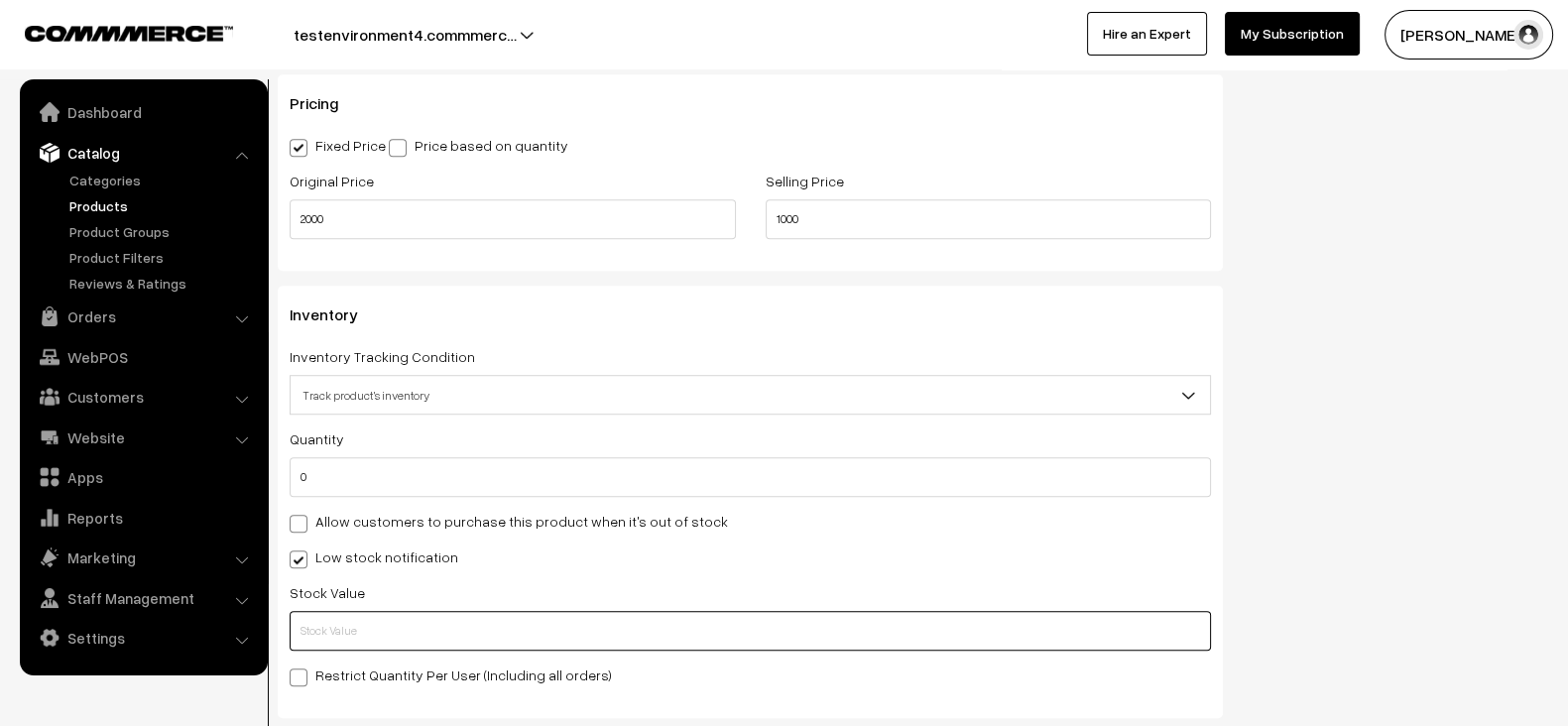
scroll to position [1701, 0]
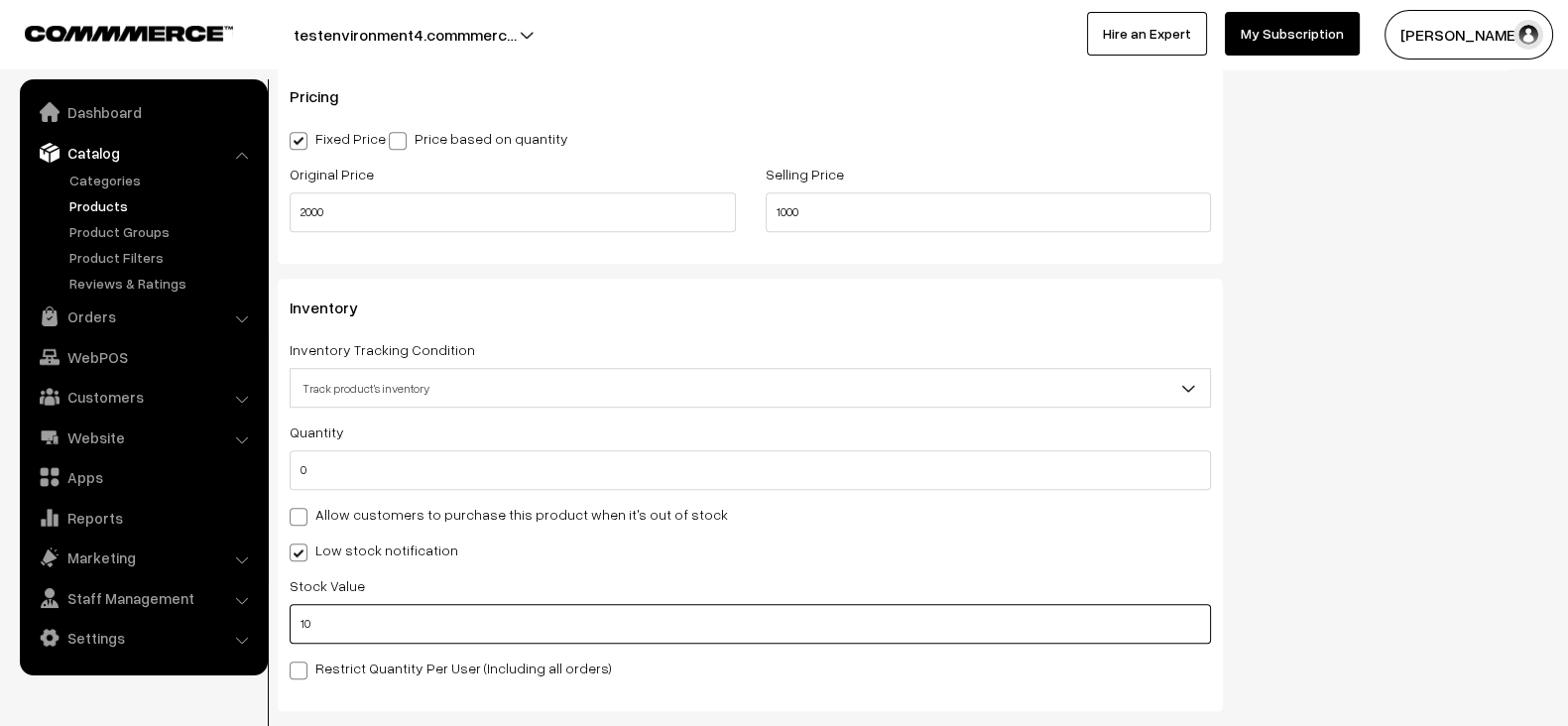
type input "10"
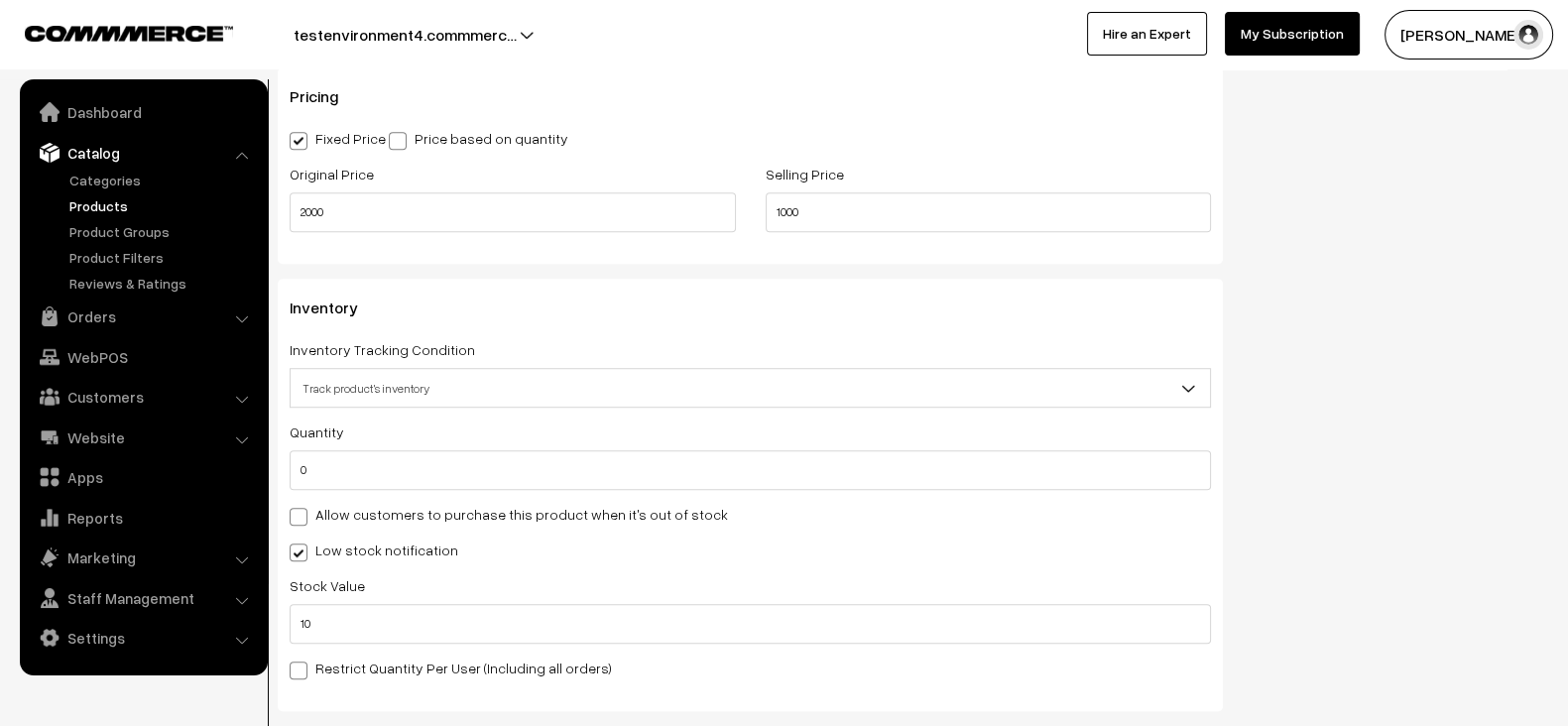
click at [978, 573] on div "Stock Value 10" at bounding box center [749, 608] width 921 height 71
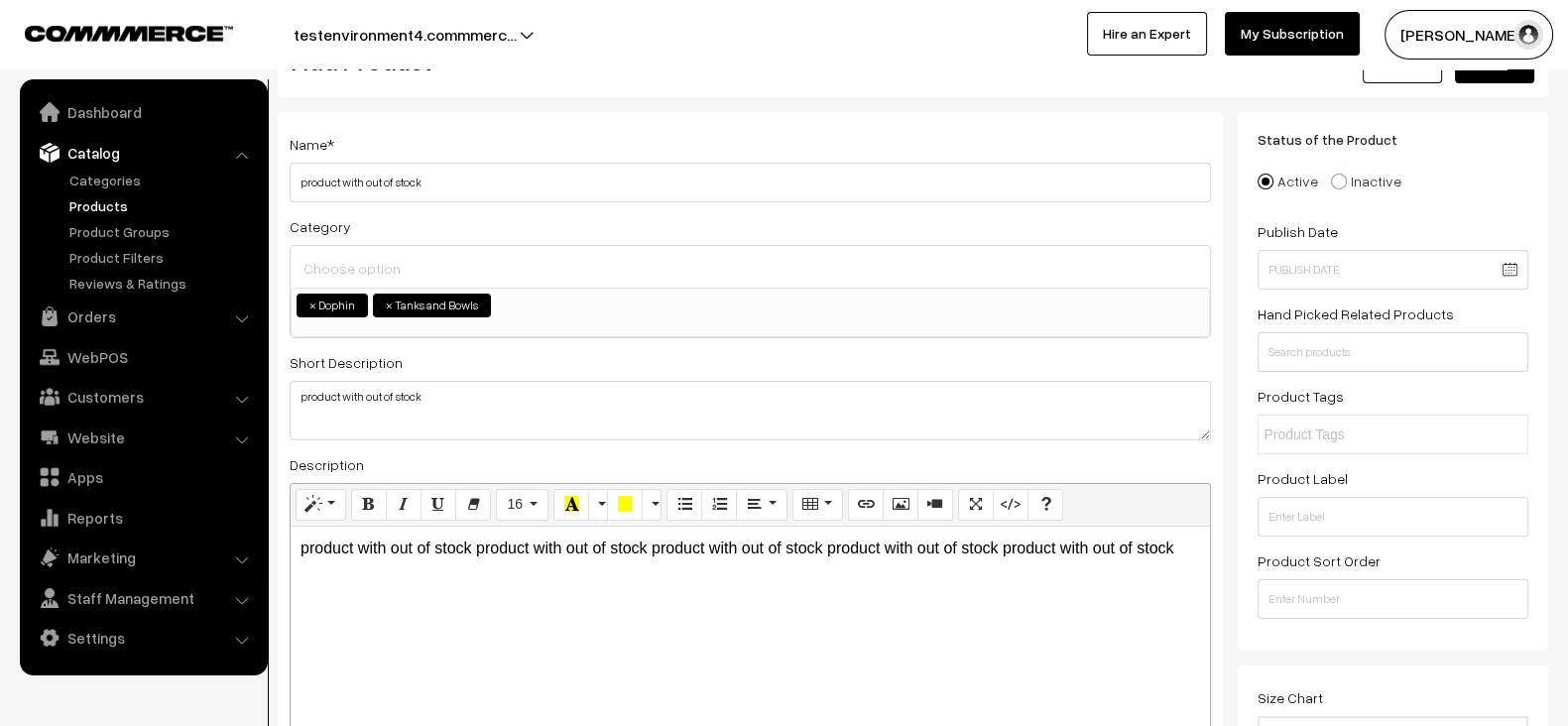
scroll to position [0, 0]
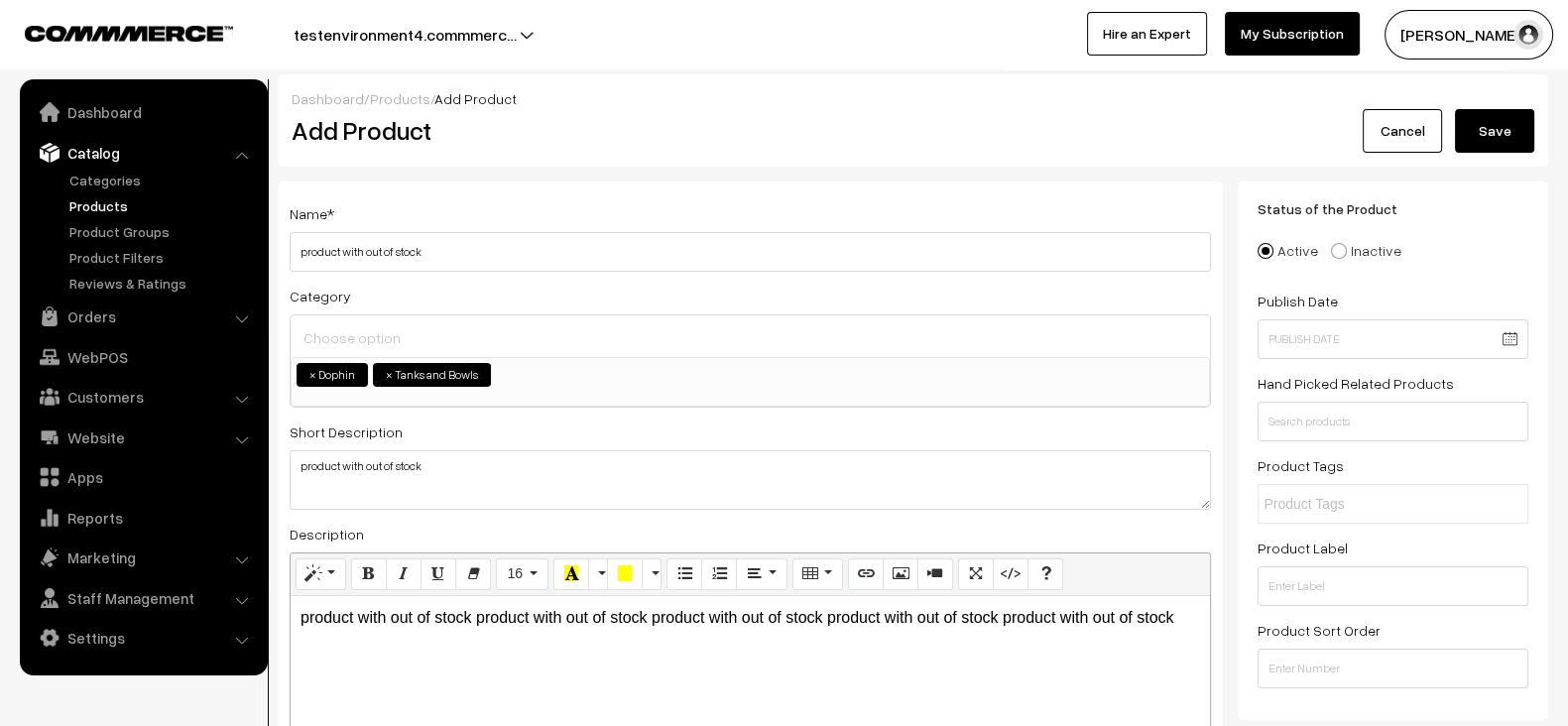
click at [1514, 133] on button "Save" at bounding box center [1494, 131] width 80 height 44
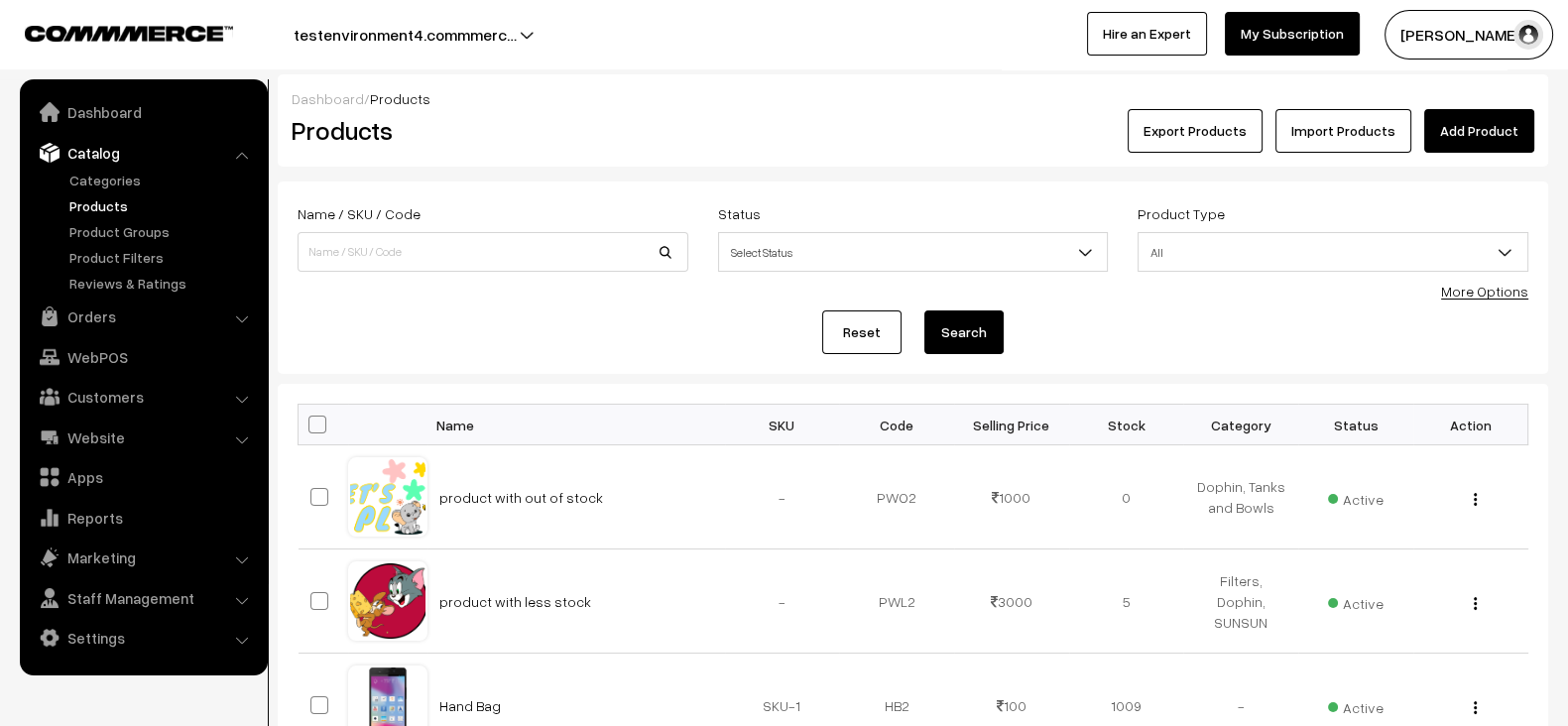
scroll to position [49, 0]
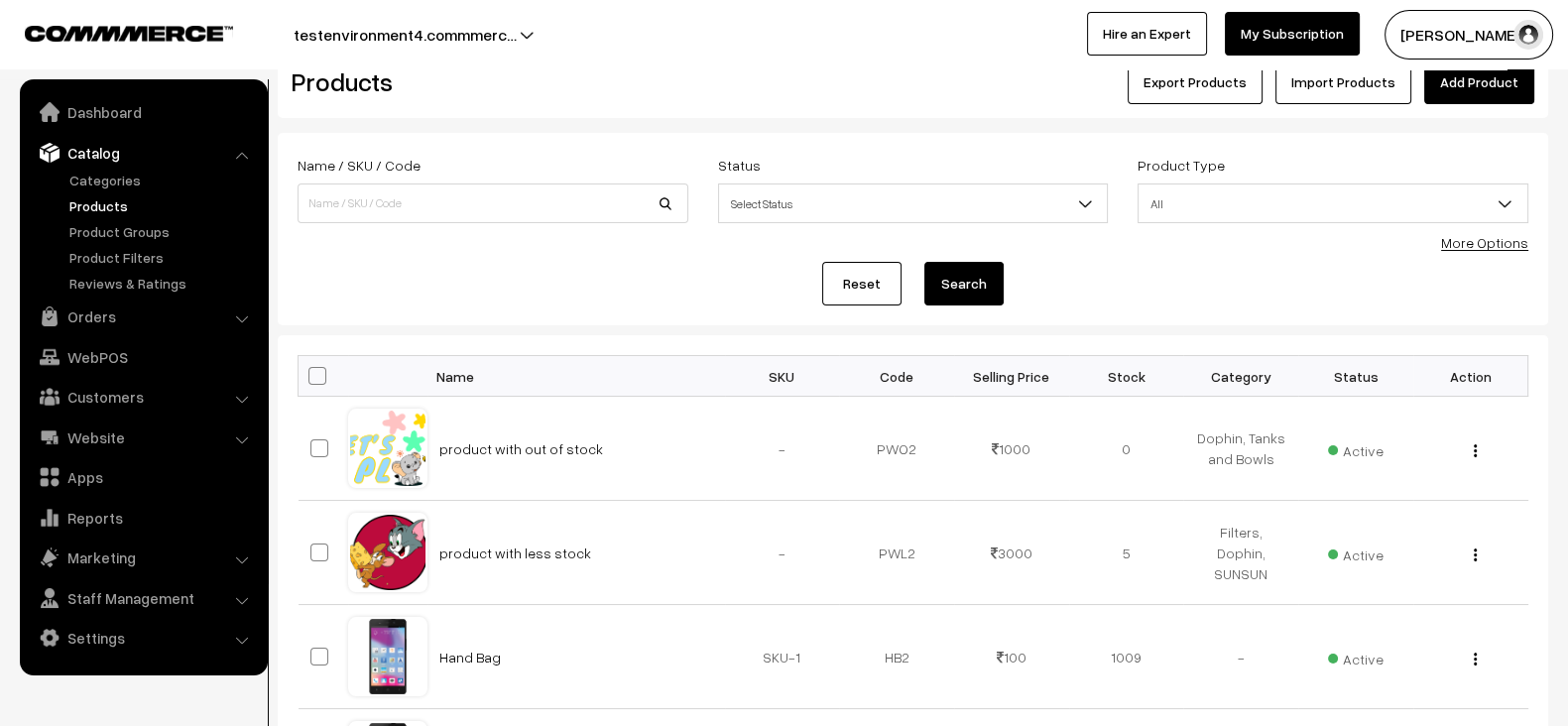
click at [884, 271] on link "Reset" at bounding box center [862, 283] width 80 height 44
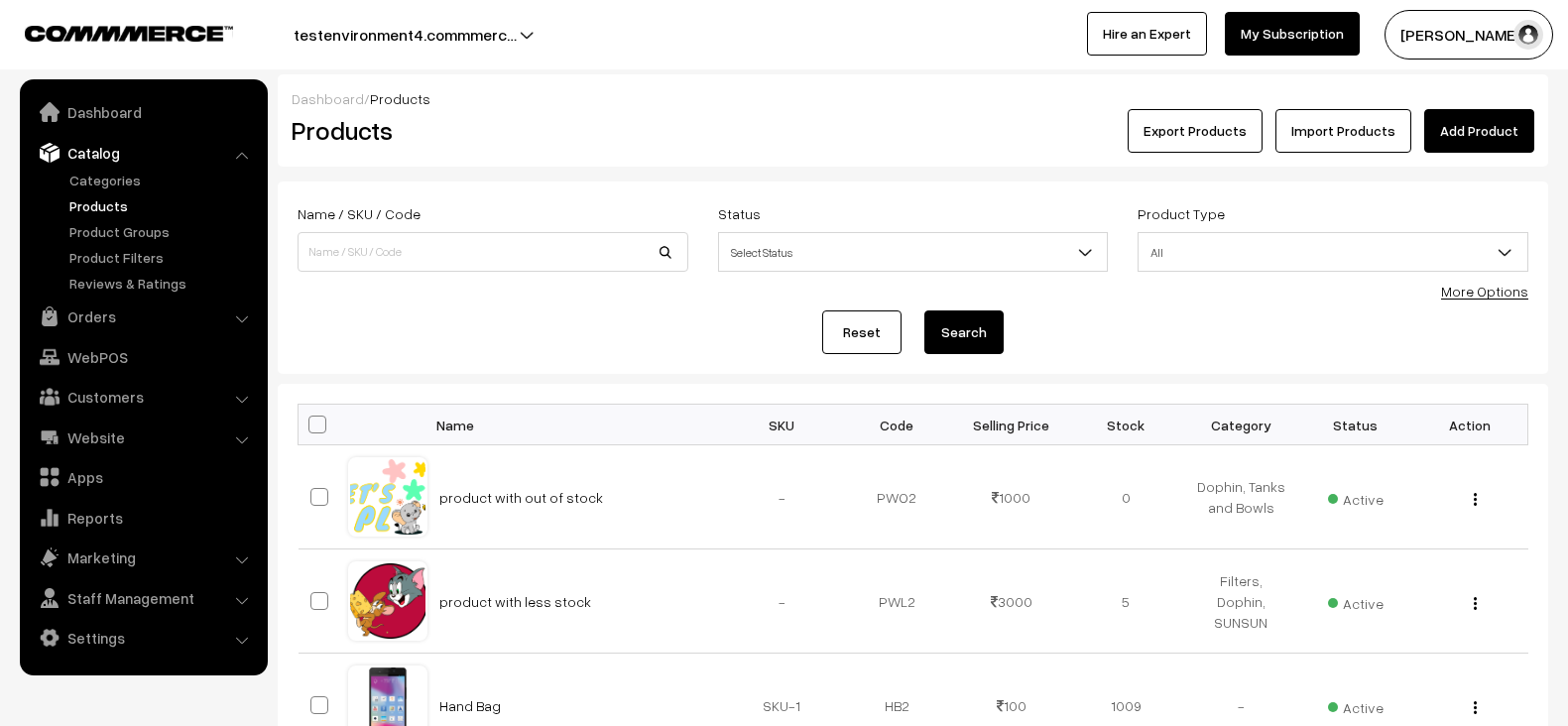
scroll to position [1031, 0]
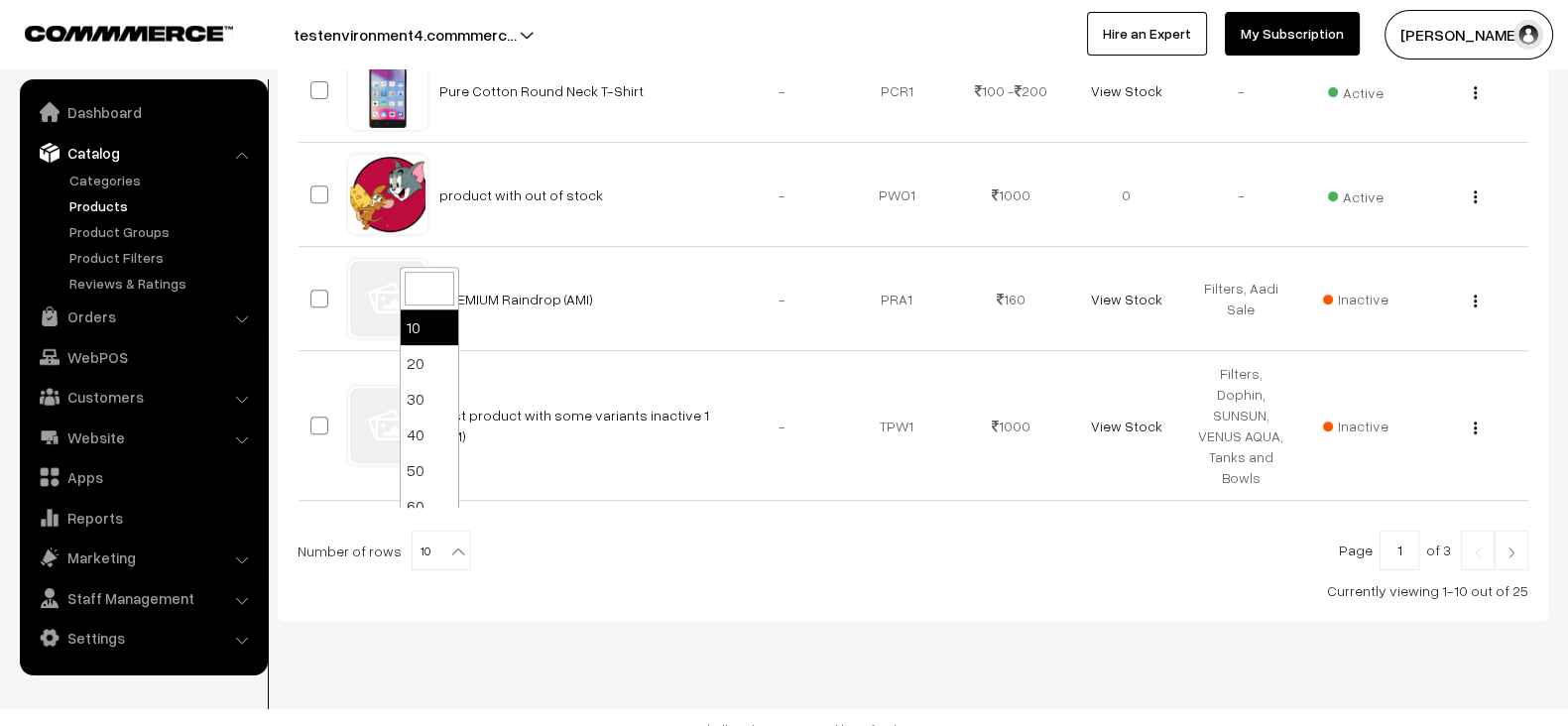
click at [431, 532] on span "10" at bounding box center [442, 551] width 58 height 40
select select "100"
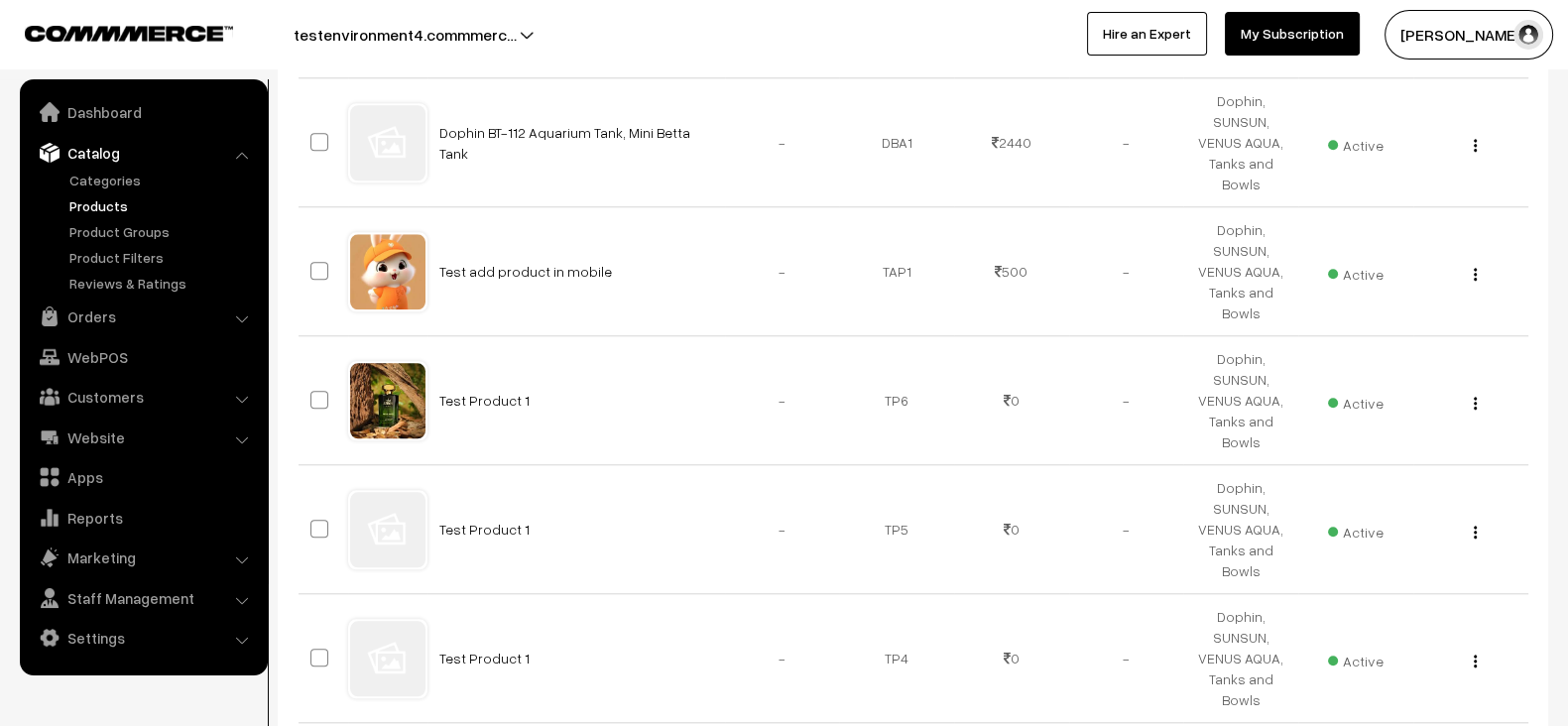
scroll to position [2714, 0]
